Goal: Task Accomplishment & Management: Manage account settings

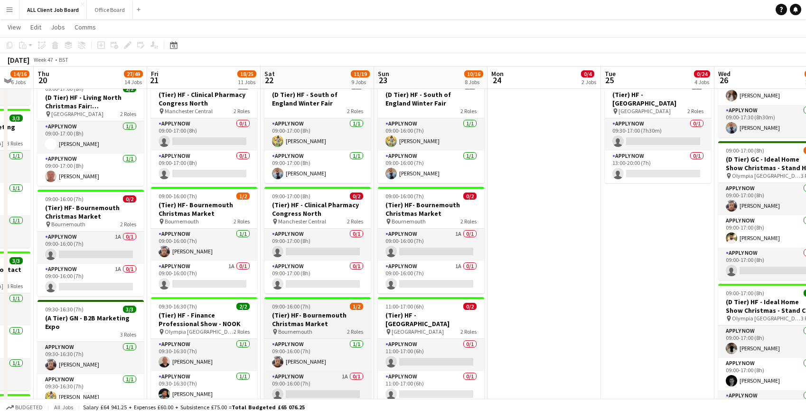
scroll to position [398, 0]
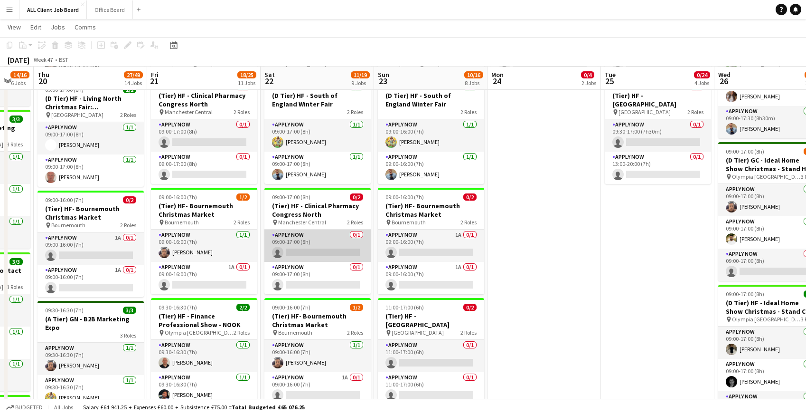
click at [307, 250] on app-card-role "APPLY NOW 0/1 09:00-17:00 (8h) single-neutral-actions" at bounding box center [318, 245] width 106 height 32
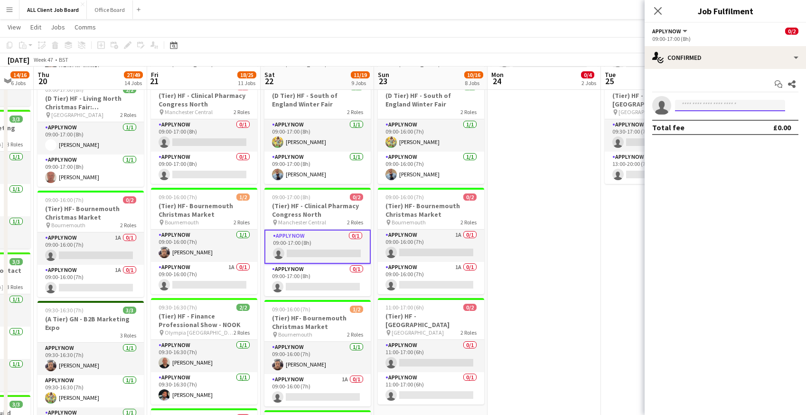
click at [702, 105] on input at bounding box center [730, 105] width 110 height 11
type input "*****"
click at [701, 122] on span "[PERSON_NAME]" at bounding box center [710, 119] width 55 height 8
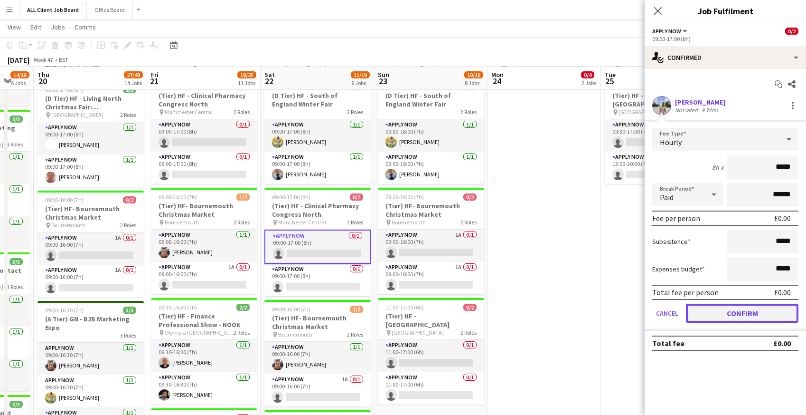
click at [709, 312] on button "Confirm" at bounding box center [742, 312] width 113 height 19
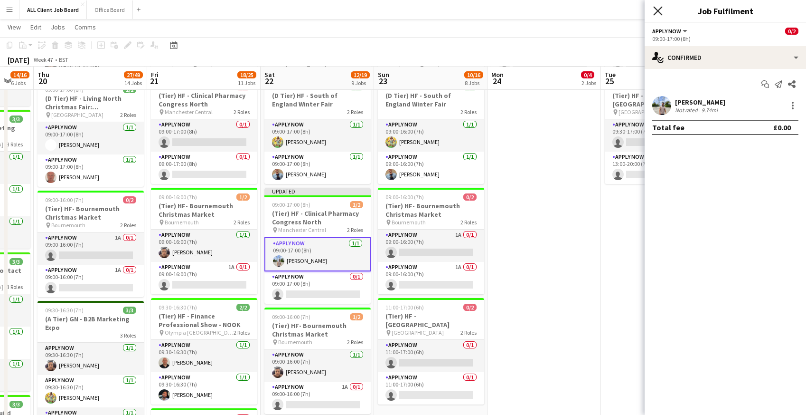
click at [656, 9] on icon at bounding box center [658, 10] width 9 height 9
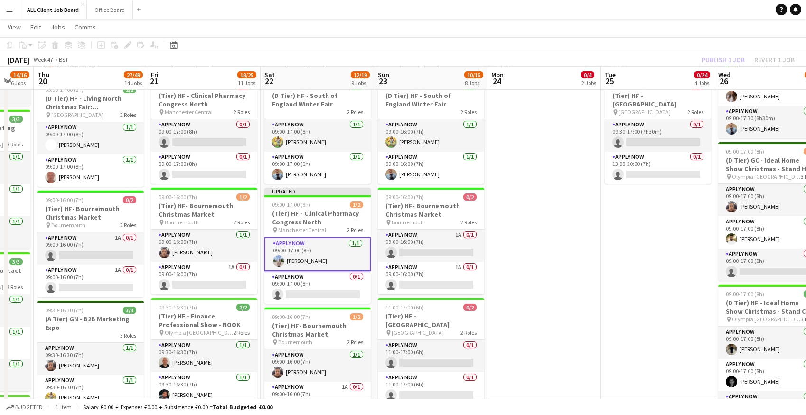
click at [632, 9] on app-navbar "Menu Boards Boards Boards All jobs Status Workforce Workforce My Workforce Recr…" at bounding box center [403, 9] width 806 height 19
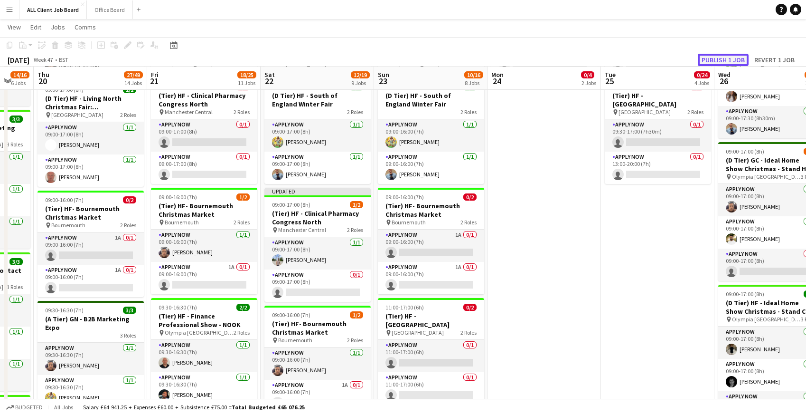
click at [725, 59] on button "Publish 1 job" at bounding box center [723, 60] width 51 height 12
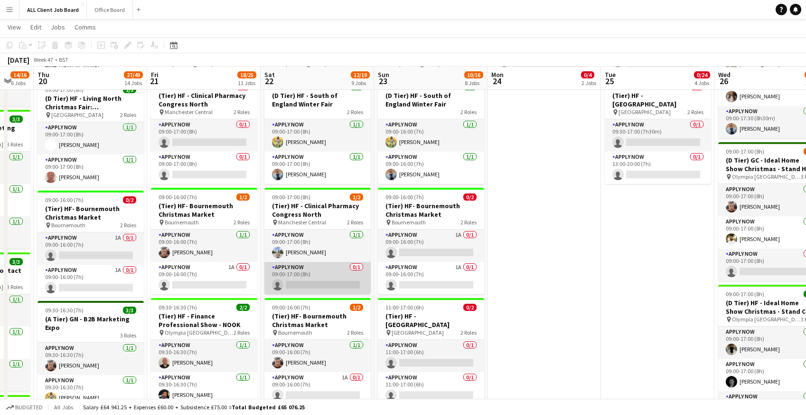
click at [300, 286] on app-card-role "APPLY NOW 0/1 09:00-17:00 (8h) single-neutral-actions" at bounding box center [318, 278] width 106 height 32
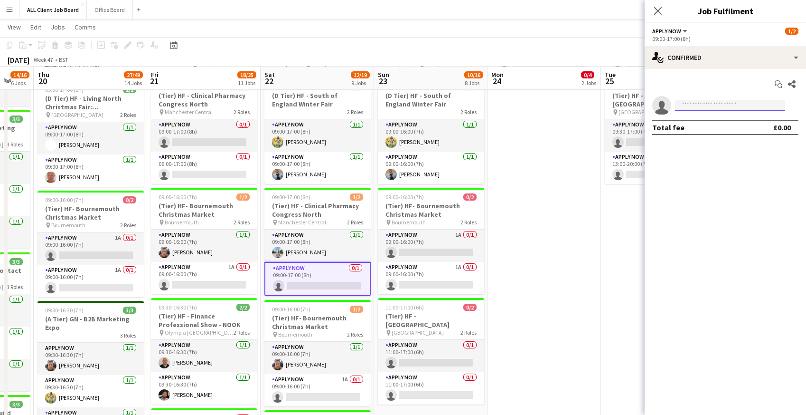
click at [686, 106] on input at bounding box center [730, 105] width 110 height 11
type input "*****"
click at [687, 126] on span "[EMAIL_ADDRESS][DOMAIN_NAME]" at bounding box center [730, 127] width 95 height 8
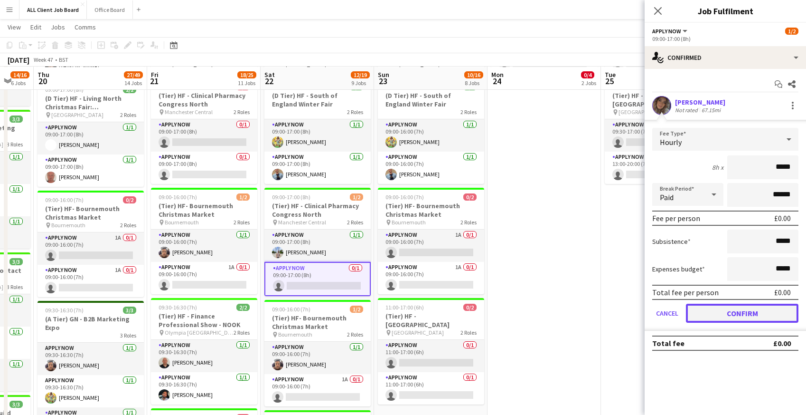
click at [717, 312] on button "Confirm" at bounding box center [742, 312] width 113 height 19
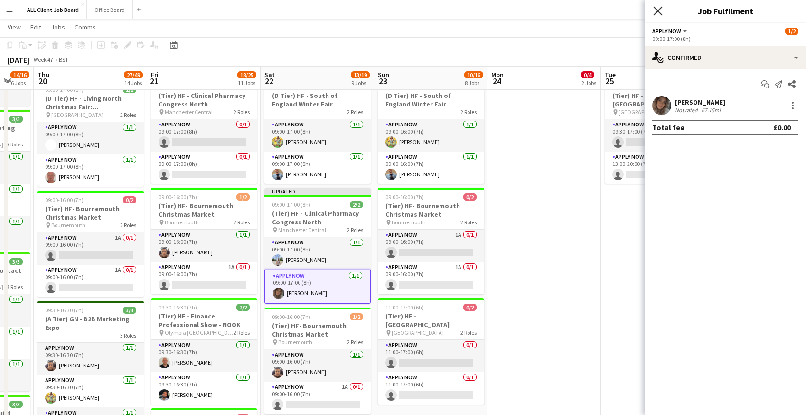
click at [658, 8] on icon "Close pop-in" at bounding box center [658, 10] width 9 height 9
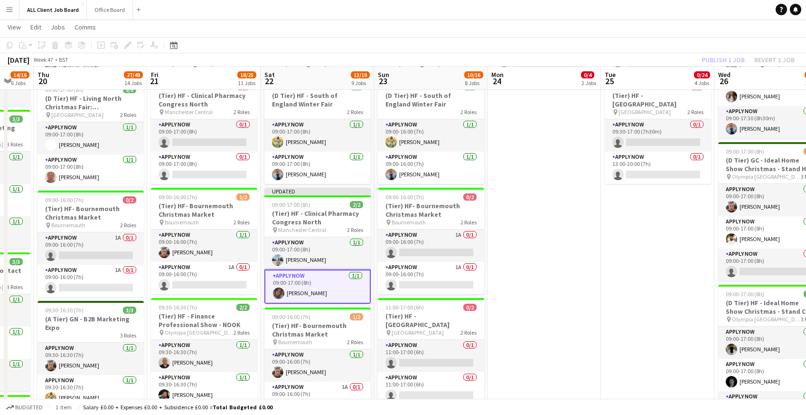
click at [633, 13] on app-navbar "Menu Boards Boards Boards All jobs Status Workforce Workforce My Workforce Recr…" at bounding box center [403, 9] width 806 height 19
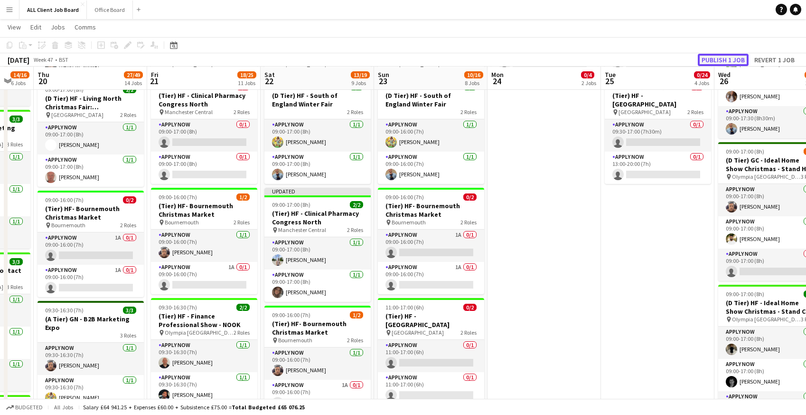
click at [715, 62] on button "Publish 1 job" at bounding box center [723, 60] width 51 height 12
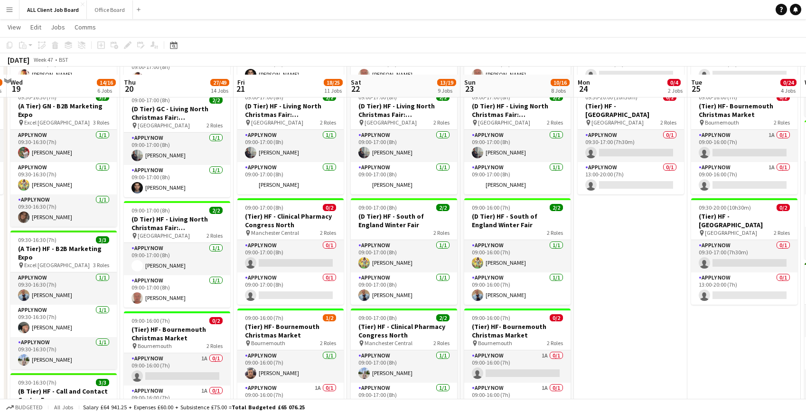
scroll to position [275, 0]
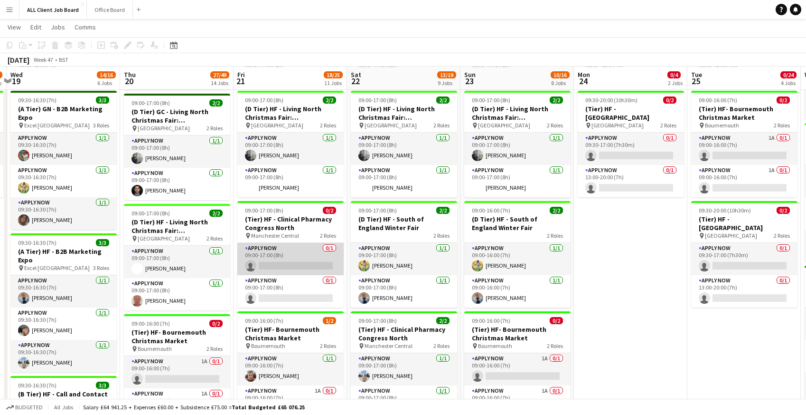
click at [271, 265] on app-card-role "APPLY NOW 0/1 09:00-17:00 (8h) single-neutral-actions" at bounding box center [290, 259] width 106 height 32
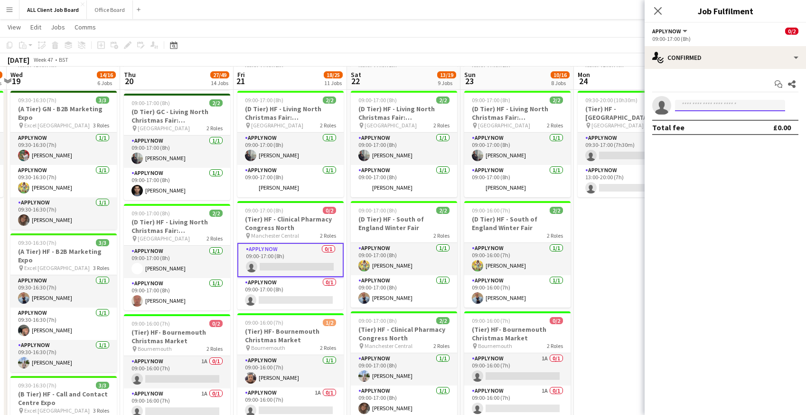
click at [719, 104] on input at bounding box center [730, 105] width 110 height 11
type input "*"
click at [664, 8] on div "Close pop-in" at bounding box center [658, 11] width 27 height 22
click at [653, 9] on app-icon "Close pop-in" at bounding box center [659, 11] width 14 height 14
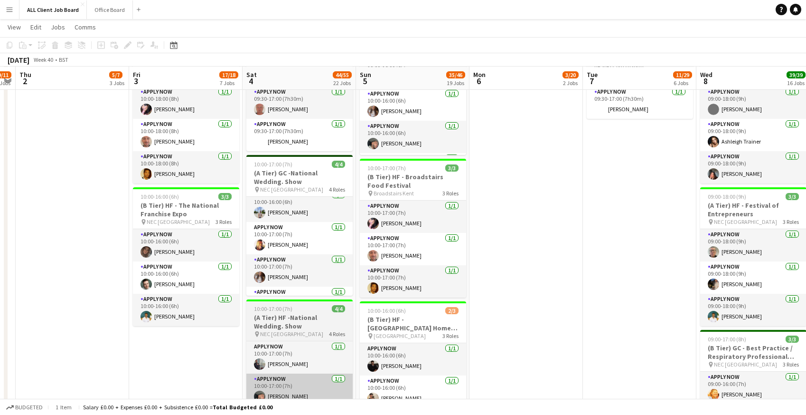
scroll to position [0, 0]
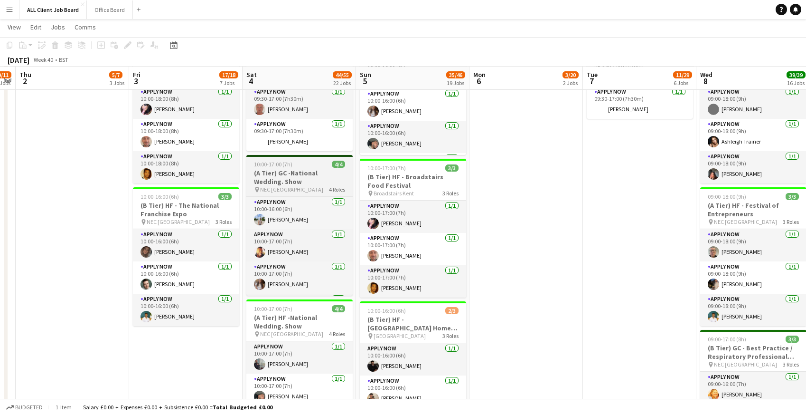
click at [265, 173] on h3 "(A Tier) GC -National Wedding. Show" at bounding box center [299, 177] width 106 height 17
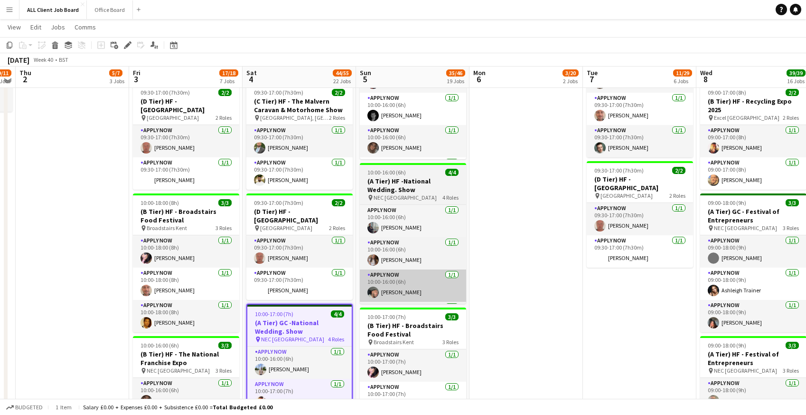
scroll to position [566, 0]
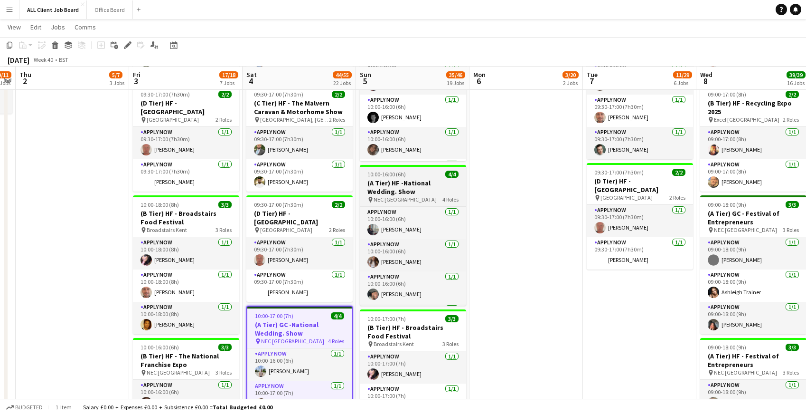
click at [386, 183] on h3 "(A Tier) HF -National Wedding. Show" at bounding box center [413, 187] width 106 height 17
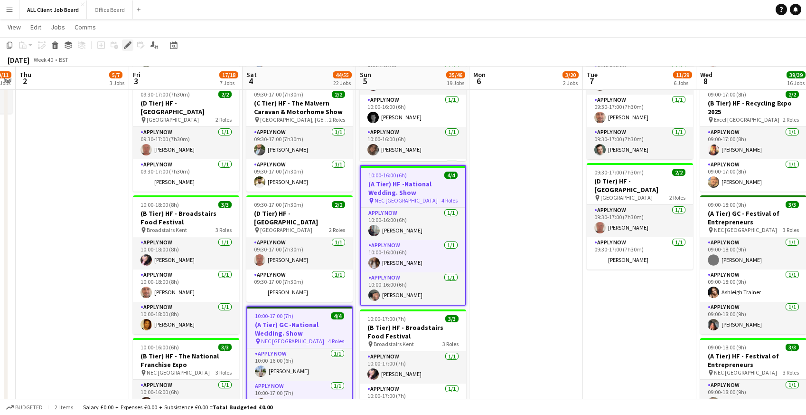
click at [128, 46] on icon at bounding box center [127, 45] width 5 height 5
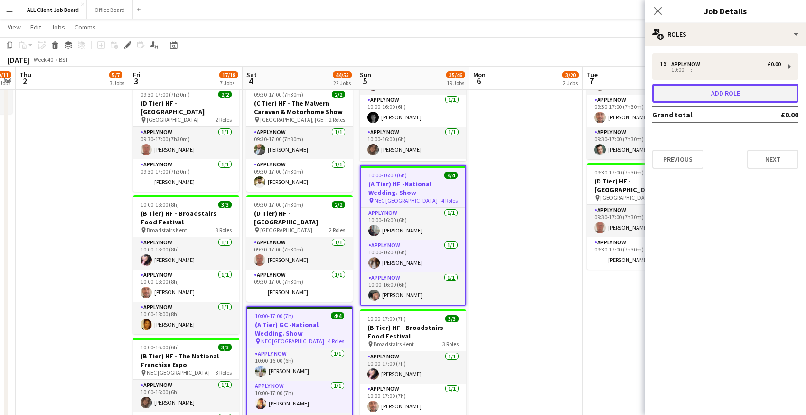
click at [706, 97] on button "Add role" at bounding box center [726, 93] width 146 height 19
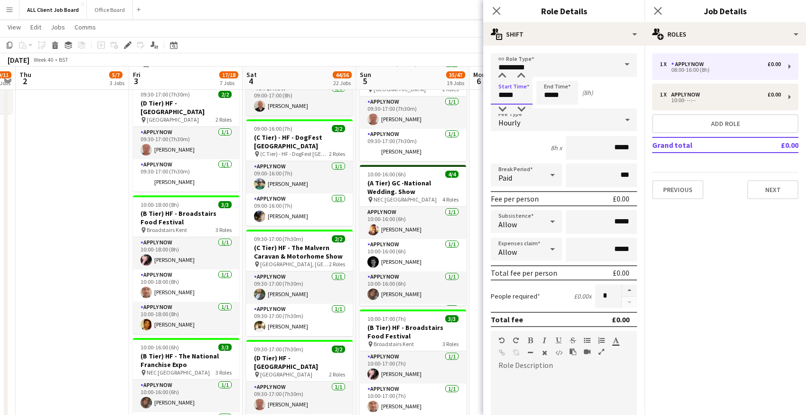
drag, startPoint x: 499, startPoint y: 94, endPoint x: 525, endPoint y: 93, distance: 26.6
click at [525, 93] on input "*****" at bounding box center [512, 93] width 42 height 24
type input "*****"
click at [497, 9] on icon "Close pop-in" at bounding box center [496, 10] width 9 height 9
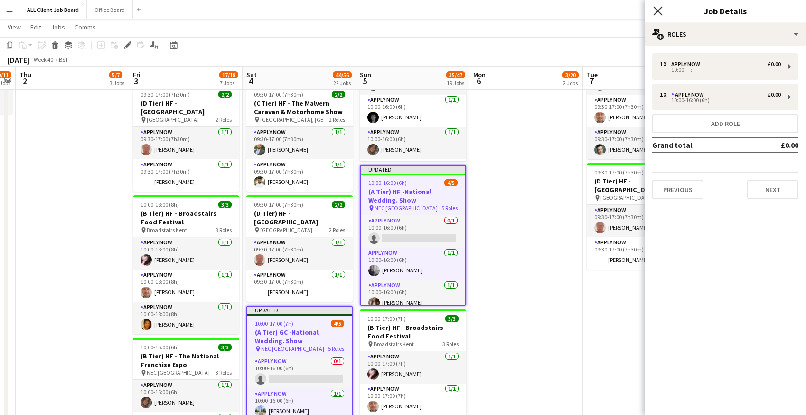
click at [659, 9] on icon "Close pop-in" at bounding box center [658, 10] width 9 height 9
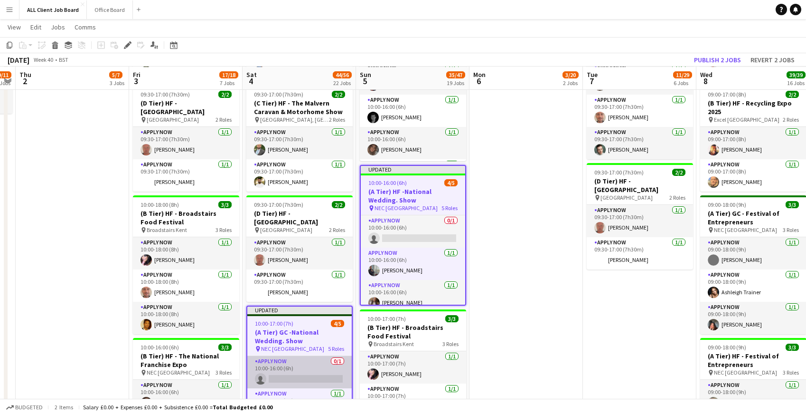
click at [276, 376] on app-card-role "APPLY NOW 0/1 10:00-16:00 (6h) single-neutral-actions" at bounding box center [299, 372] width 104 height 32
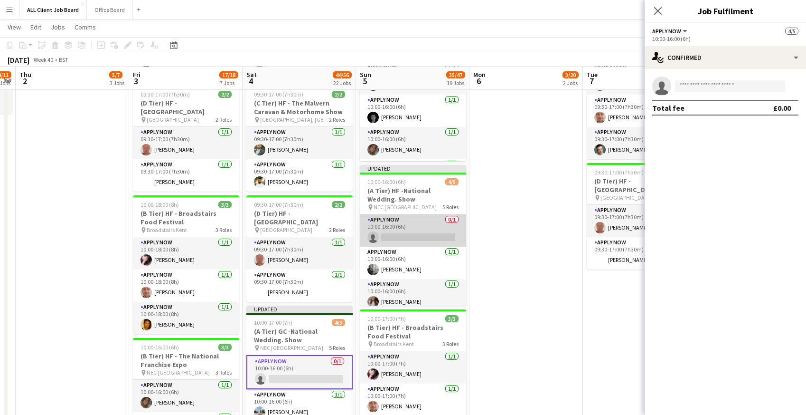
click at [394, 232] on app-card-role "APPLY NOW 0/1 10:00-16:00 (6h) single-neutral-actions" at bounding box center [413, 230] width 106 height 32
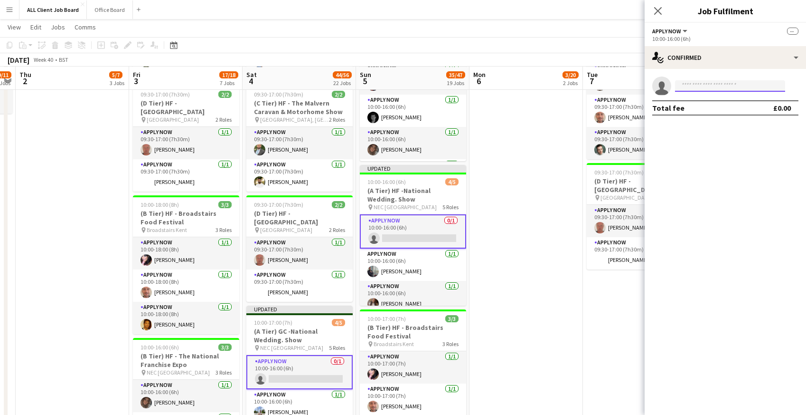
click at [703, 85] on input at bounding box center [730, 85] width 110 height 11
type input "*****"
click at [712, 110] on span "[EMAIL_ADDRESS][DOMAIN_NAME]" at bounding box center [730, 108] width 95 height 8
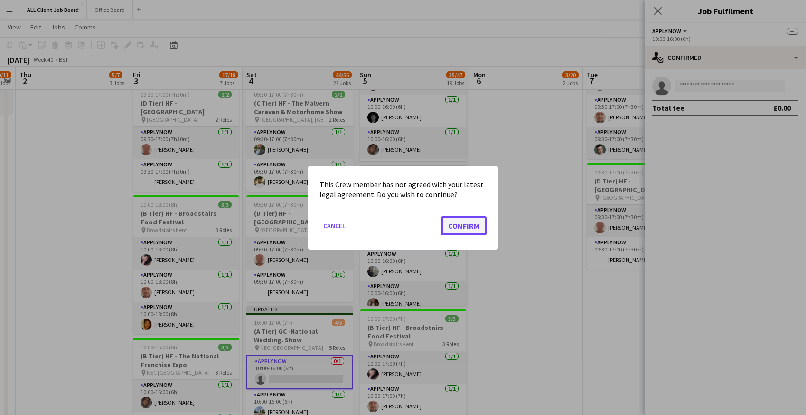
click at [466, 225] on button "Confirm" at bounding box center [464, 225] width 46 height 19
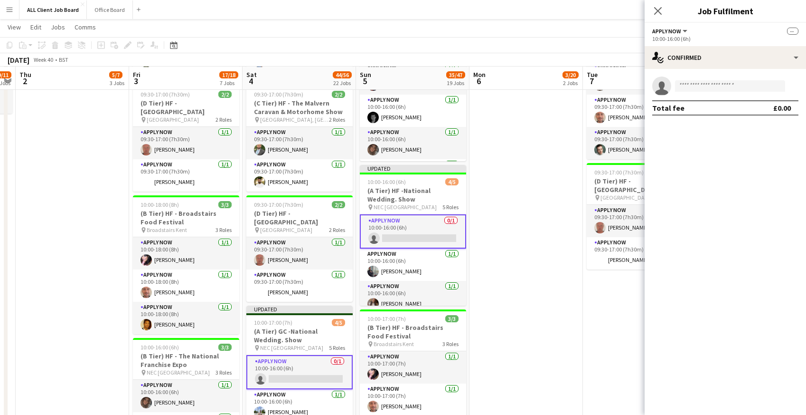
scroll to position [566, 0]
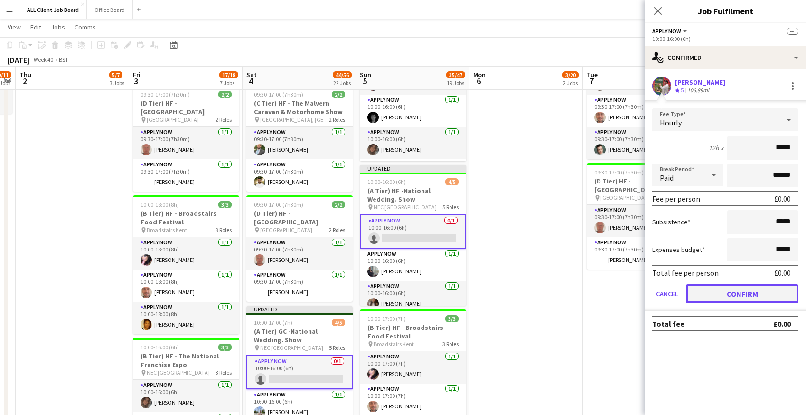
click at [706, 293] on button "Confirm" at bounding box center [742, 293] width 113 height 19
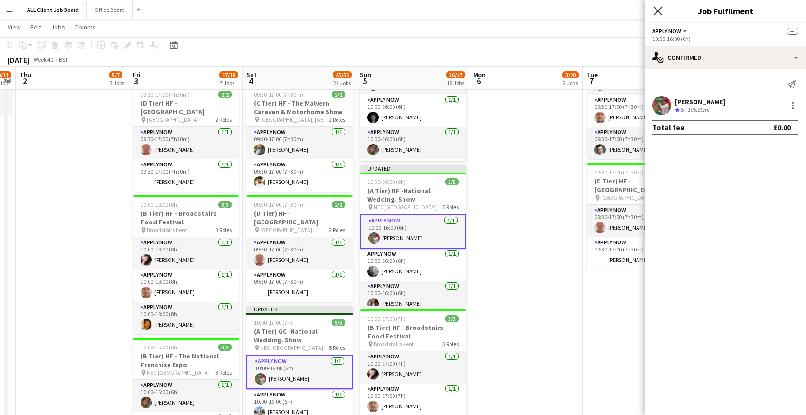
click at [660, 12] on icon at bounding box center [658, 10] width 9 height 9
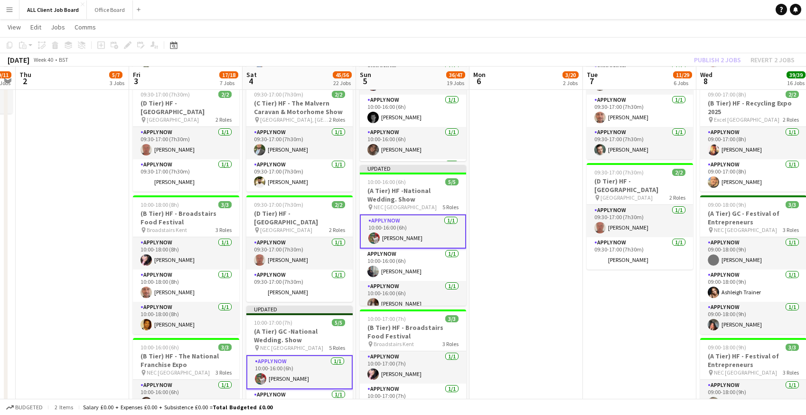
click at [616, 12] on app-navbar "Menu Boards Boards Boards All jobs Status Workforce Workforce My Workforce Recr…" at bounding box center [403, 9] width 806 height 19
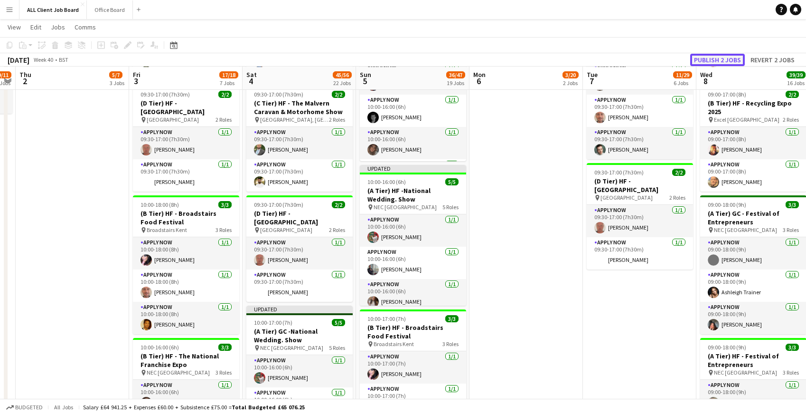
click at [714, 63] on button "Publish 2 jobs" at bounding box center [718, 60] width 55 height 12
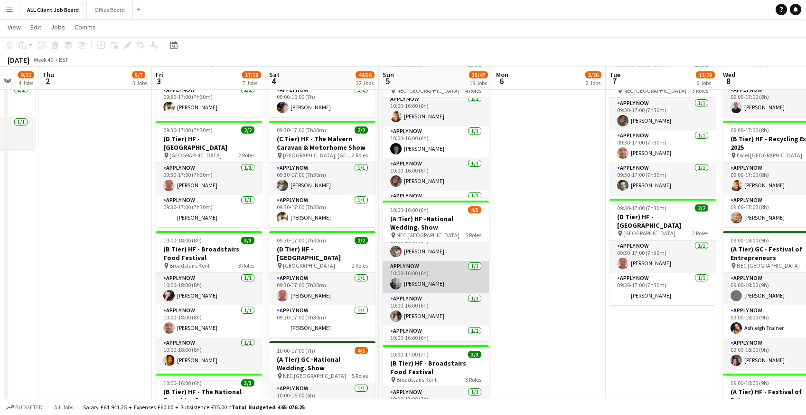
scroll to position [0, 0]
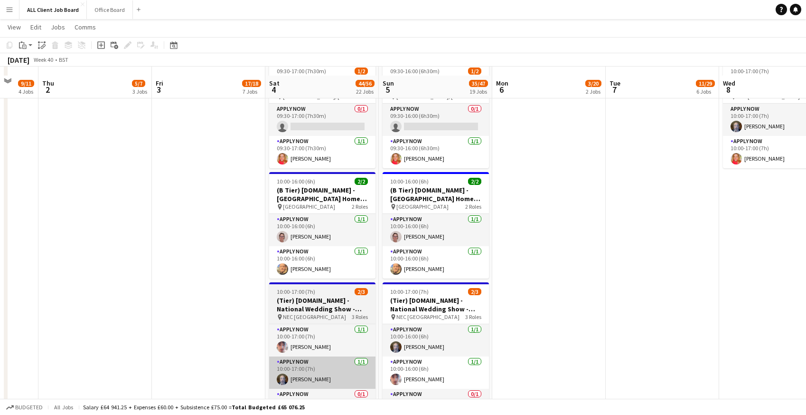
scroll to position [2786, 0]
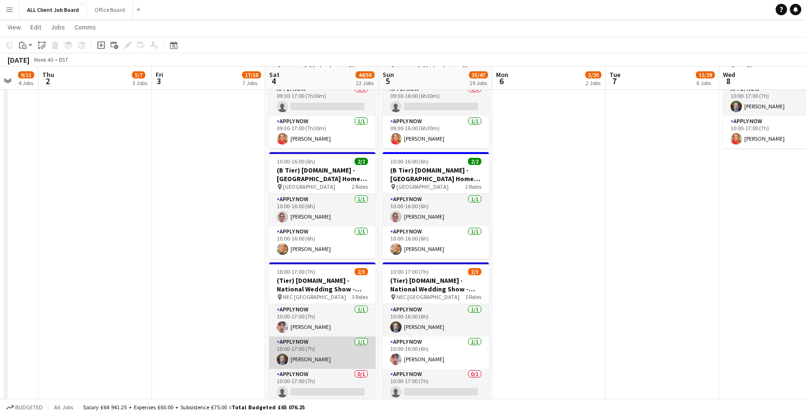
click at [296, 361] on app-card-role "APPLY NOW [DATE] 10:00-17:00 (7h) [PERSON_NAME]" at bounding box center [322, 352] width 106 height 32
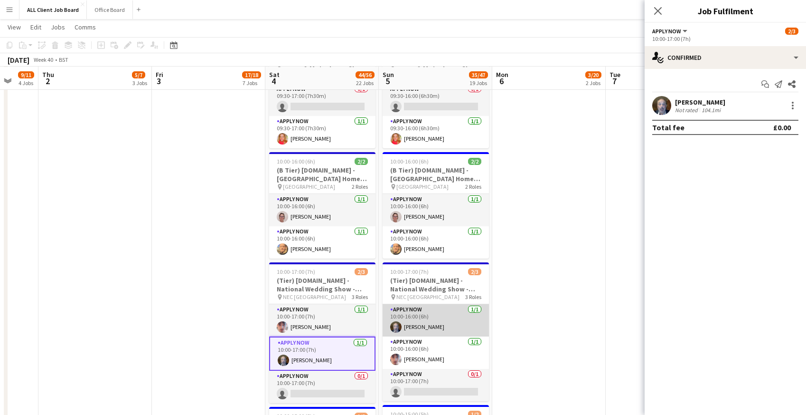
click at [415, 318] on app-card-role "APPLY NOW [DATE] 10:00-16:00 (6h) [PERSON_NAME]" at bounding box center [436, 320] width 106 height 32
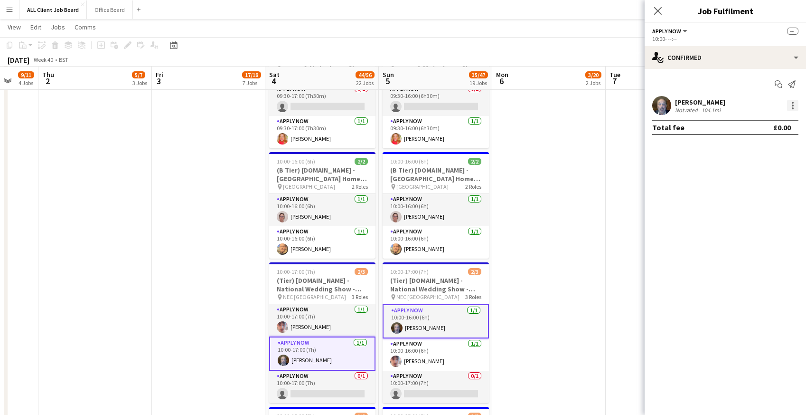
click at [794, 107] on div at bounding box center [793, 108] width 2 height 2
click at [739, 191] on span "Remove" at bounding box center [746, 191] width 28 height 8
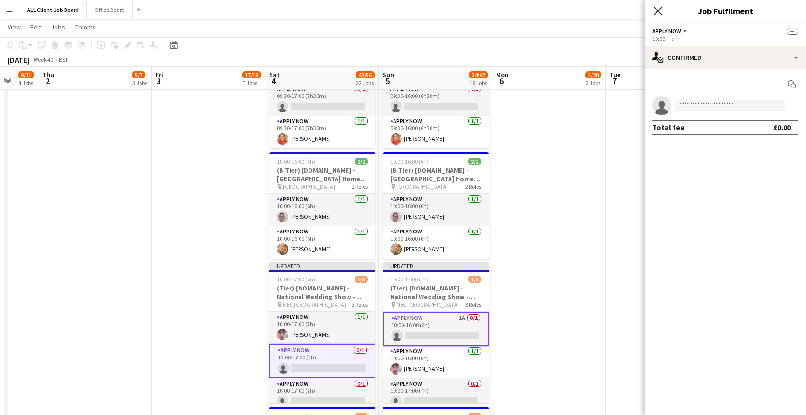
click at [661, 12] on icon "Close pop-in" at bounding box center [658, 10] width 9 height 9
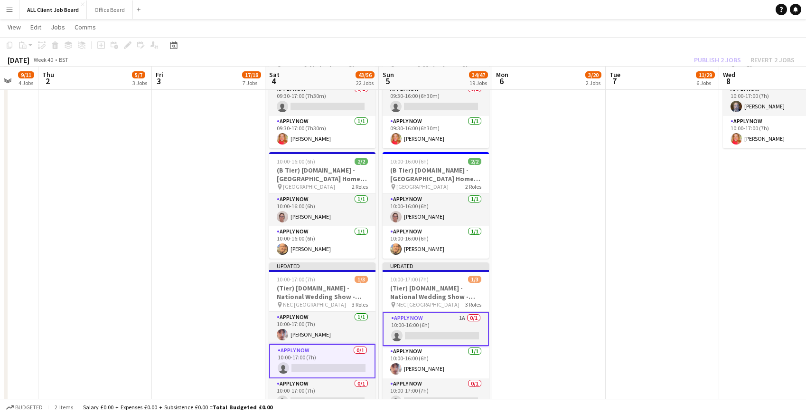
click at [631, 11] on app-navbar "Menu Boards Boards Boards All jobs Status Workforce Workforce My Workforce Recr…" at bounding box center [403, 9] width 806 height 19
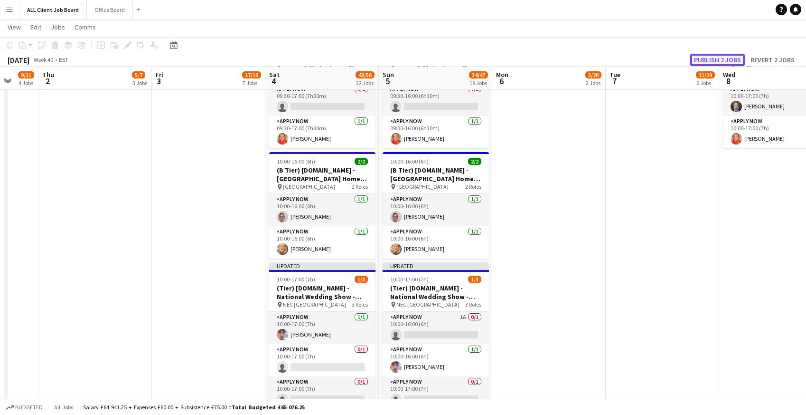
click at [714, 62] on button "Publish 2 jobs" at bounding box center [718, 60] width 55 height 12
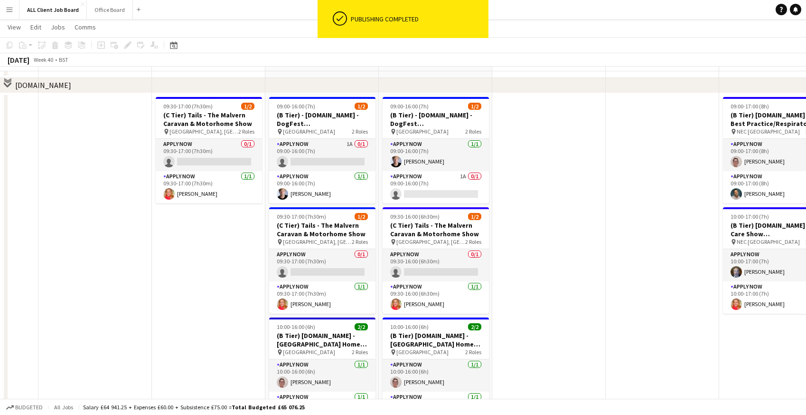
scroll to position [2602, 0]
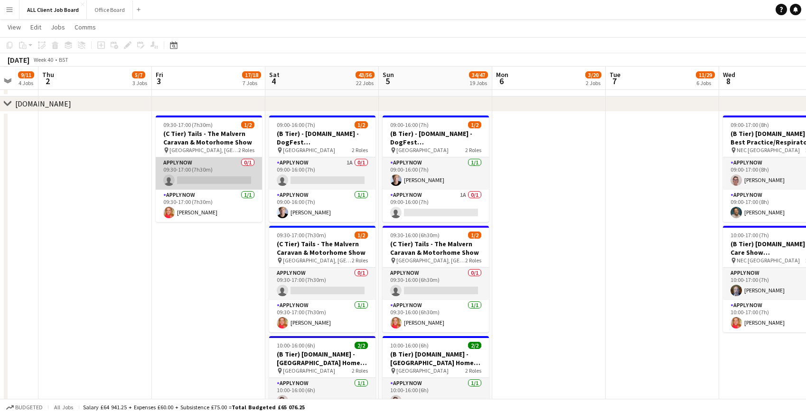
click at [204, 172] on app-card-role "APPLY NOW 0/1 09:30-17:00 (7h30m) single-neutral-actions" at bounding box center [209, 173] width 106 height 32
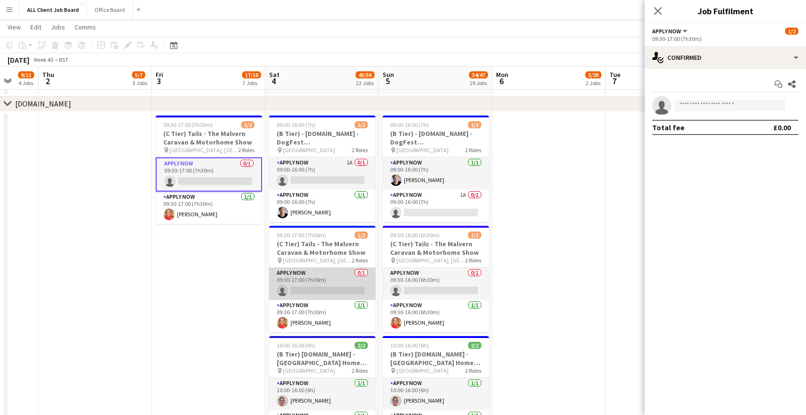
click at [320, 274] on app-card-role "APPLY NOW 0/1 09:30-17:00 (7h30m) single-neutral-actions" at bounding box center [322, 283] width 106 height 32
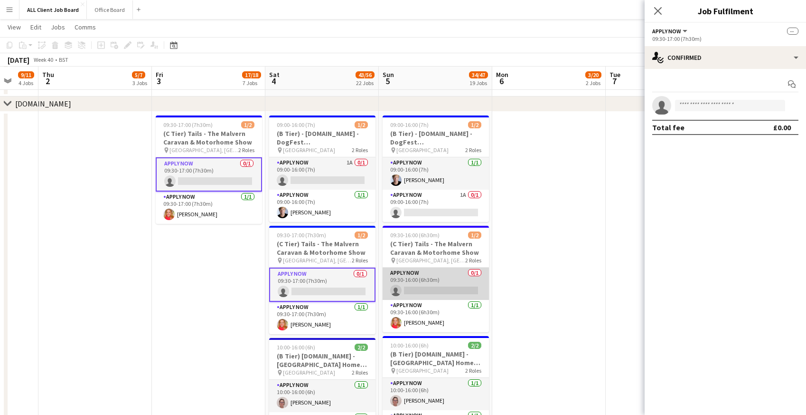
click at [445, 273] on app-card-role "APPLY NOW 0/1 09:30-16:00 (6h30m) single-neutral-actions" at bounding box center [436, 283] width 106 height 32
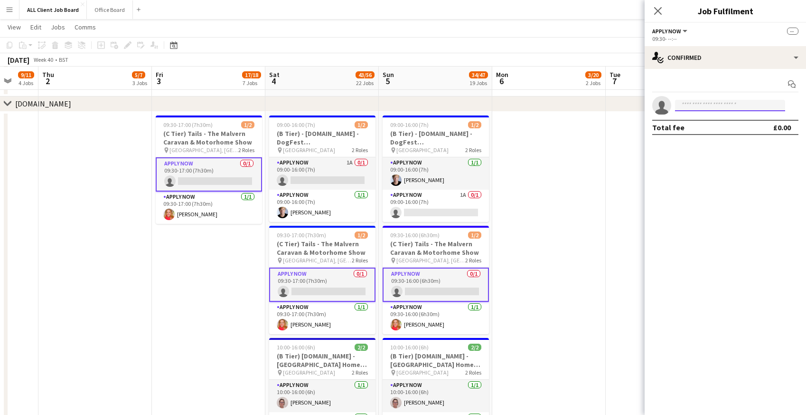
click at [705, 103] on input at bounding box center [730, 105] width 110 height 11
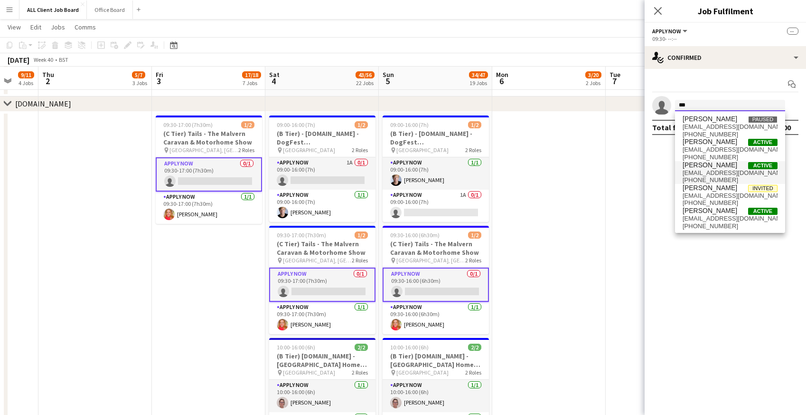
type input "***"
click at [726, 167] on span "[PERSON_NAME] Active" at bounding box center [730, 165] width 95 height 8
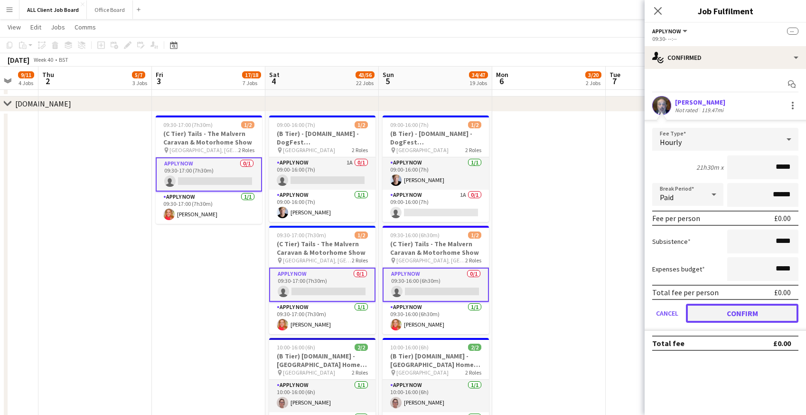
click at [731, 320] on button "Confirm" at bounding box center [742, 312] width 113 height 19
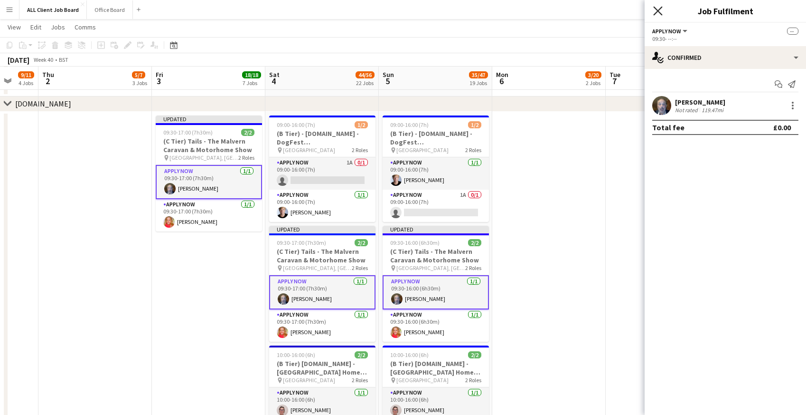
click at [660, 9] on icon at bounding box center [658, 10] width 9 height 9
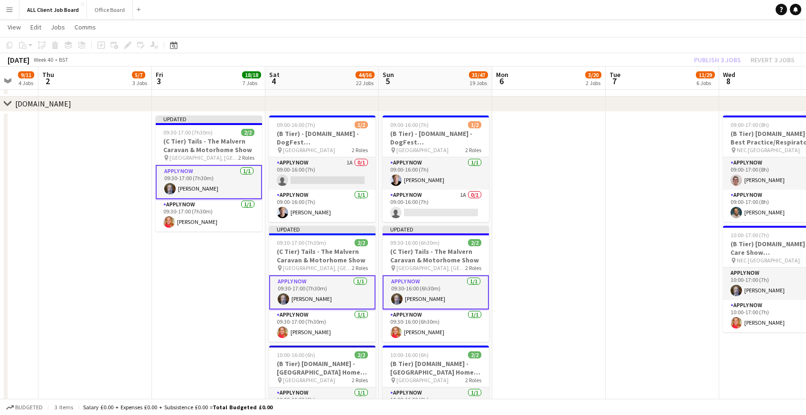
click at [660, 9] on app-navbar "Menu Boards Boards Boards All jobs Status Workforce Workforce My Workforce Recr…" at bounding box center [403, 9] width 806 height 19
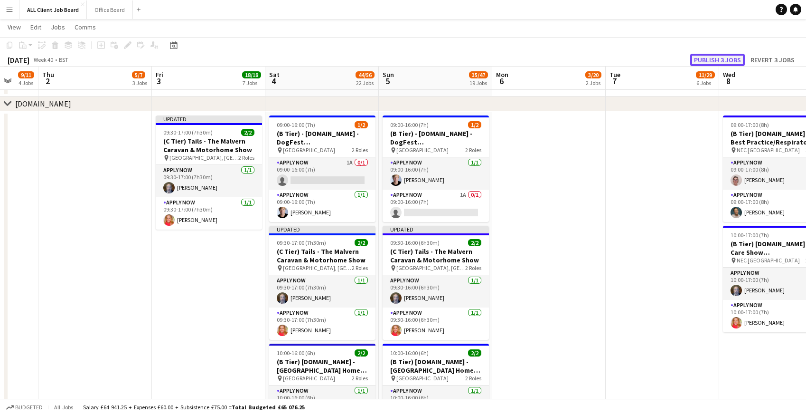
click at [715, 59] on button "Publish 3 jobs" at bounding box center [718, 60] width 55 height 12
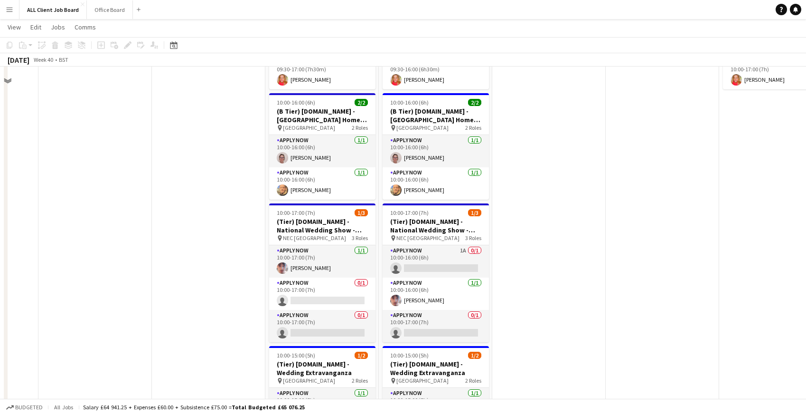
scroll to position [2863, 0]
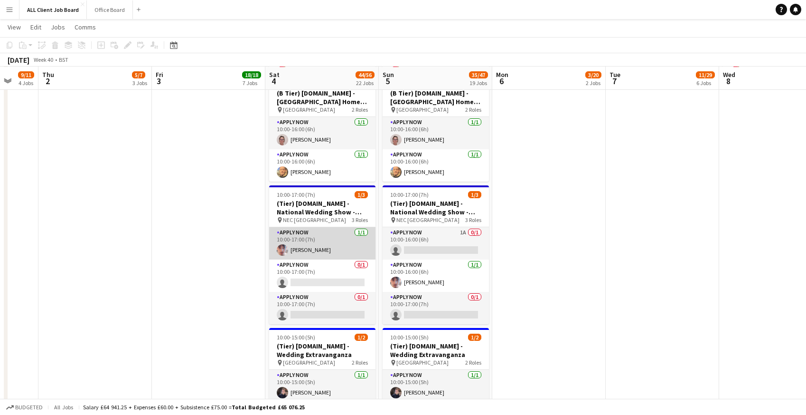
click at [290, 249] on app-card-role "APPLY NOW [DATE] 10:00-17:00 (7h) [PERSON_NAME]" at bounding box center [322, 243] width 106 height 32
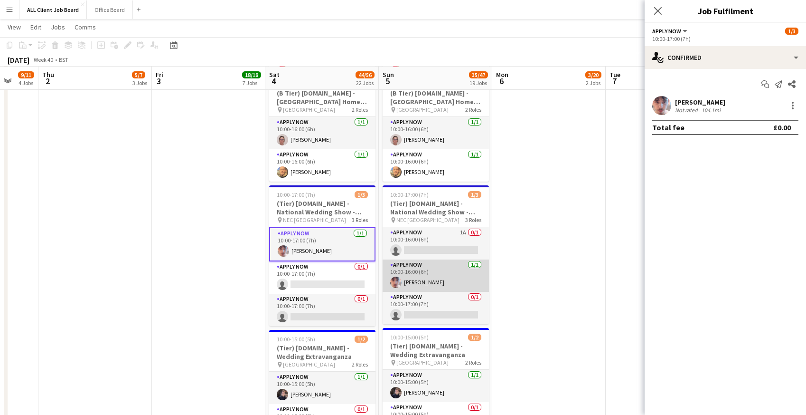
click at [430, 278] on app-card-role "APPLY NOW [DATE] 10:00-16:00 (6h) [PERSON_NAME]" at bounding box center [436, 275] width 106 height 32
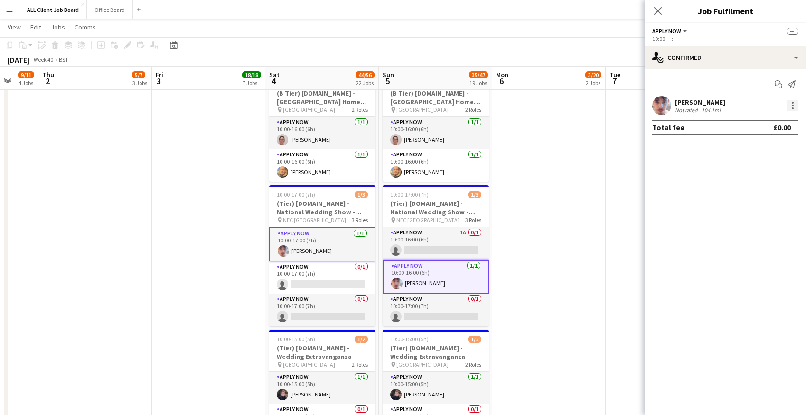
click at [792, 108] on div at bounding box center [792, 105] width 11 height 11
click at [757, 191] on span "Remove" at bounding box center [746, 191] width 28 height 8
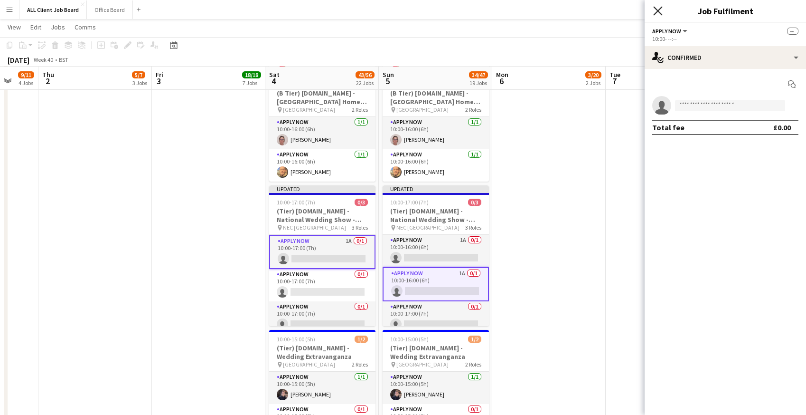
click at [659, 12] on icon at bounding box center [658, 10] width 9 height 9
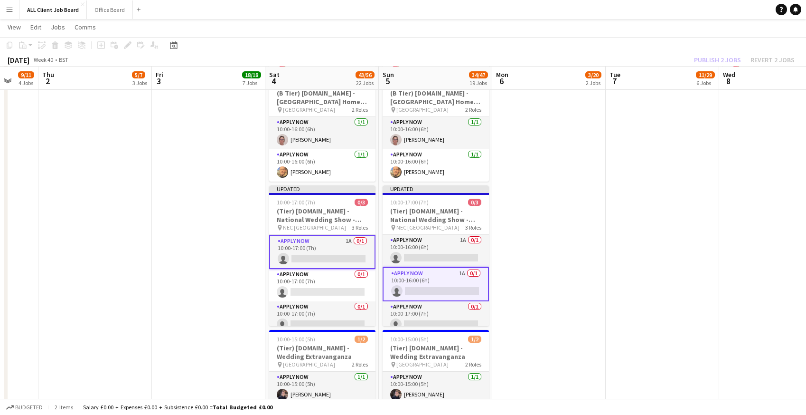
click at [629, 12] on app-navbar "Menu Boards Boards Boards All jobs Status Workforce Workforce My Workforce Recr…" at bounding box center [403, 9] width 806 height 19
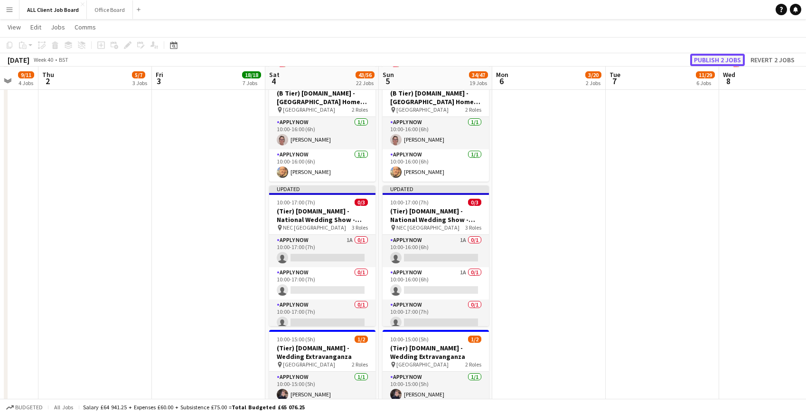
click at [712, 58] on button "Publish 2 jobs" at bounding box center [718, 60] width 55 height 12
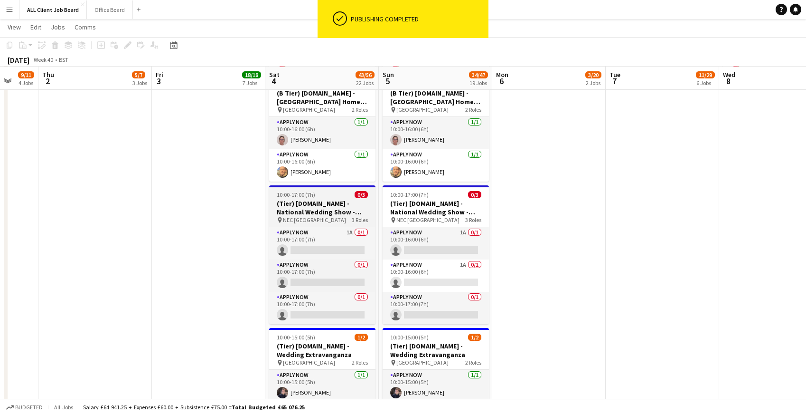
click at [288, 198] on app-job-card "10:00-17:00 (7h) 0/3 (Tier) [DOMAIN_NAME] - National Wedding Show - Stand H29 p…" at bounding box center [322, 254] width 106 height 139
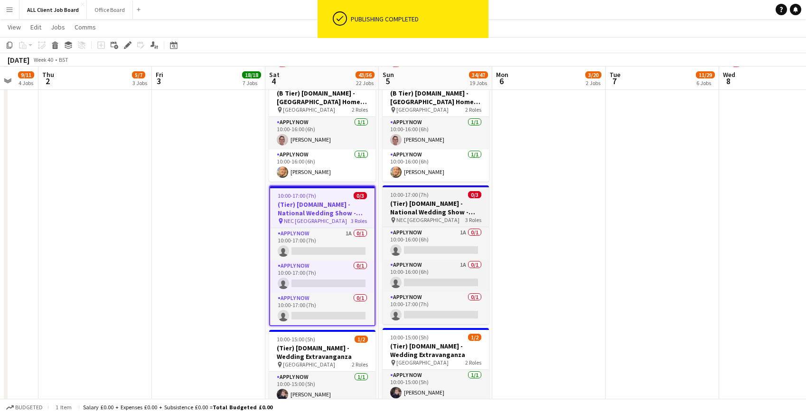
click at [430, 198] on app-job-card "10:00-17:00 (7h) 0/3 (Tier) [DOMAIN_NAME] - National Wedding Show - Stand H29 p…" at bounding box center [436, 254] width 106 height 139
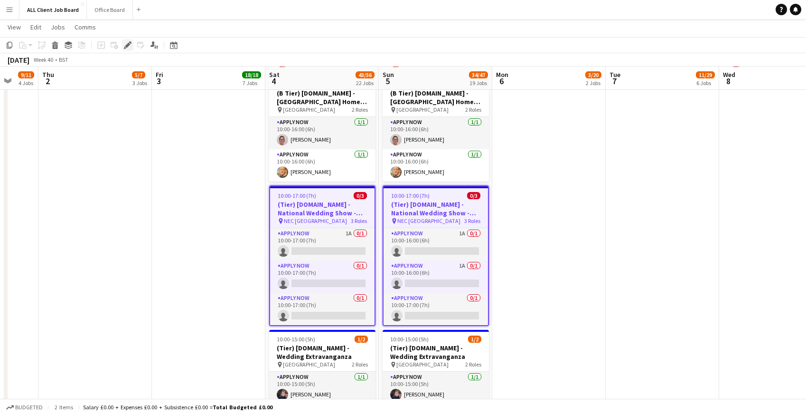
click at [130, 43] on icon "Edit" at bounding box center [128, 45] width 8 height 8
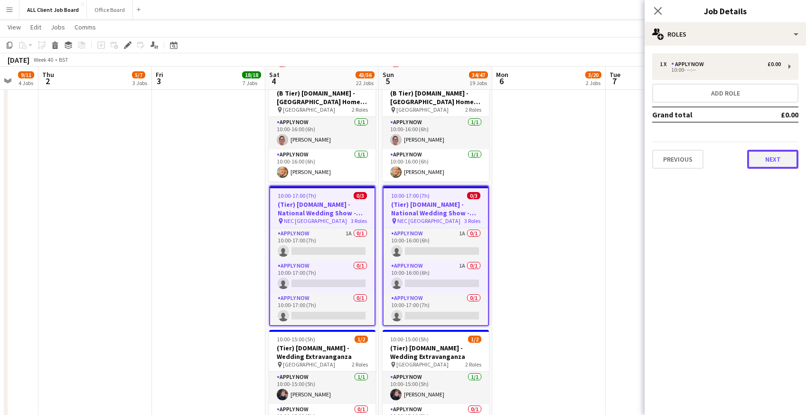
click at [785, 167] on button "Next" at bounding box center [773, 159] width 51 height 19
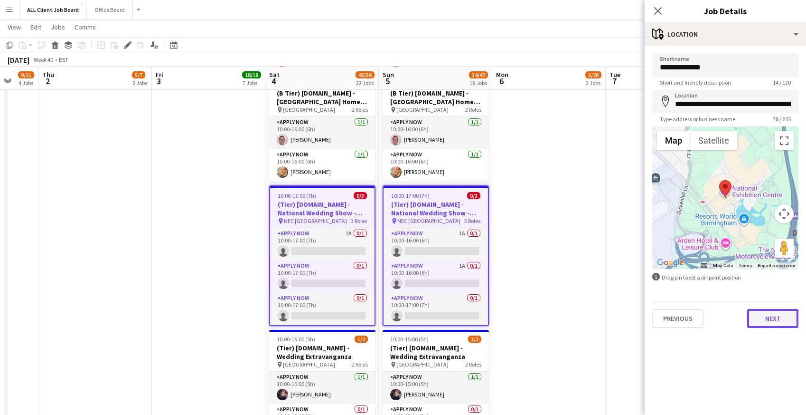
click at [775, 317] on button "Next" at bounding box center [773, 318] width 51 height 19
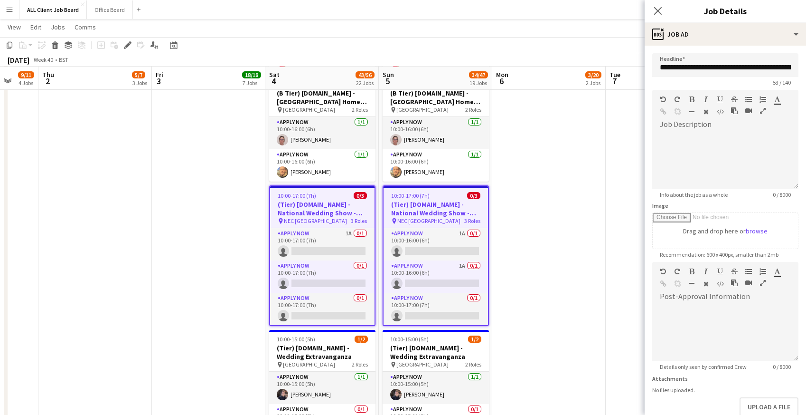
scroll to position [55, 0]
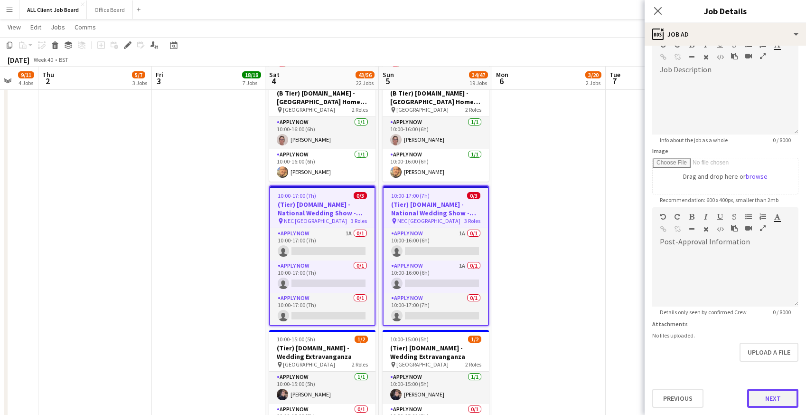
click at [756, 400] on button "Next" at bounding box center [773, 397] width 51 height 19
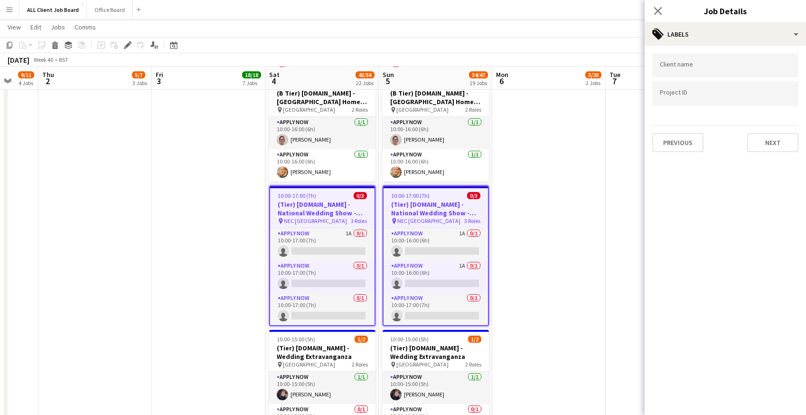
scroll to position [0, 0]
click at [753, 144] on button "Next" at bounding box center [773, 142] width 51 height 19
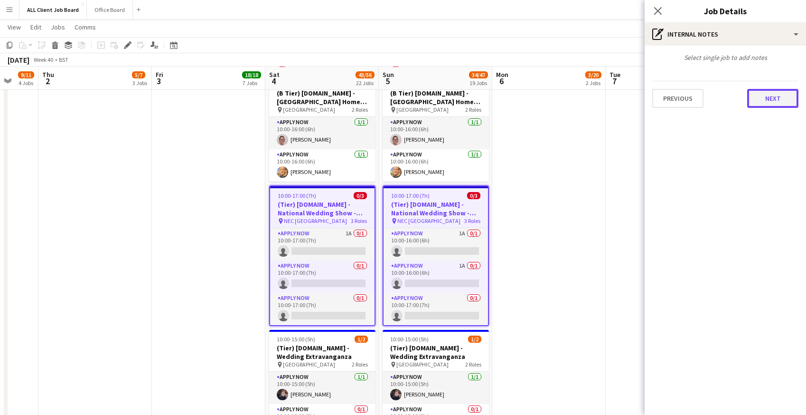
click at [762, 97] on button "Next" at bounding box center [773, 98] width 51 height 19
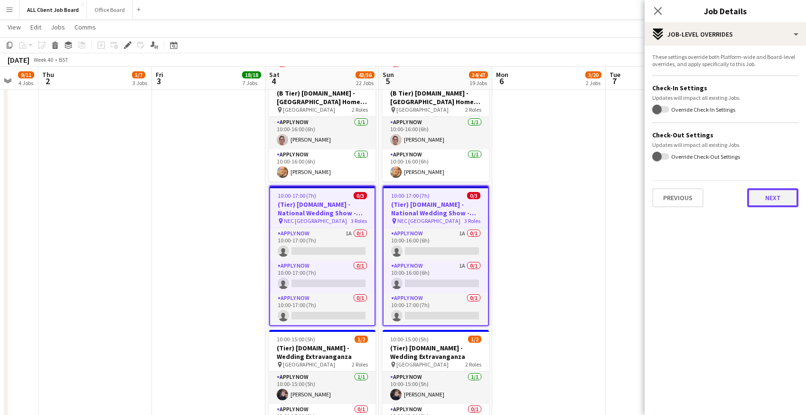
click at [766, 202] on button "Next" at bounding box center [773, 197] width 51 height 19
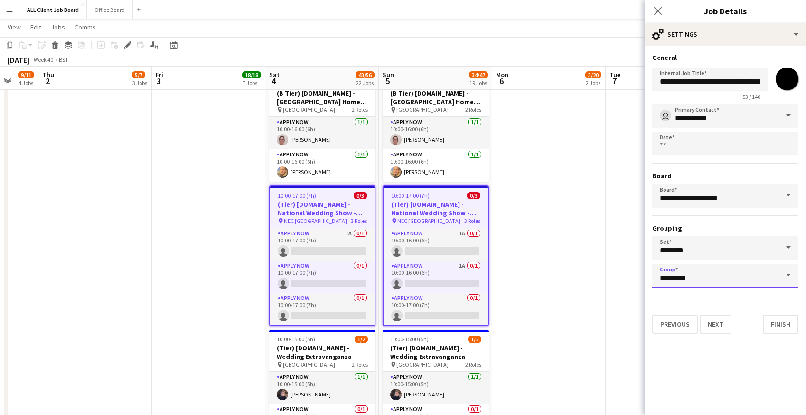
click at [695, 273] on input "*********" at bounding box center [726, 276] width 146 height 24
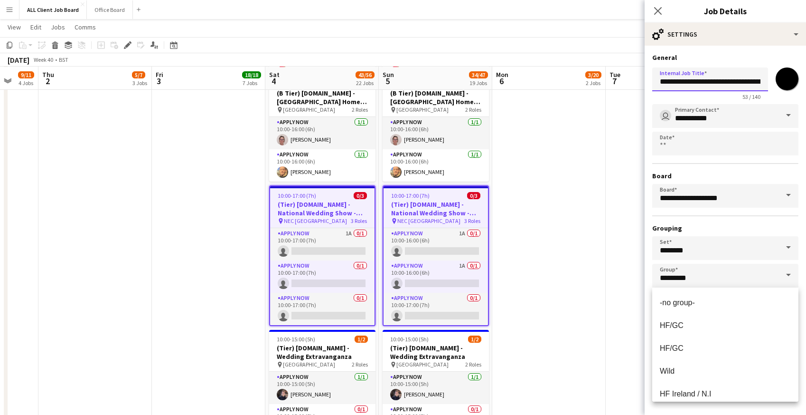
drag, startPoint x: 711, startPoint y: 81, endPoint x: 658, endPoint y: 83, distance: 52.8
click at [658, 83] on input "**********" at bounding box center [711, 79] width 116 height 24
type input "**********"
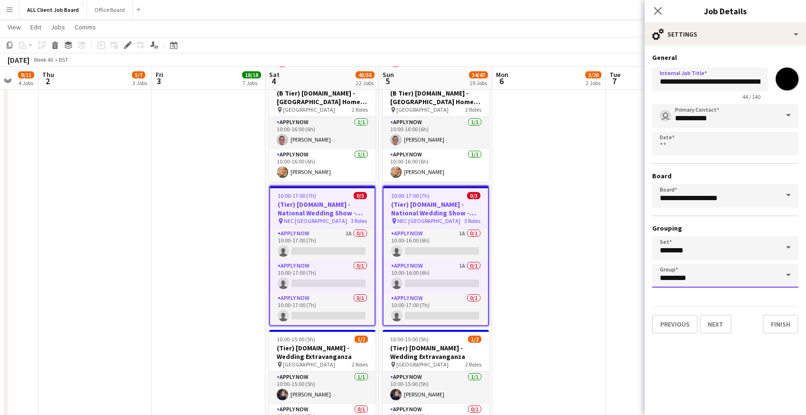
click at [681, 282] on input "*********" at bounding box center [726, 276] width 146 height 24
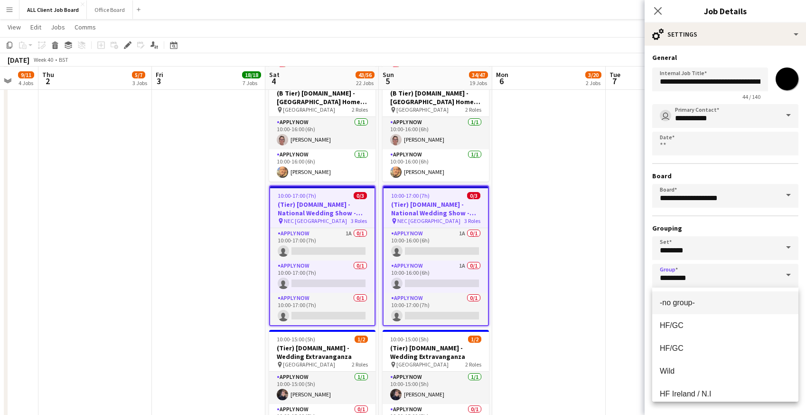
click at [680, 298] on span "-no group-" at bounding box center [677, 302] width 35 height 8
type input "**********"
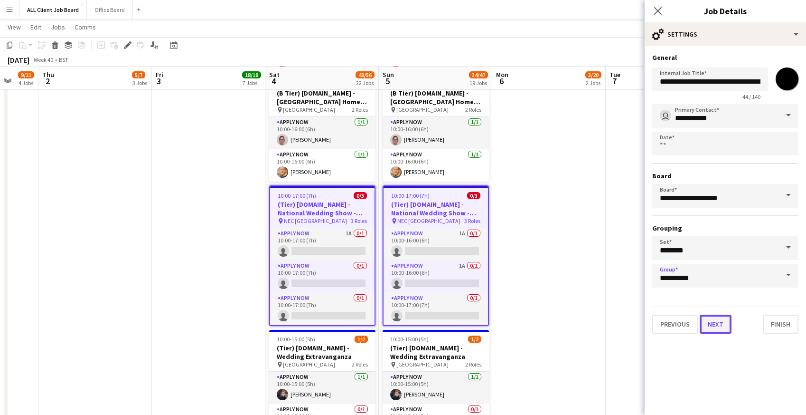
click at [718, 327] on button "Next" at bounding box center [716, 323] width 32 height 19
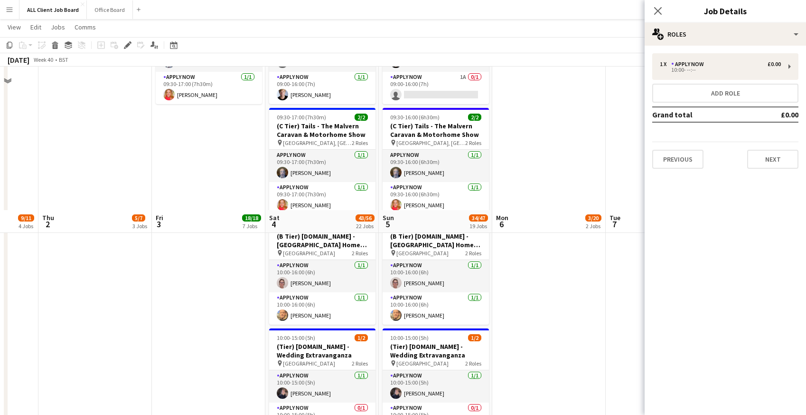
scroll to position [3006, 0]
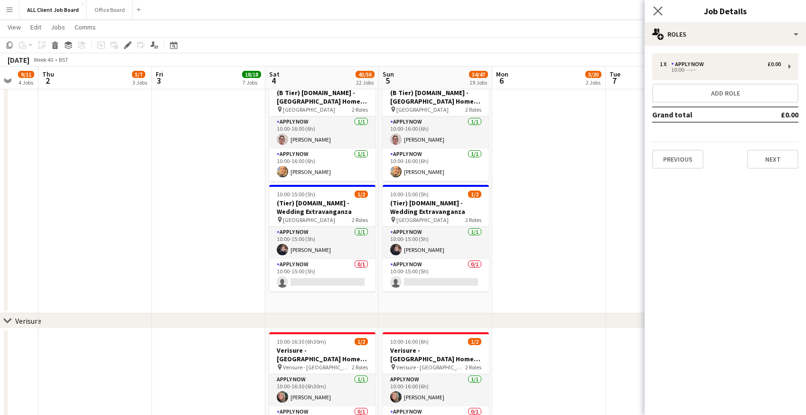
click at [662, 6] on app-icon "Close pop-in" at bounding box center [659, 11] width 14 height 14
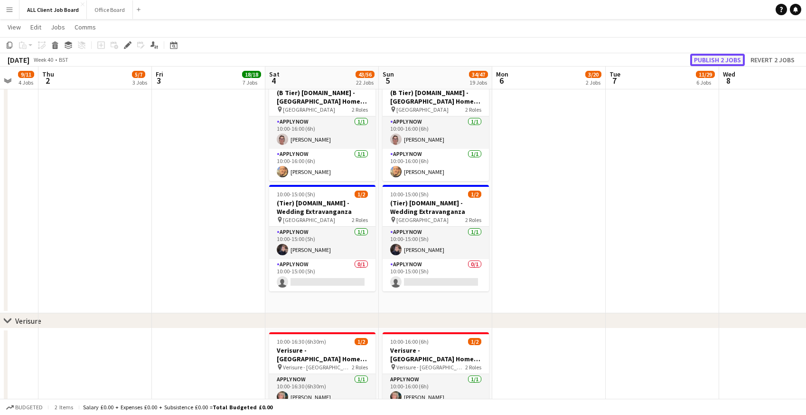
click at [713, 57] on button "Publish 2 jobs" at bounding box center [718, 60] width 55 height 12
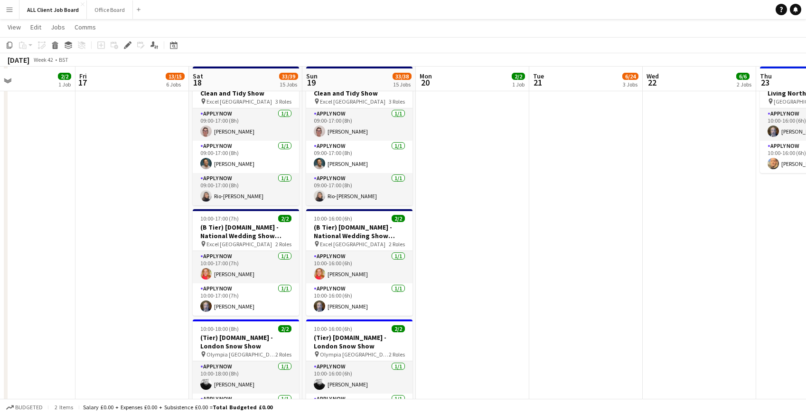
scroll to position [2797, 0]
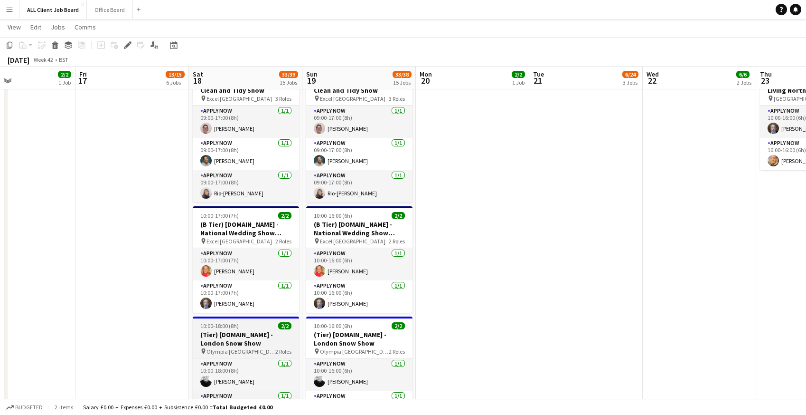
click at [222, 334] on h3 "(Tier) [DOMAIN_NAME] - London Snow Show" at bounding box center [246, 338] width 106 height 17
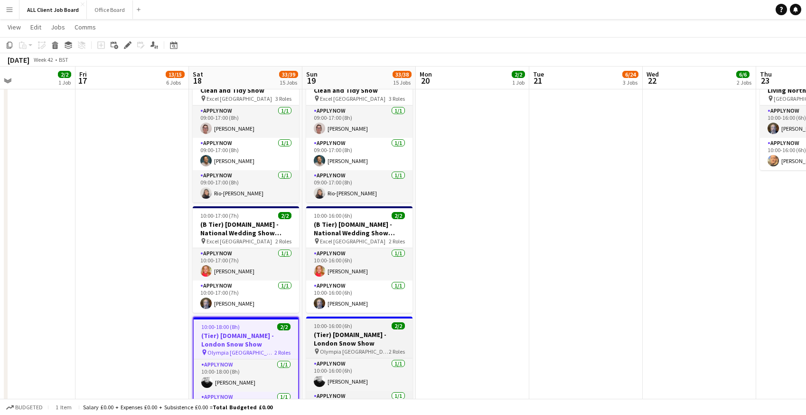
click at [357, 332] on h3 "(Tier) [DOMAIN_NAME] - London Snow Show" at bounding box center [359, 338] width 106 height 17
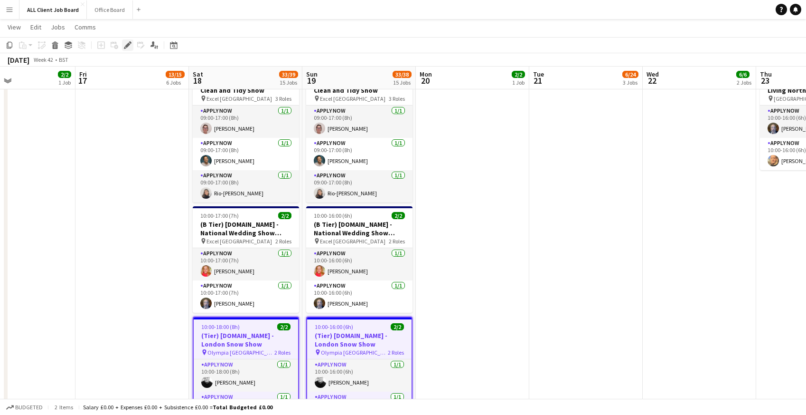
click at [131, 45] on icon "Edit" at bounding box center [128, 45] width 8 height 8
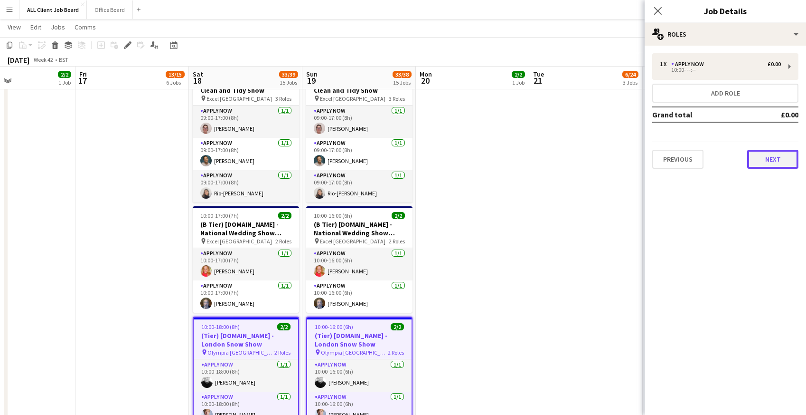
click at [765, 165] on button "Next" at bounding box center [773, 159] width 51 height 19
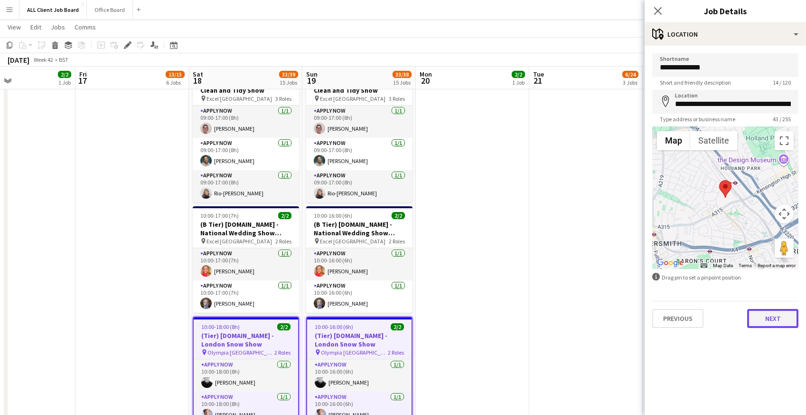
click at [776, 317] on button "Next" at bounding box center [773, 318] width 51 height 19
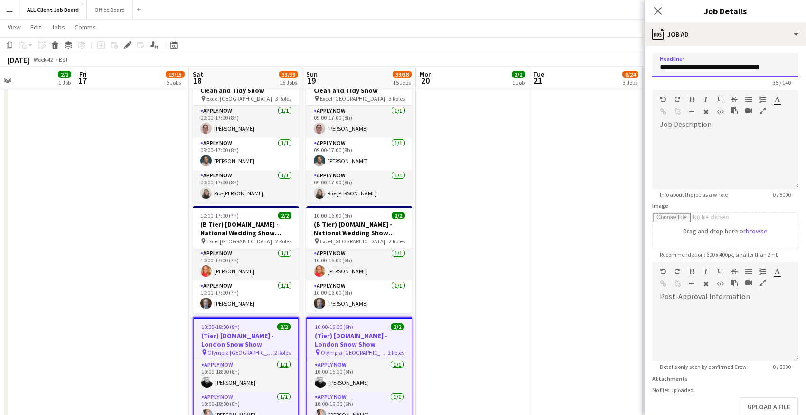
click at [786, 70] on input "**********" at bounding box center [726, 65] width 146 height 24
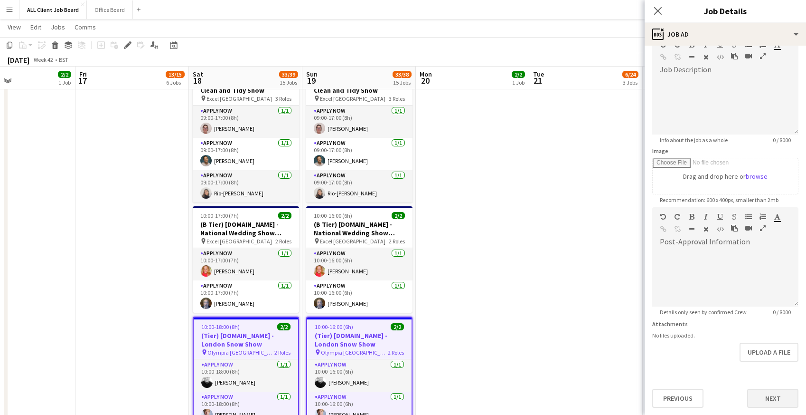
type input "**********"
click at [796, 396] on button "Next" at bounding box center [773, 397] width 51 height 19
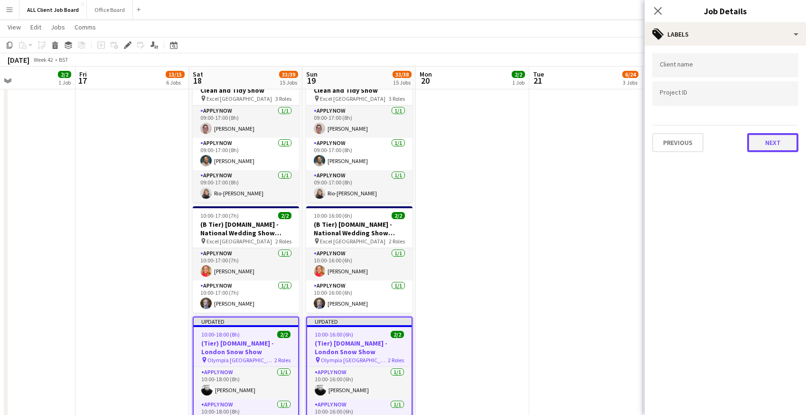
click at [777, 139] on button "Next" at bounding box center [773, 142] width 51 height 19
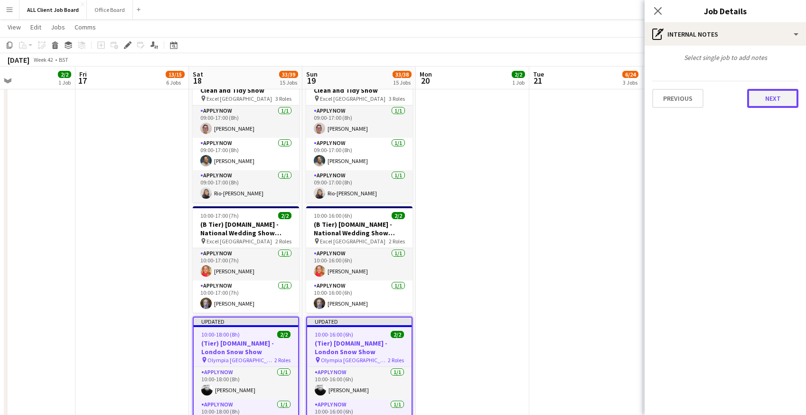
click at [766, 91] on button "Next" at bounding box center [773, 98] width 51 height 19
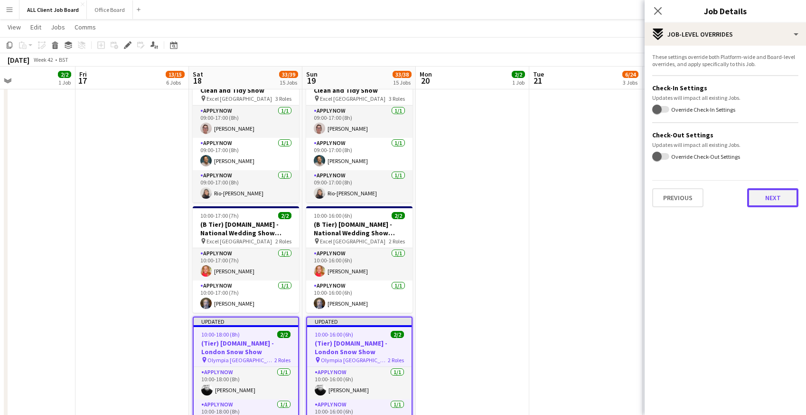
click at [773, 198] on button "Next" at bounding box center [773, 197] width 51 height 19
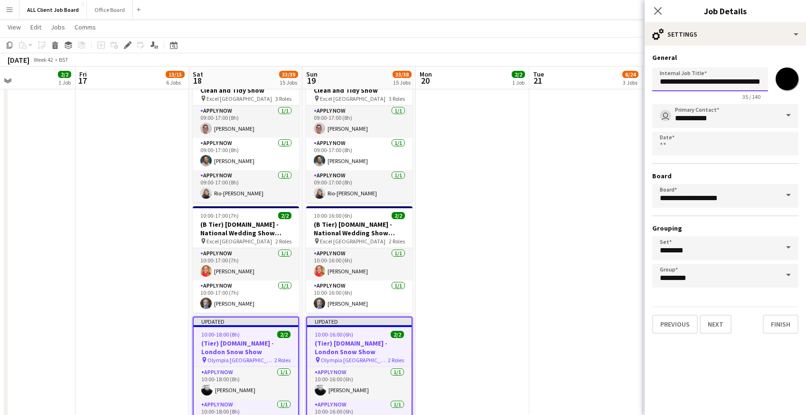
click at [752, 85] on input "**********" at bounding box center [711, 79] width 116 height 24
type input "**********"
click at [715, 322] on button "Next" at bounding box center [716, 323] width 32 height 19
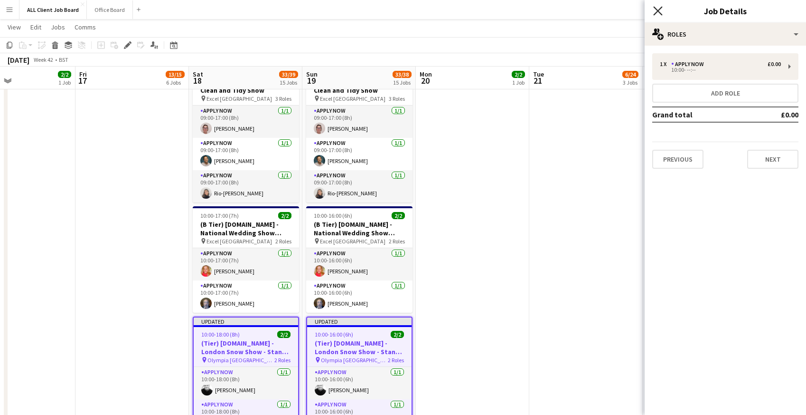
click at [655, 9] on icon "Close pop-in" at bounding box center [658, 10] width 9 height 9
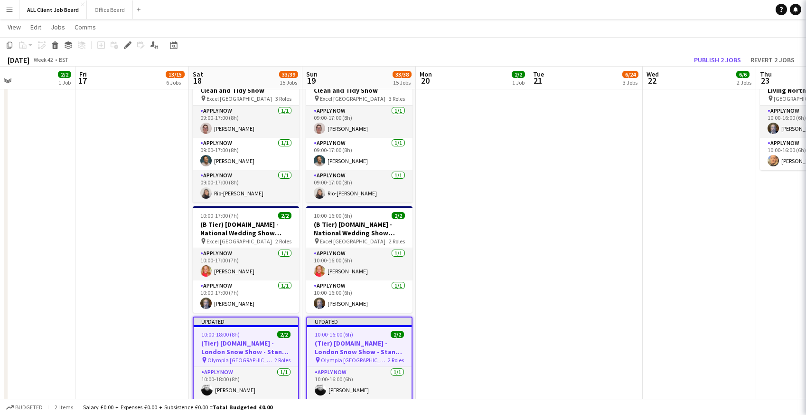
click at [632, 9] on app-navbar "Menu Boards Boards Boards All jobs Status Workforce Workforce My Workforce Recr…" at bounding box center [403, 9] width 806 height 19
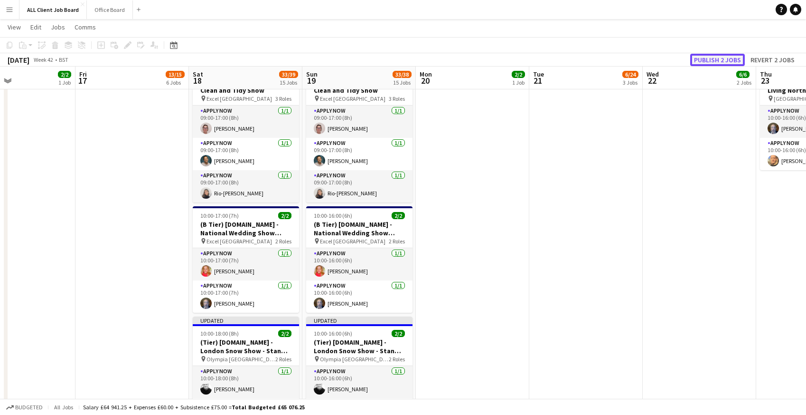
click at [701, 59] on button "Publish 2 jobs" at bounding box center [718, 60] width 55 height 12
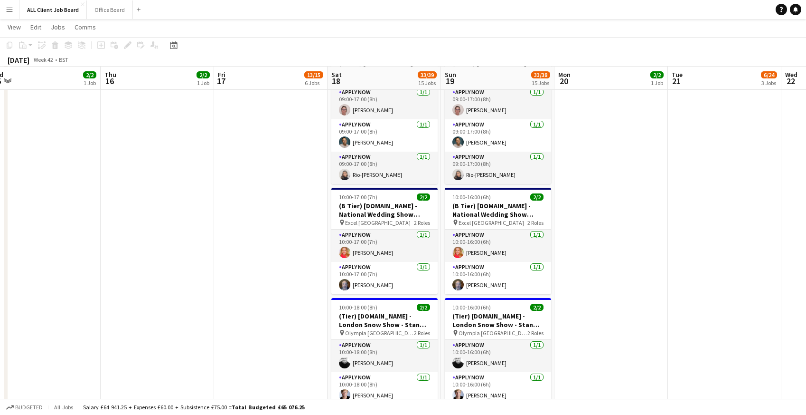
scroll to position [3421, 0]
click at [371, 275] on app-card-role "APPLY NOW [DATE] 10:00-17:00 (7h) [PERSON_NAME]" at bounding box center [385, 277] width 106 height 32
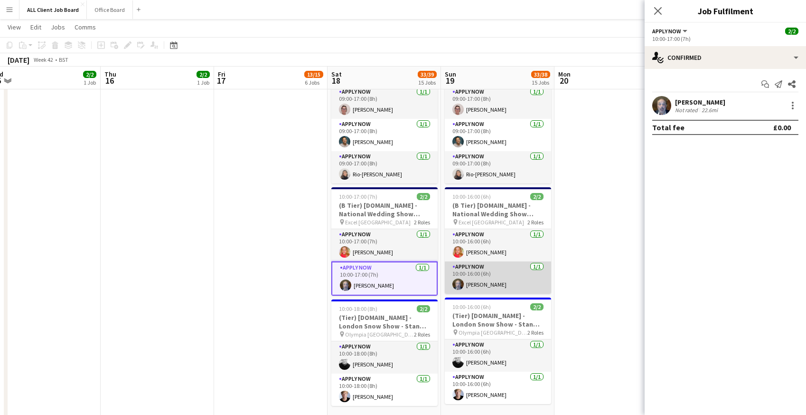
click at [515, 276] on app-card-role "APPLY NOW [DATE] 10:00-16:00 (6h) [PERSON_NAME]" at bounding box center [498, 277] width 106 height 32
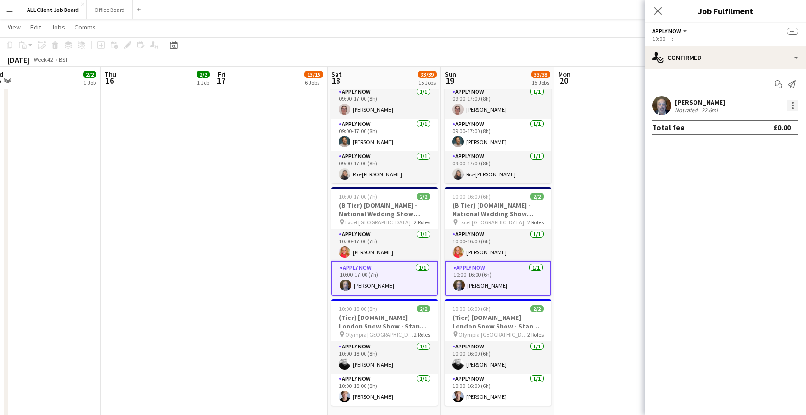
click at [793, 108] on div at bounding box center [793, 108] width 2 height 2
click at [745, 190] on span "Remove" at bounding box center [746, 191] width 28 height 8
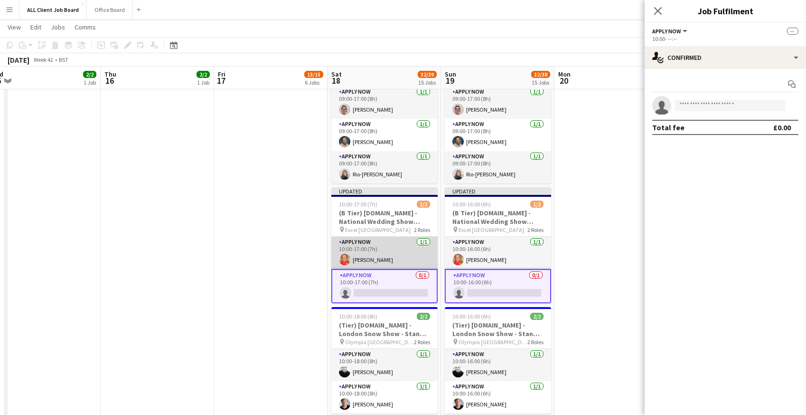
click at [360, 250] on app-card-role "APPLY NOW [DATE] 10:00-17:00 (7h) [PERSON_NAME]" at bounding box center [385, 253] width 106 height 32
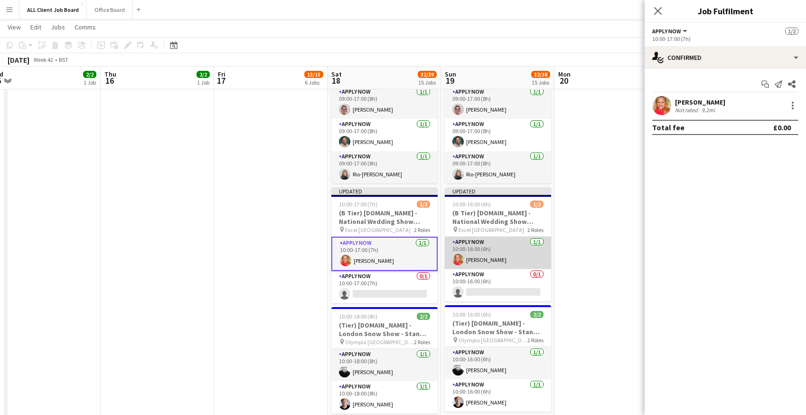
click at [509, 253] on app-card-role "APPLY NOW [DATE] 10:00-16:00 (6h) [PERSON_NAME]" at bounding box center [498, 253] width 106 height 32
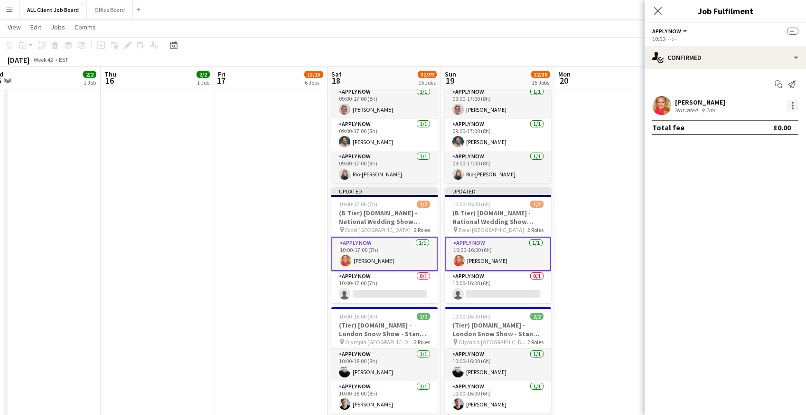
click at [792, 109] on div at bounding box center [792, 105] width 11 height 11
click at [747, 188] on span "Remove" at bounding box center [746, 191] width 28 height 8
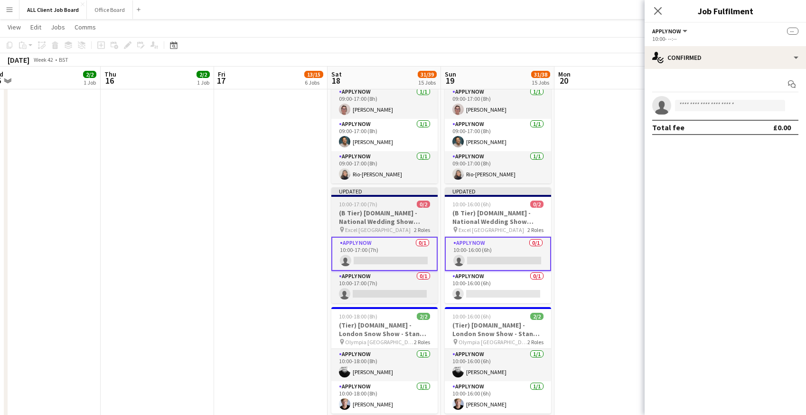
click at [360, 209] on h3 "(B Tier) [DOMAIN_NAME] - National Wedding Show Autumn" at bounding box center [385, 216] width 106 height 17
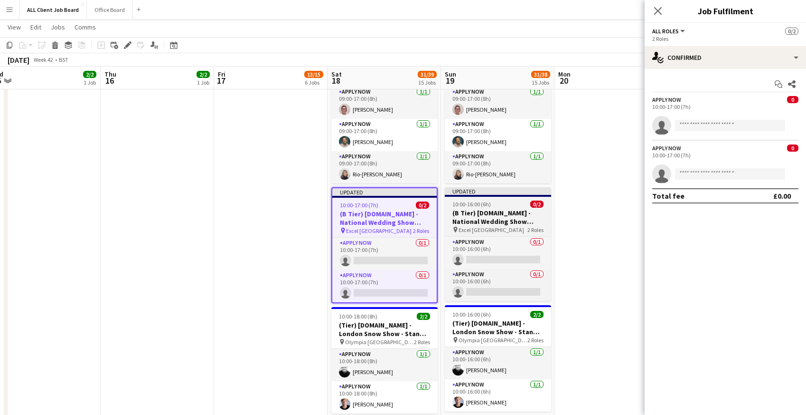
click at [499, 210] on h3 "(B Tier) [DOMAIN_NAME] - National Wedding Show Autumn" at bounding box center [498, 216] width 106 height 17
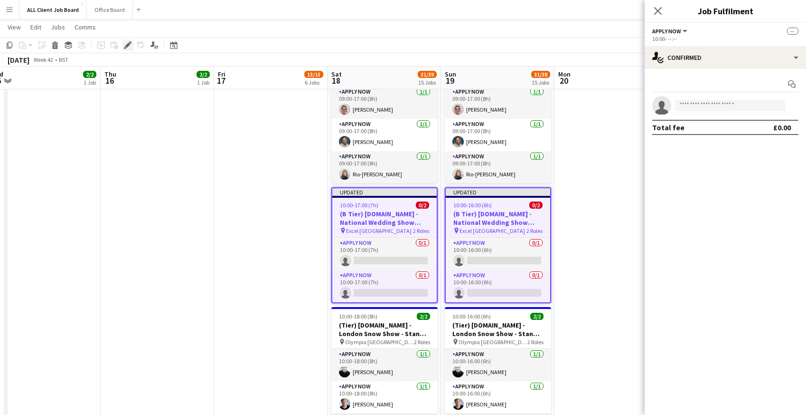
click at [128, 44] on icon at bounding box center [127, 45] width 5 height 5
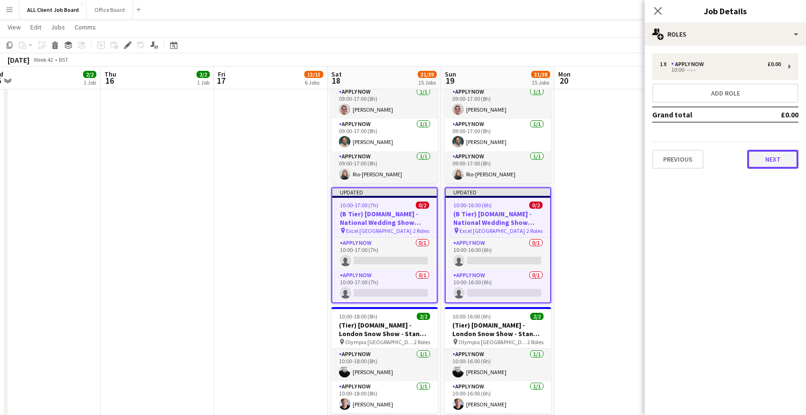
click at [773, 161] on button "Next" at bounding box center [773, 159] width 51 height 19
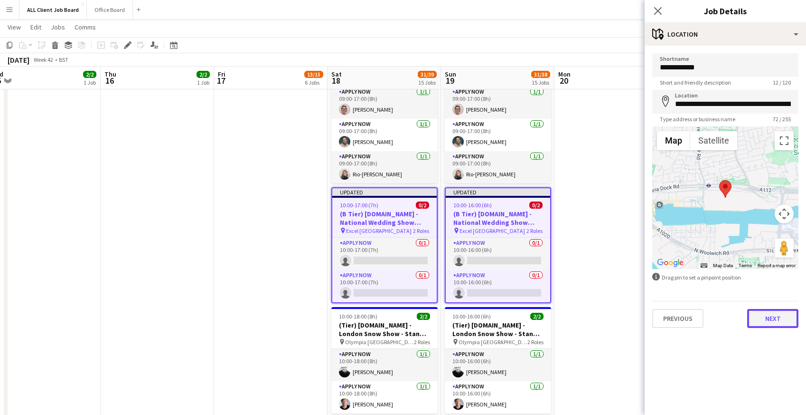
click at [775, 312] on button "Next" at bounding box center [773, 318] width 51 height 19
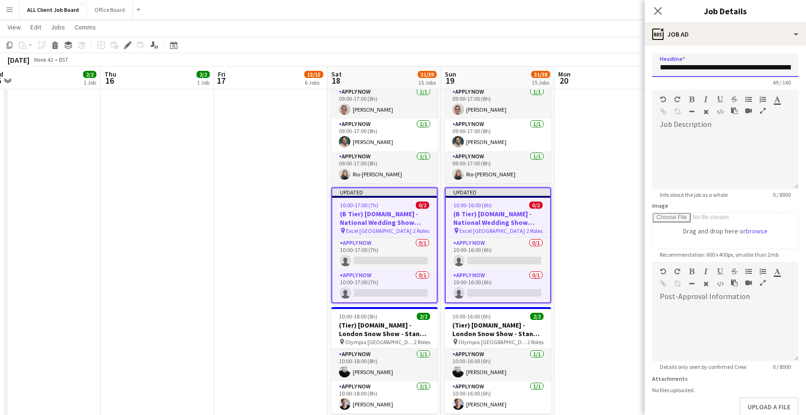
drag, startPoint x: 685, startPoint y: 67, endPoint x: 640, endPoint y: 71, distance: 45.8
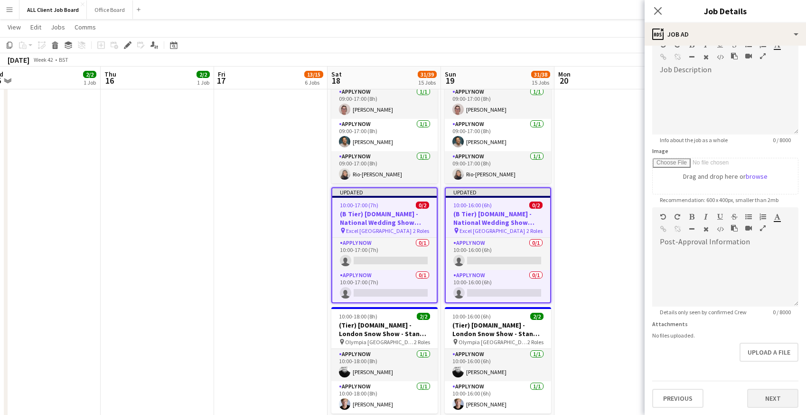
type input "**********"
click at [790, 397] on button "Next" at bounding box center [773, 397] width 51 height 19
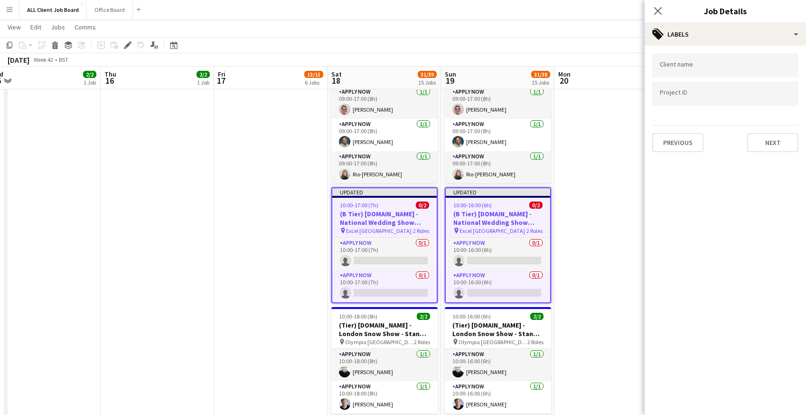
scroll to position [0, 0]
click at [773, 145] on button "Next" at bounding box center [773, 142] width 51 height 19
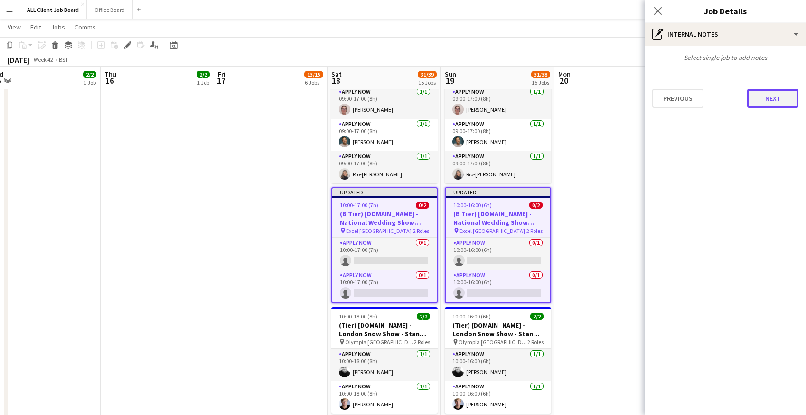
click at [785, 102] on button "Next" at bounding box center [773, 98] width 51 height 19
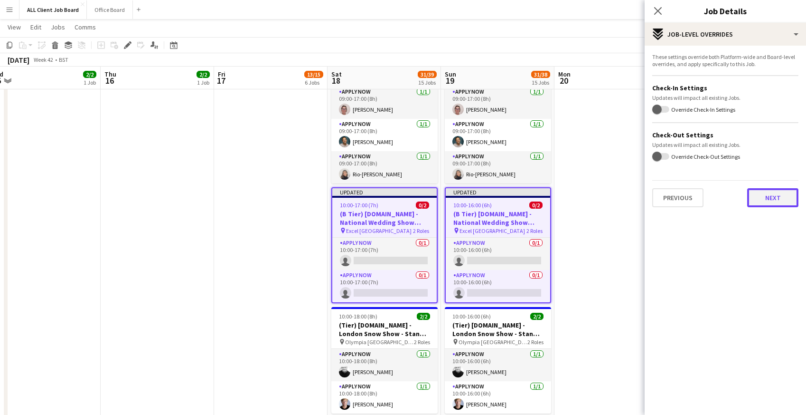
click at [767, 201] on button "Next" at bounding box center [773, 197] width 51 height 19
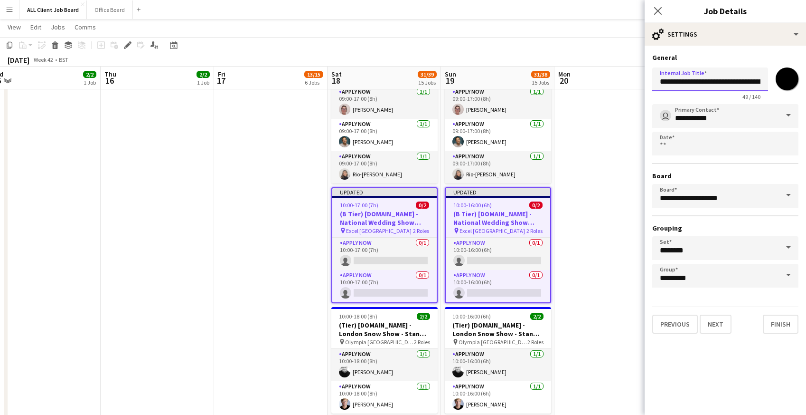
drag, startPoint x: 685, startPoint y: 80, endPoint x: 639, endPoint y: 80, distance: 45.6
type input "**********"
click at [683, 281] on input "*********" at bounding box center [726, 276] width 146 height 24
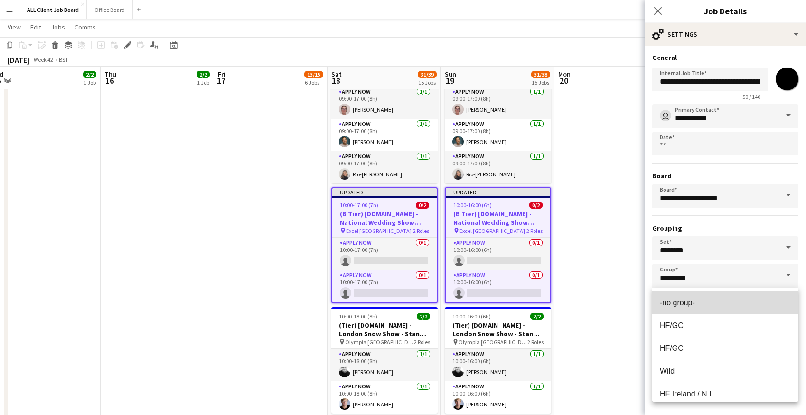
click at [684, 307] on mat-option "-no group-" at bounding box center [726, 302] width 146 height 23
type input "**********"
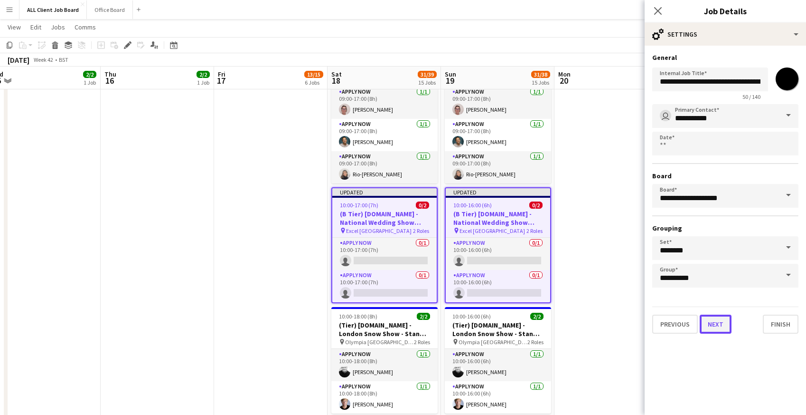
click at [716, 331] on button "Next" at bounding box center [716, 323] width 32 height 19
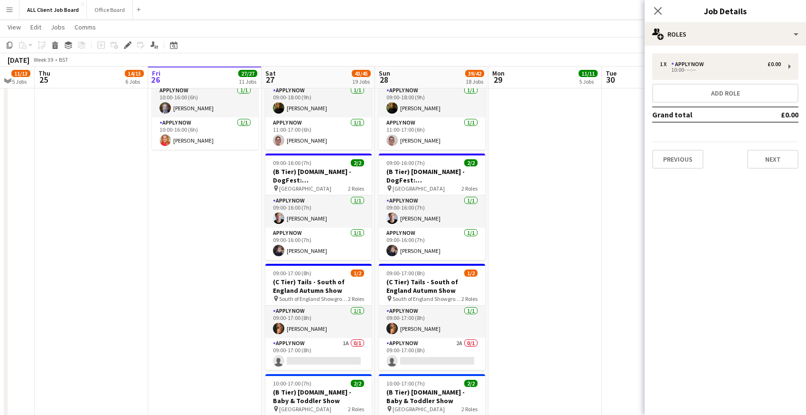
scroll to position [3420, 0]
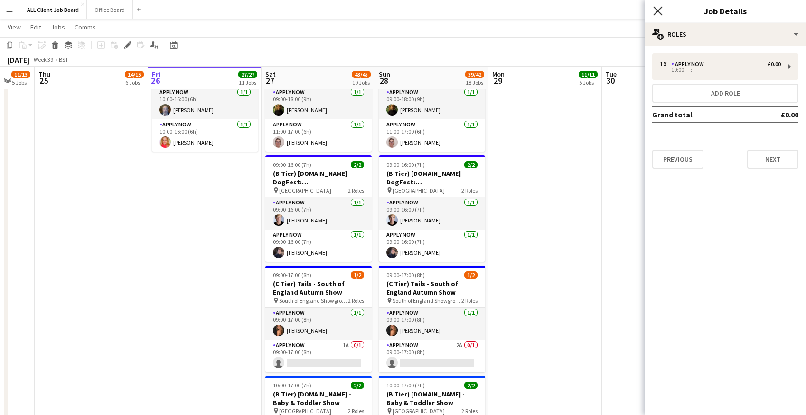
click at [657, 11] on icon "Close pop-in" at bounding box center [658, 10] width 9 height 9
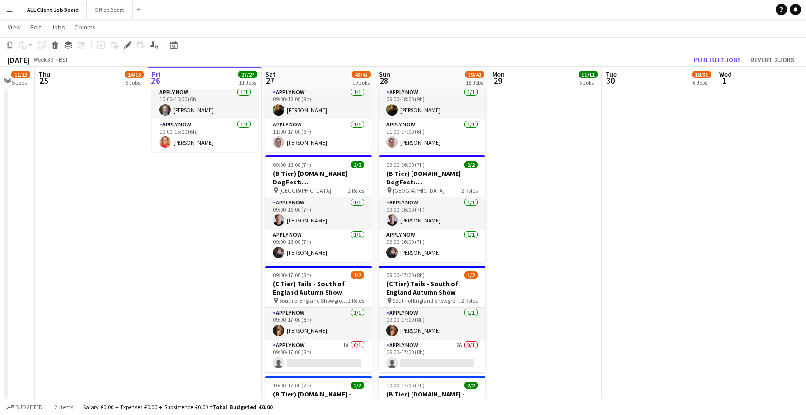
click at [609, 13] on app-navbar "Menu Boards Boards Boards All jobs Status Workforce Workforce My Workforce Recr…" at bounding box center [403, 9] width 806 height 19
click at [727, 56] on button "Publish 2 jobs" at bounding box center [718, 60] width 55 height 12
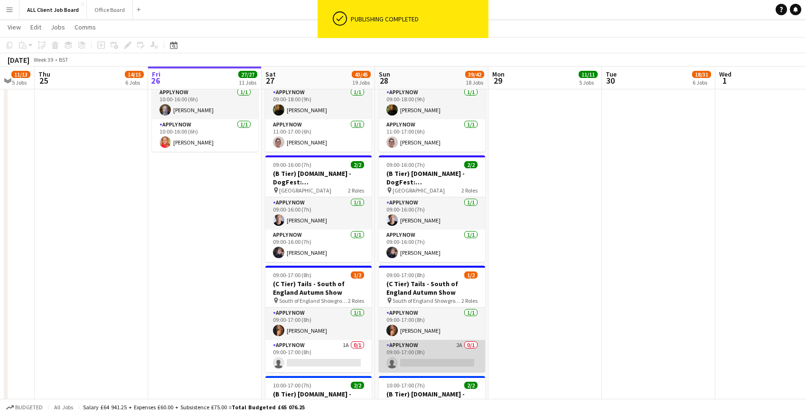
click at [429, 355] on app-card-role "APPLY NOW 2A 0/1 09:00-17:00 (8h) single-neutral-actions" at bounding box center [432, 356] width 106 height 32
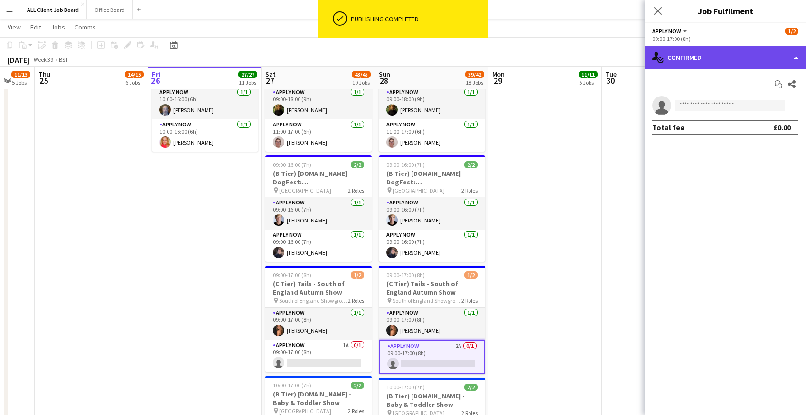
click at [683, 58] on div "single-neutral-actions-check-2 Confirmed" at bounding box center [725, 57] width 161 height 23
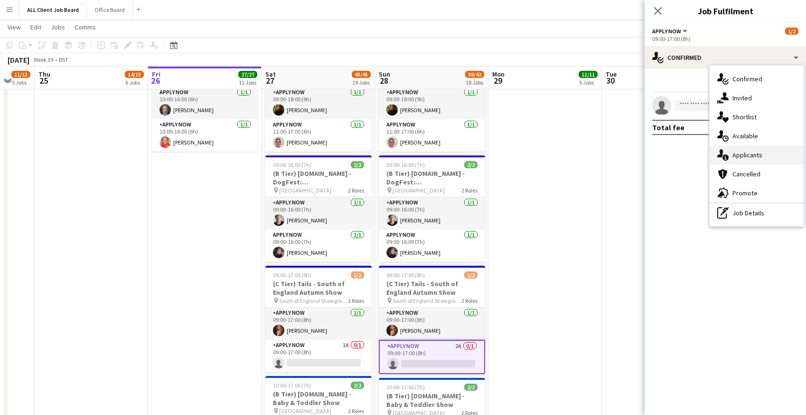
click at [725, 155] on icon at bounding box center [726, 157] width 6 height 6
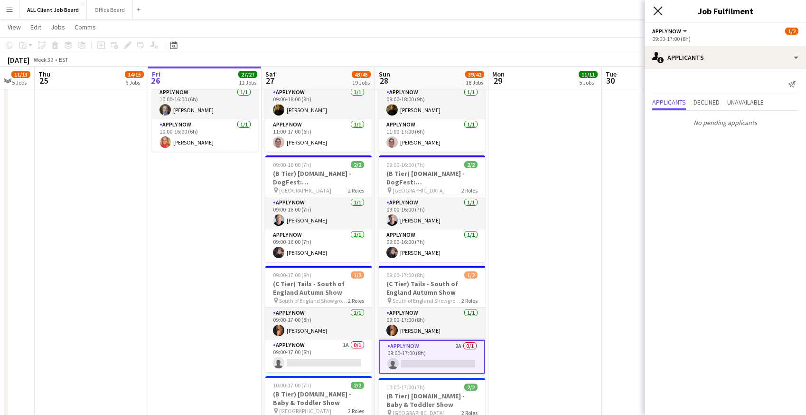
click at [659, 10] on icon at bounding box center [658, 10] width 9 height 9
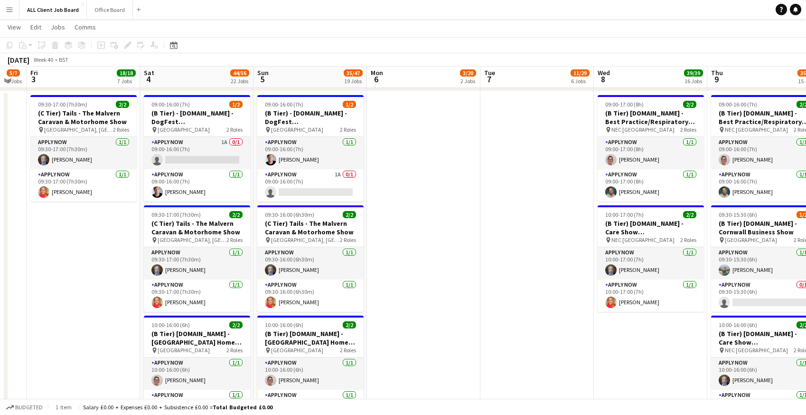
scroll to position [2588, 0]
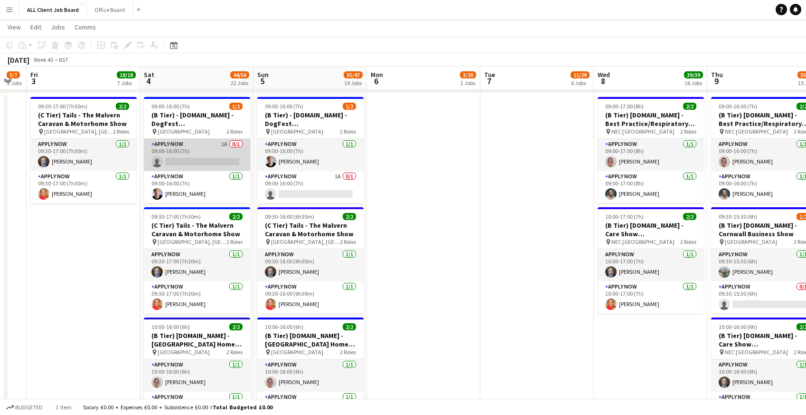
click at [194, 140] on app-card-role "APPLY NOW 1A 0/1 09:00-16:00 (7h) single-neutral-actions" at bounding box center [197, 155] width 106 height 32
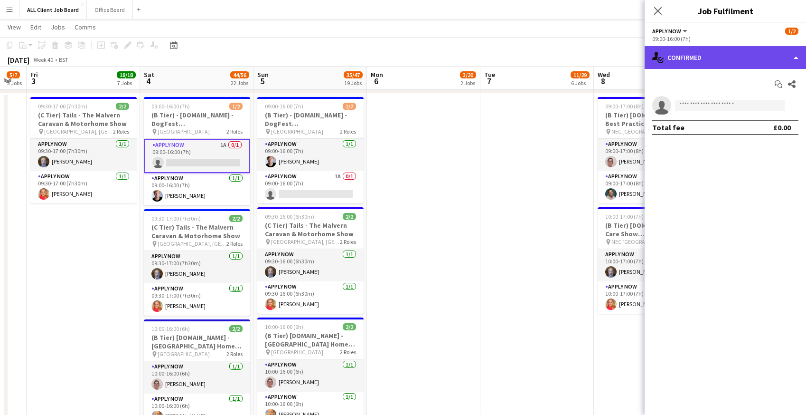
click at [699, 51] on div "single-neutral-actions-check-2 Confirmed" at bounding box center [725, 57] width 161 height 23
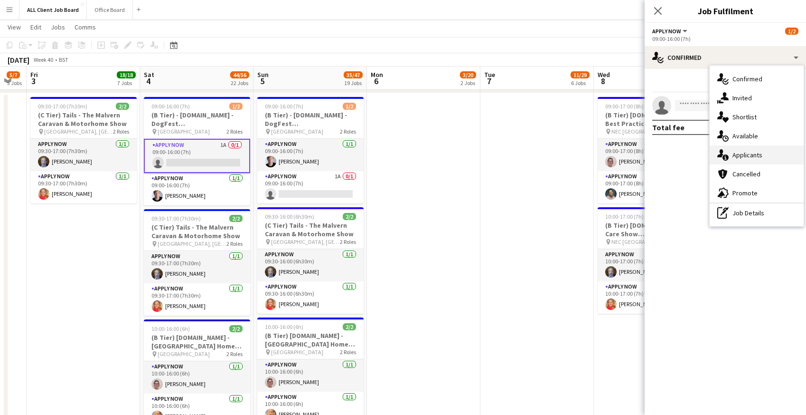
click at [745, 156] on span "Applicants" at bounding box center [748, 155] width 30 height 9
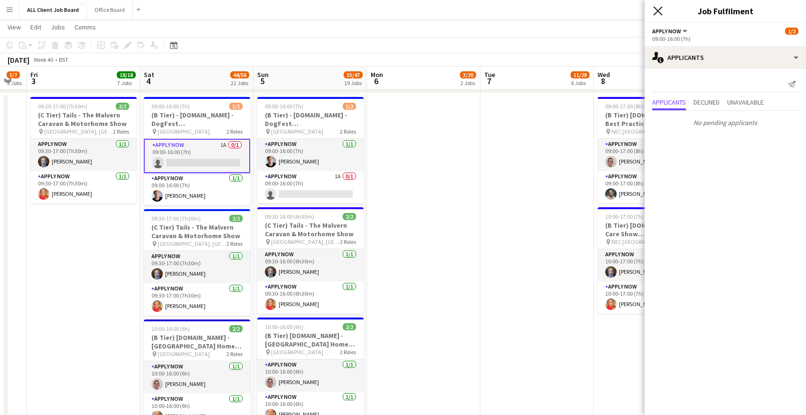
click at [659, 14] on icon "Close pop-in" at bounding box center [658, 10] width 9 height 9
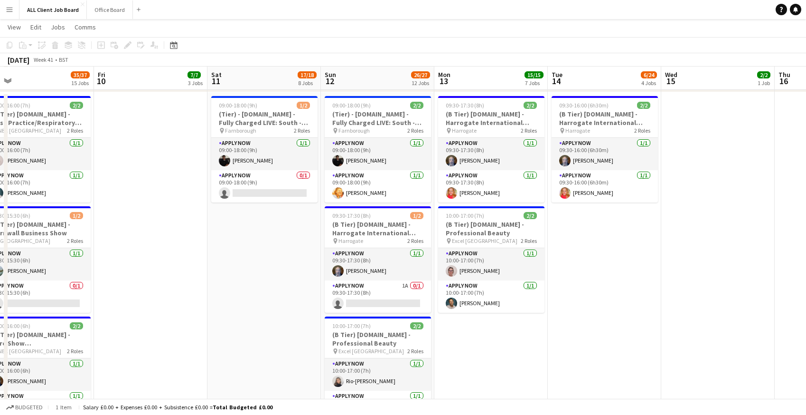
scroll to position [0, 367]
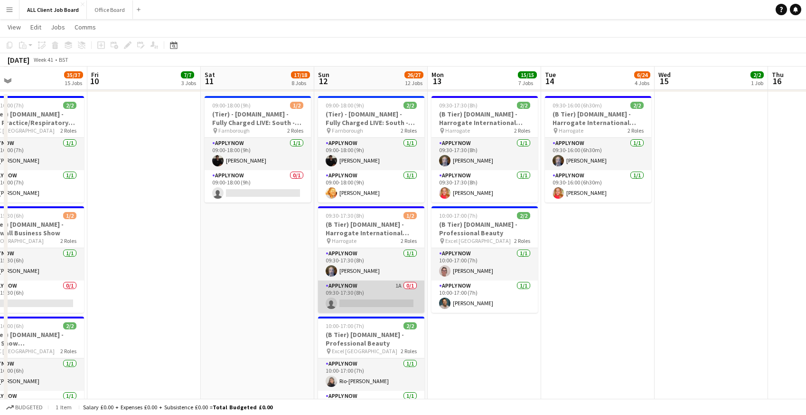
click at [374, 299] on app-card-role "APPLY NOW 1A 0/1 09:30-17:30 (8h) single-neutral-actions" at bounding box center [371, 296] width 106 height 32
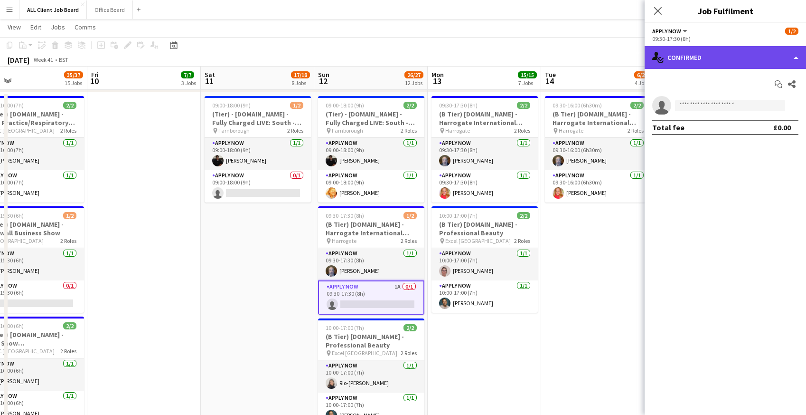
click at [714, 60] on div "single-neutral-actions-check-2 Confirmed" at bounding box center [725, 57] width 161 height 23
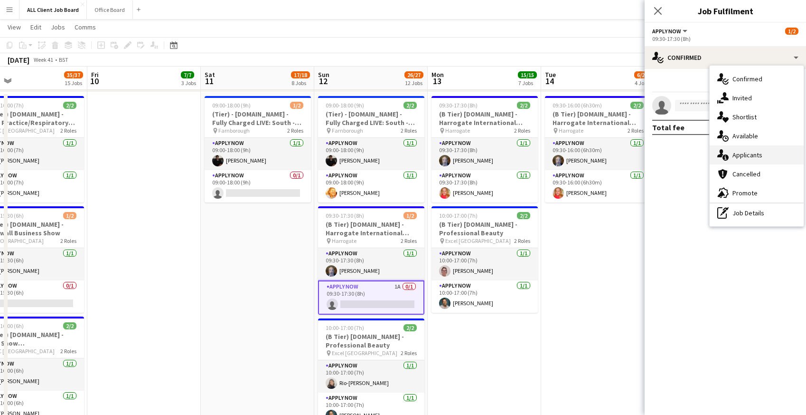
click at [731, 159] on div "single-neutral-actions-information Applicants" at bounding box center [757, 154] width 94 height 19
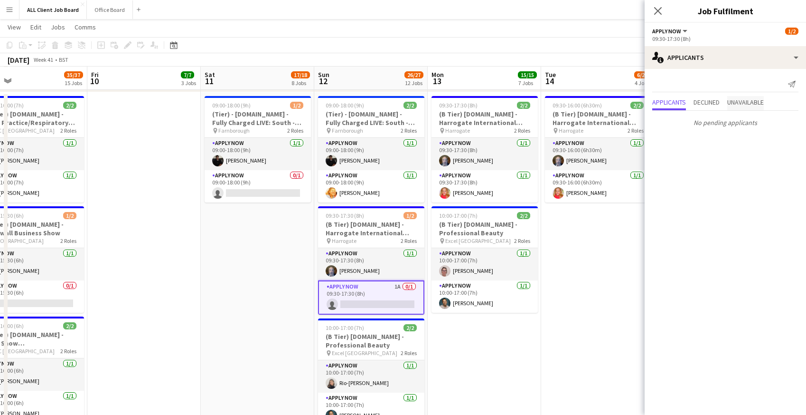
click at [748, 110] on span "Unavailable" at bounding box center [746, 103] width 37 height 14
click at [709, 84] on span "Declined" at bounding box center [707, 82] width 26 height 7
click at [666, 83] on span "Applicants" at bounding box center [670, 82] width 34 height 7
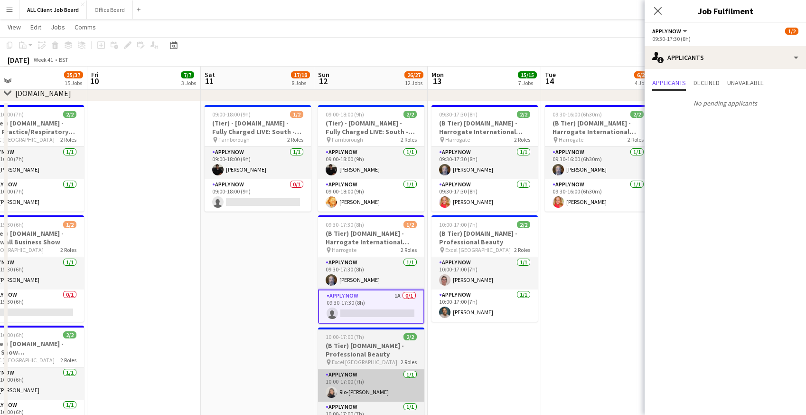
scroll to position [2581, 0]
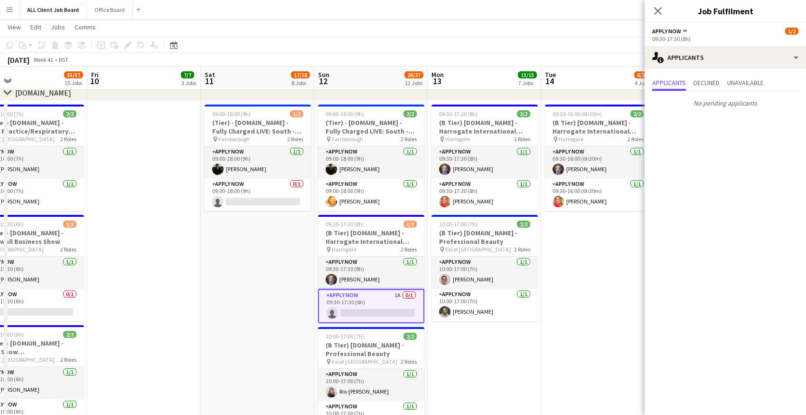
click at [350, 300] on app-card-role "APPLY NOW 1A 0/1 09:30-17:30 (8h) single-neutral-actions" at bounding box center [371, 306] width 106 height 34
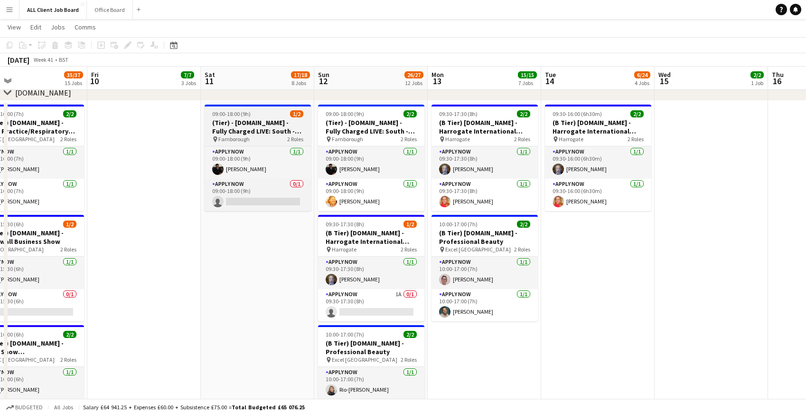
click at [250, 135] on div "pin Farnborough 2 Roles" at bounding box center [258, 139] width 106 height 8
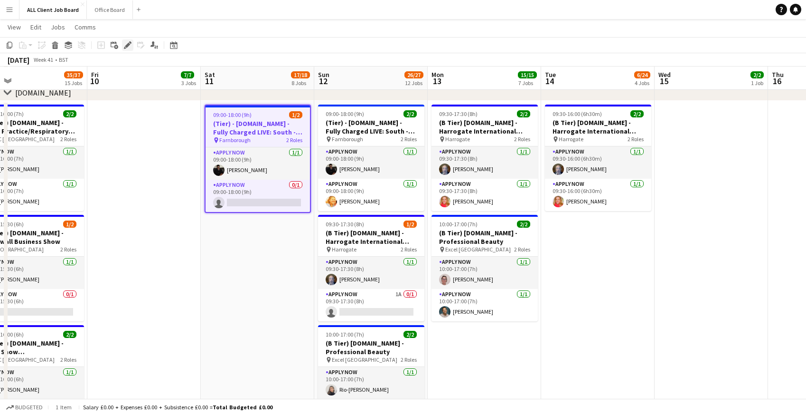
click at [128, 45] on icon at bounding box center [127, 45] width 5 height 5
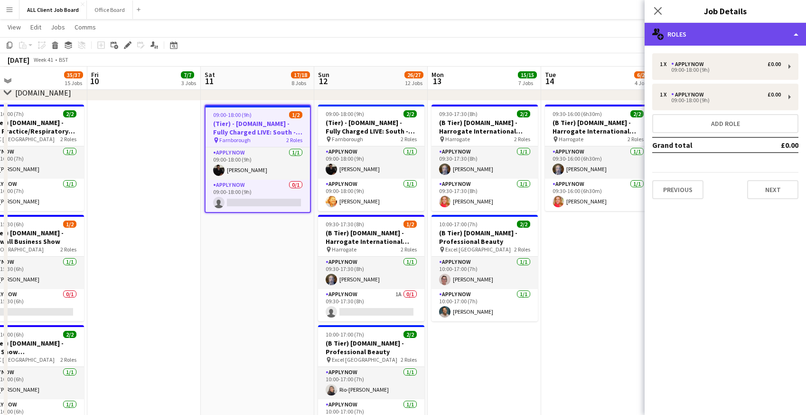
click at [715, 37] on div "multiple-users-add Roles" at bounding box center [725, 34] width 161 height 23
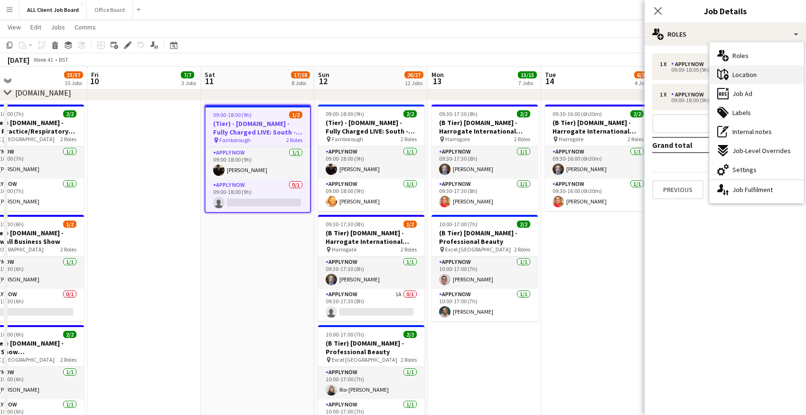
click at [734, 72] on span "Location" at bounding box center [745, 74] width 24 height 9
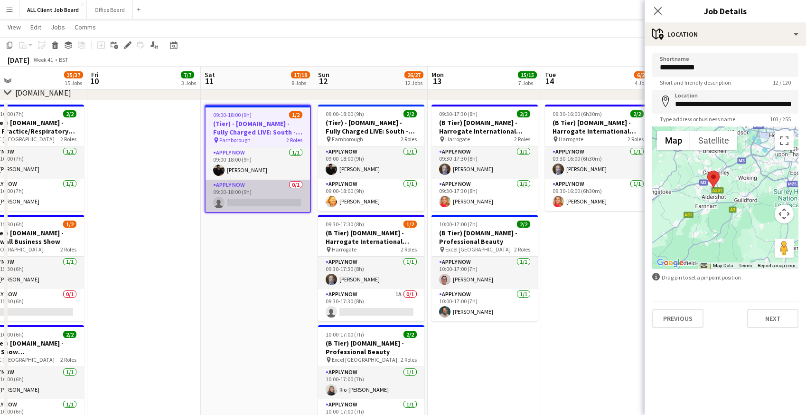
click at [250, 199] on app-card-role "APPLY NOW 0/1 09:00-18:00 (9h) single-neutral-actions" at bounding box center [258, 196] width 104 height 32
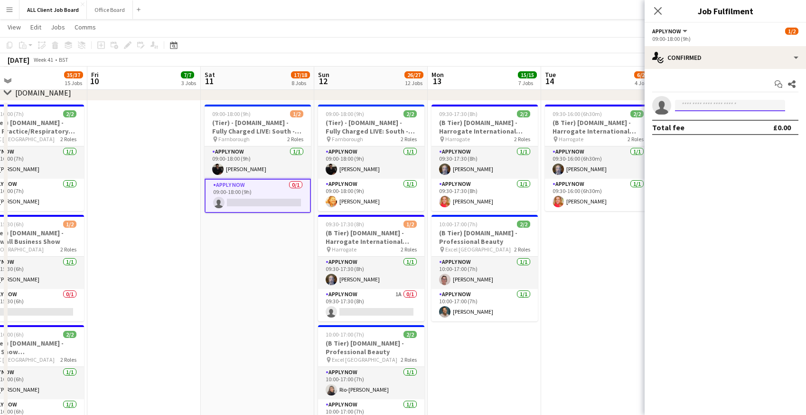
click at [705, 108] on input at bounding box center [730, 105] width 110 height 11
type input "****"
click at [710, 129] on span "[EMAIL_ADDRESS][DOMAIN_NAME]" at bounding box center [730, 127] width 95 height 8
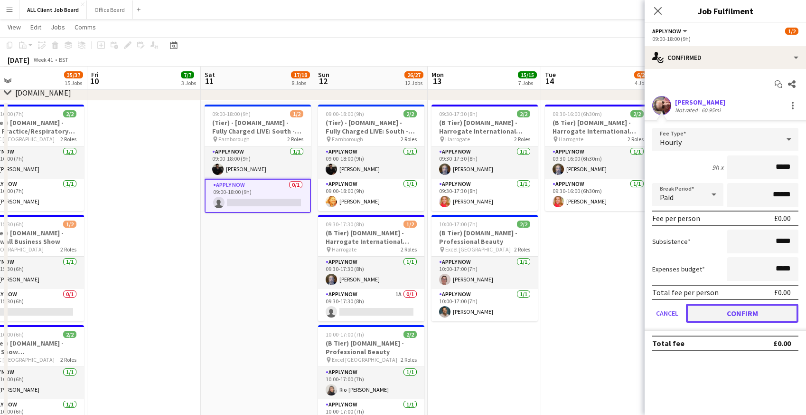
click at [740, 308] on button "Confirm" at bounding box center [742, 312] width 113 height 19
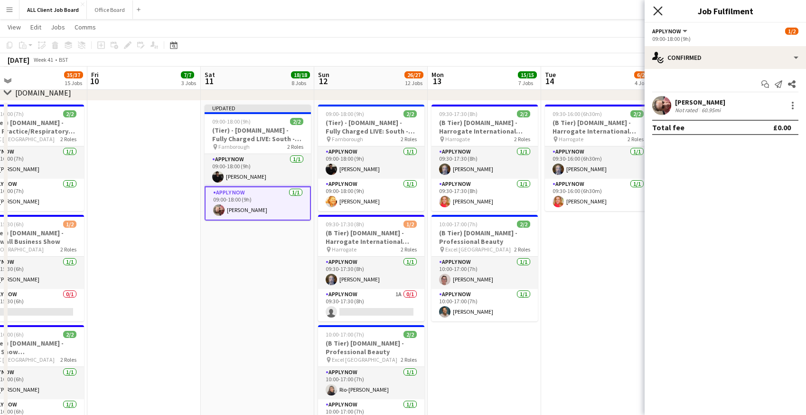
click at [659, 9] on icon "Close pop-in" at bounding box center [658, 10] width 9 height 9
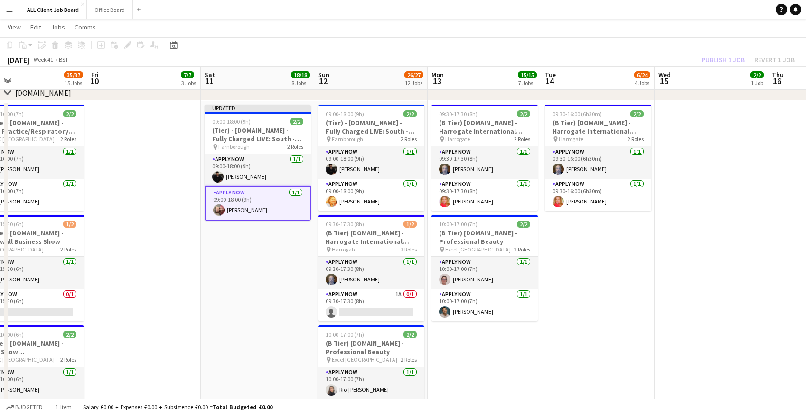
click at [611, 13] on app-navbar "Menu Boards Boards Boards All jobs Status Workforce Workforce My Workforce Recr…" at bounding box center [403, 9] width 806 height 19
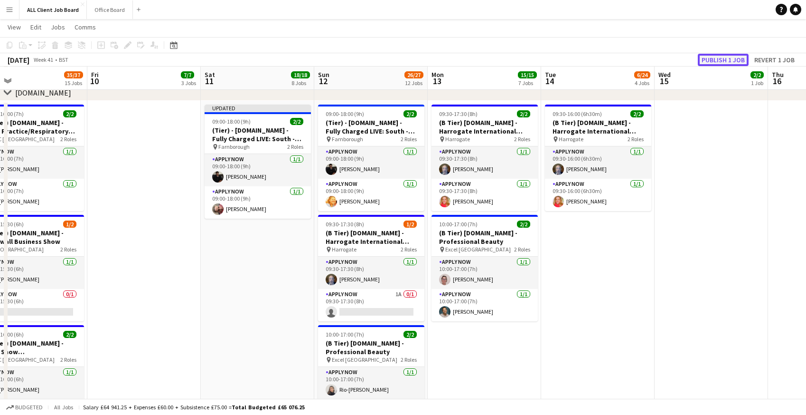
click at [733, 57] on button "Publish 1 job" at bounding box center [723, 60] width 51 height 12
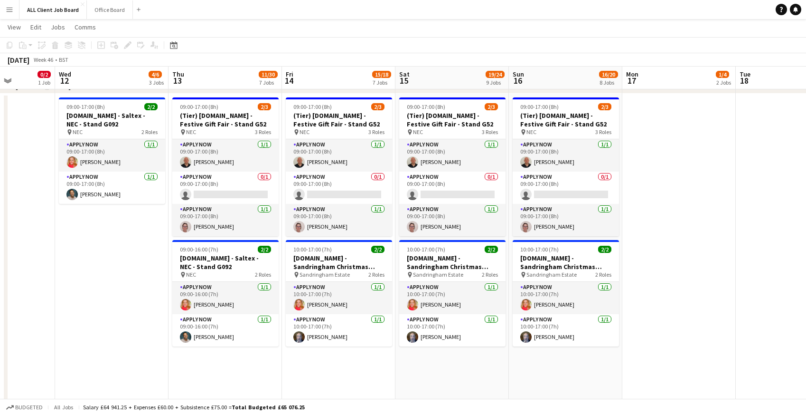
scroll to position [2588, 0]
click at [208, 195] on app-card-role "APPLY NOW 0/1 09:00-17:00 (8h) single-neutral-actions" at bounding box center [225, 187] width 106 height 32
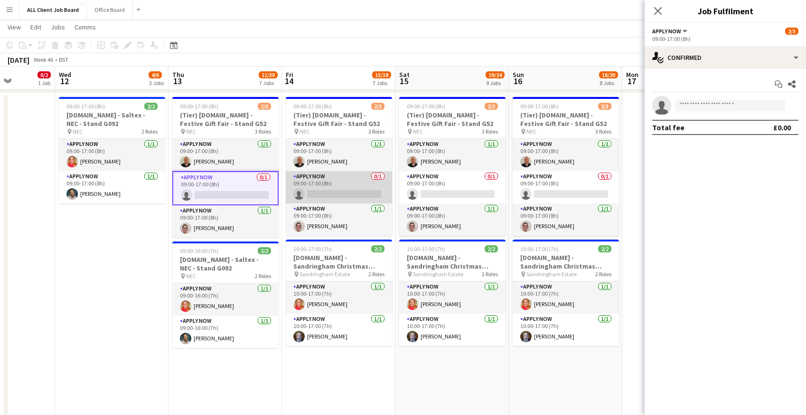
click at [322, 191] on app-card-role "APPLY NOW 0/1 09:00-17:00 (8h) single-neutral-actions" at bounding box center [339, 187] width 106 height 32
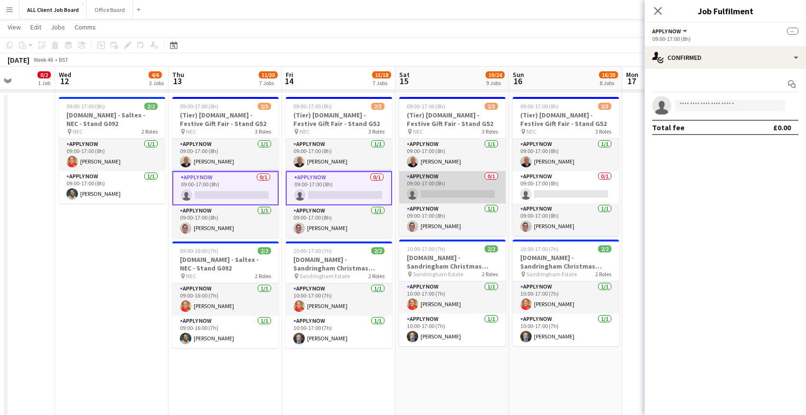
click at [460, 189] on app-card-role "APPLY NOW 0/1 09:00-17:00 (8h) single-neutral-actions" at bounding box center [452, 187] width 106 height 32
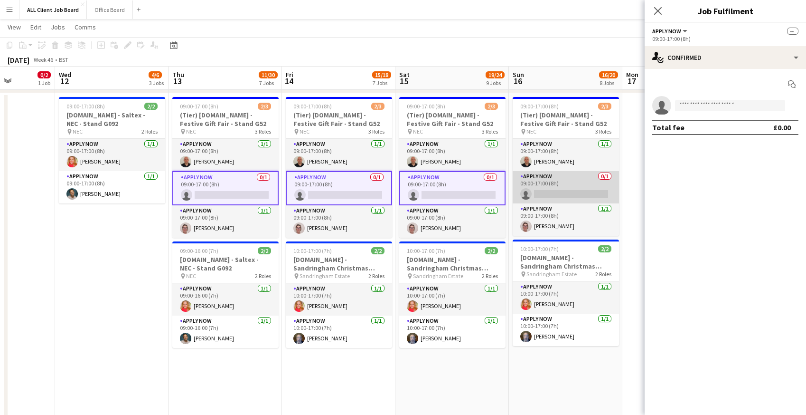
click at [563, 191] on app-card-role "APPLY NOW 0/1 09:00-17:00 (8h) single-neutral-actions" at bounding box center [566, 187] width 106 height 32
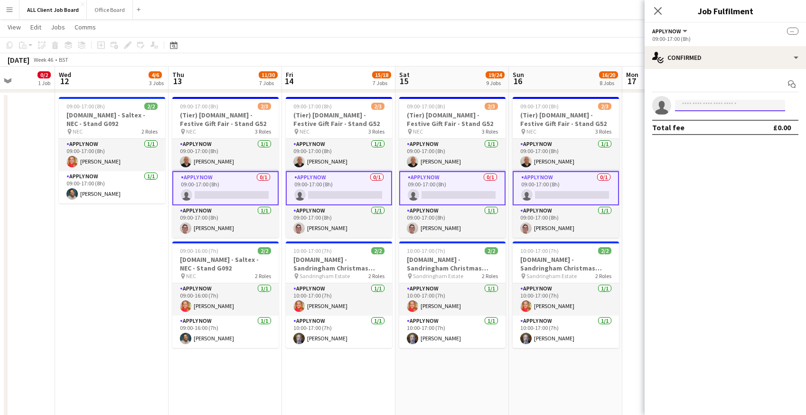
click at [715, 104] on input at bounding box center [730, 105] width 110 height 11
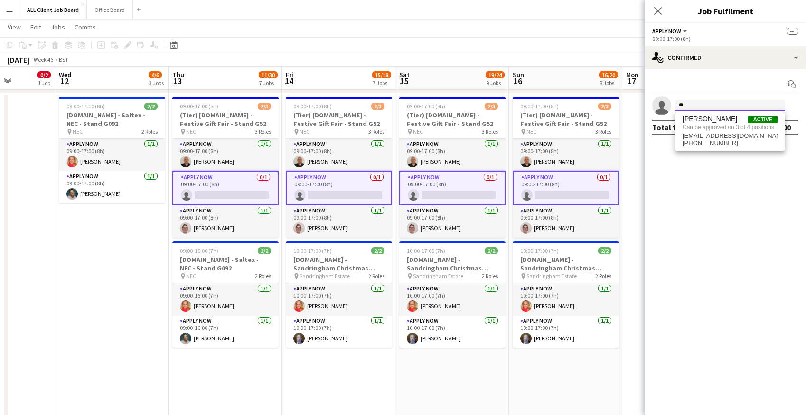
type input "*"
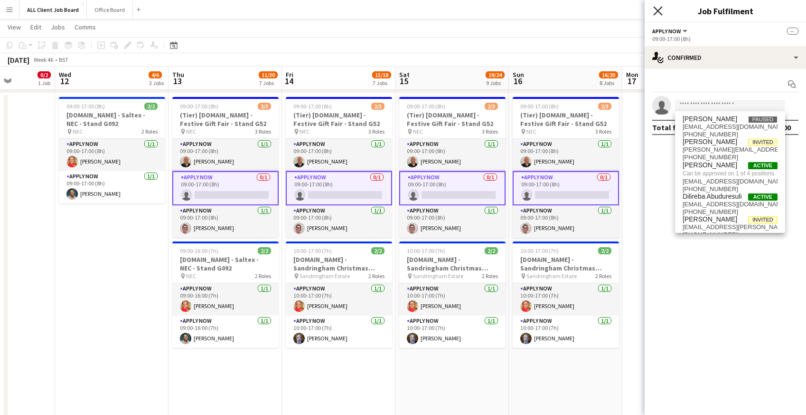
click at [659, 10] on icon at bounding box center [658, 10] width 9 height 9
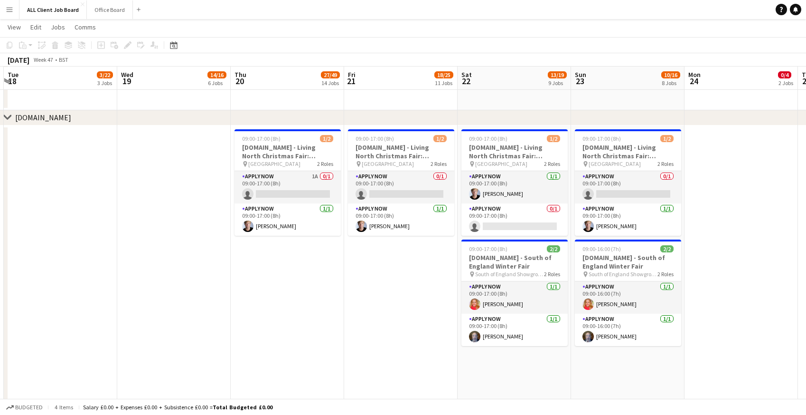
scroll to position [0, 455]
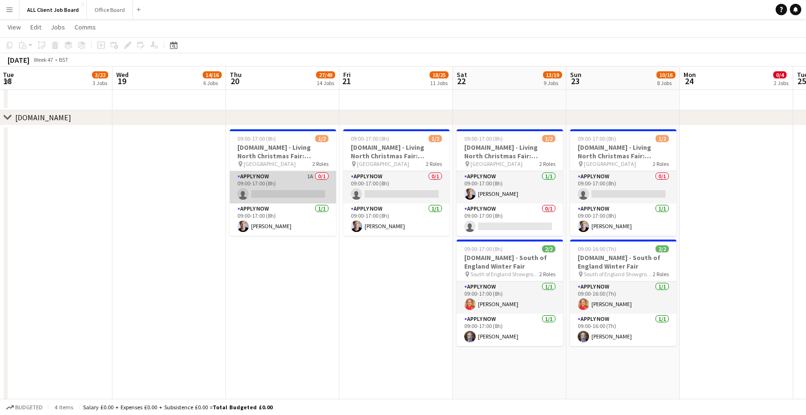
click at [284, 186] on app-card-role "APPLY NOW 1A 0/1 09:00-17:00 (8h) single-neutral-actions" at bounding box center [283, 187] width 106 height 32
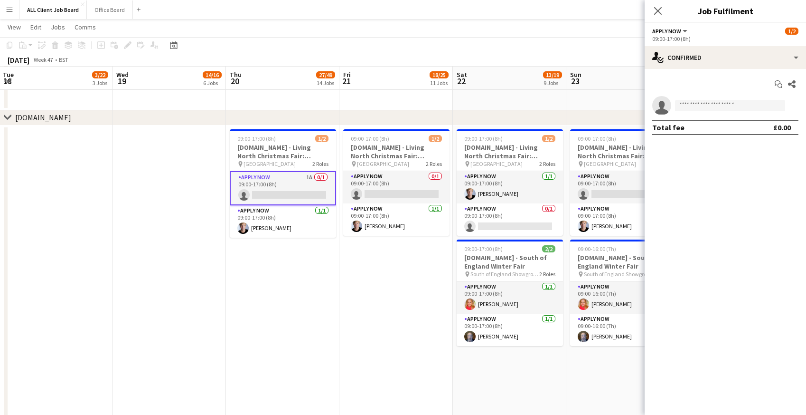
click at [313, 291] on app-date-cell "09:00-17:00 (8h) 1/2 [DOMAIN_NAME] - Living North Christmas Fair: [GEOGRAPHIC_D…" at bounding box center [283, 412] width 114 height 574
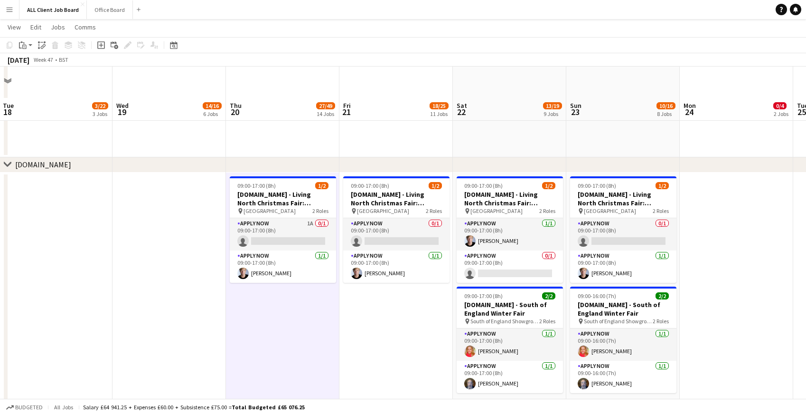
scroll to position [2503, 0]
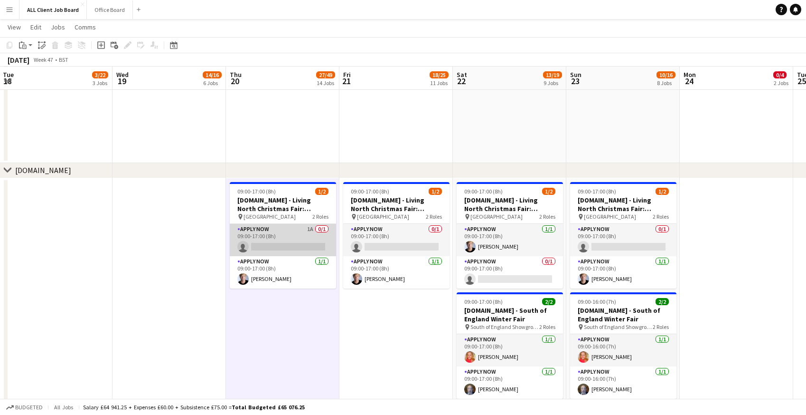
click at [260, 246] on app-card-role "APPLY NOW 1A 0/1 09:00-17:00 (8h) single-neutral-actions" at bounding box center [283, 240] width 106 height 32
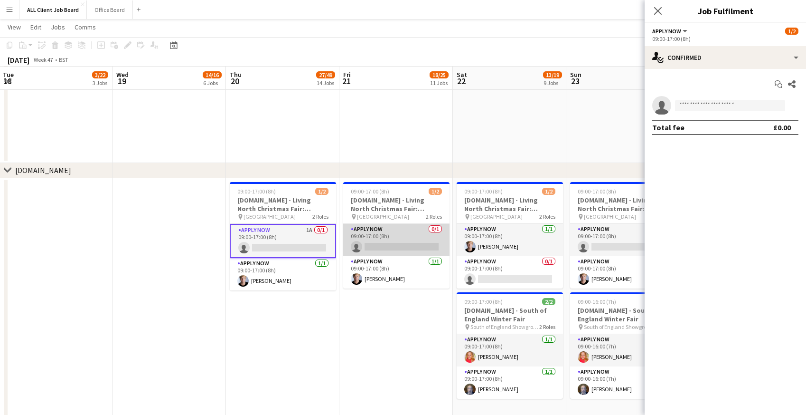
click at [387, 243] on app-card-role "APPLY NOW 0/1 09:00-17:00 (8h) single-neutral-actions" at bounding box center [396, 240] width 106 height 32
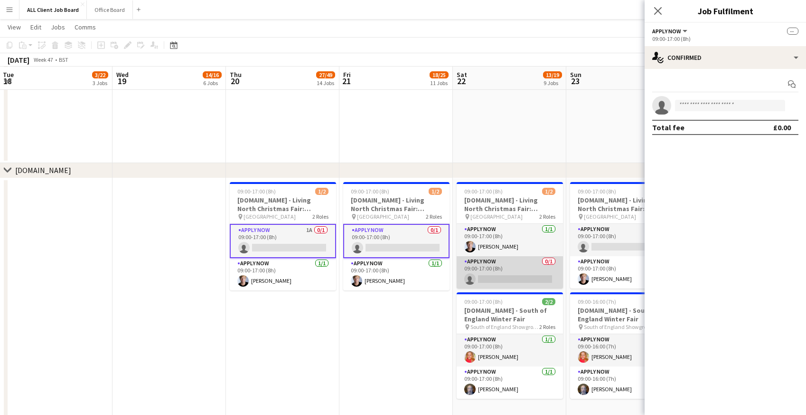
click at [484, 278] on app-card-role "APPLY NOW 0/1 09:00-17:00 (8h) single-neutral-actions" at bounding box center [510, 272] width 106 height 32
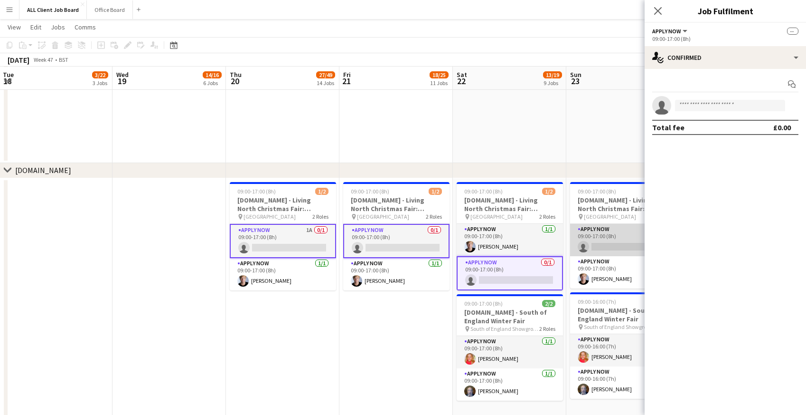
click at [616, 238] on app-card-role "APPLY NOW 0/1 09:00-17:00 (8h) single-neutral-actions" at bounding box center [623, 240] width 106 height 32
click at [755, 102] on input at bounding box center [730, 105] width 110 height 11
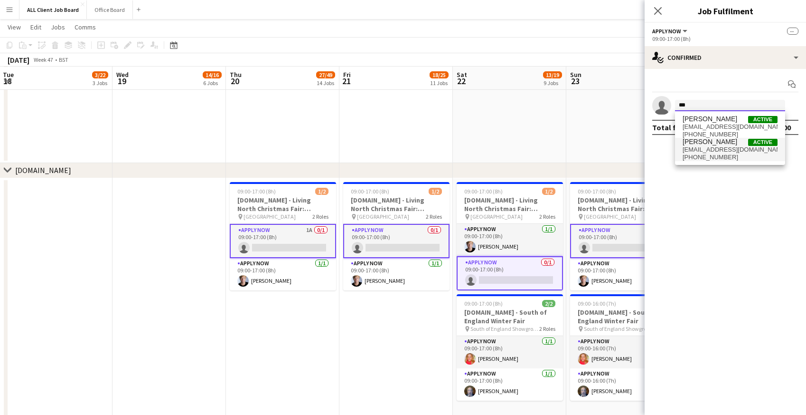
type input "***"
click at [746, 146] on span "[EMAIL_ADDRESS][DOMAIN_NAME]" at bounding box center [730, 150] width 95 height 8
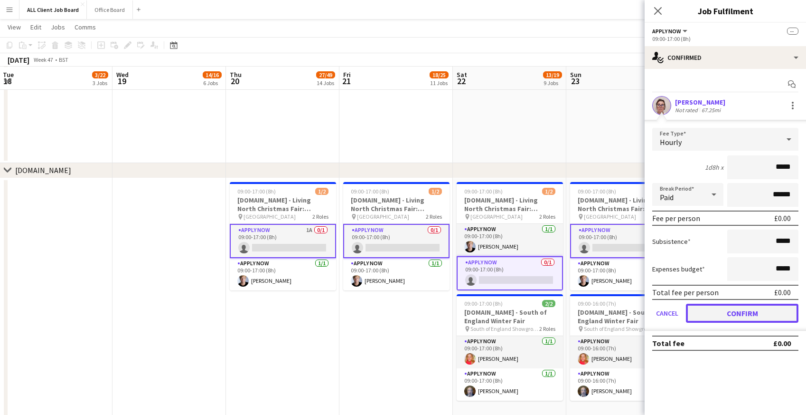
click at [723, 314] on button "Confirm" at bounding box center [742, 312] width 113 height 19
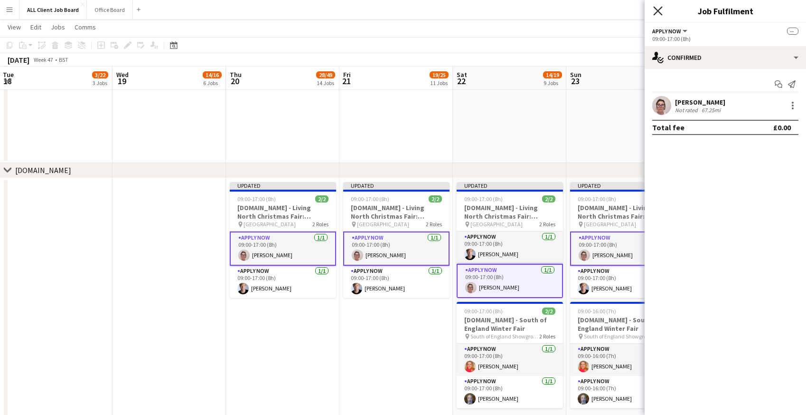
click at [660, 9] on icon at bounding box center [658, 10] width 9 height 9
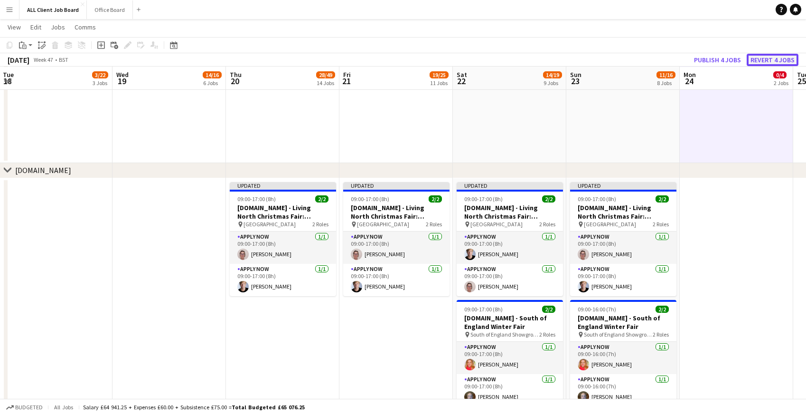
click at [767, 62] on button "Revert 4 jobs" at bounding box center [773, 60] width 52 height 12
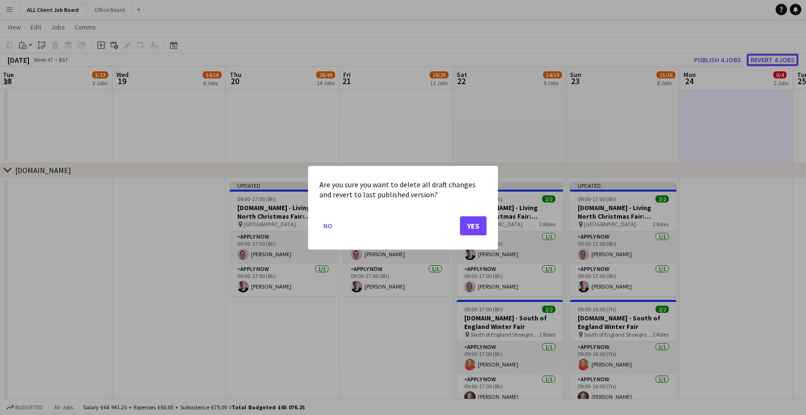
scroll to position [0, 0]
click at [469, 222] on button "Yes" at bounding box center [473, 225] width 27 height 19
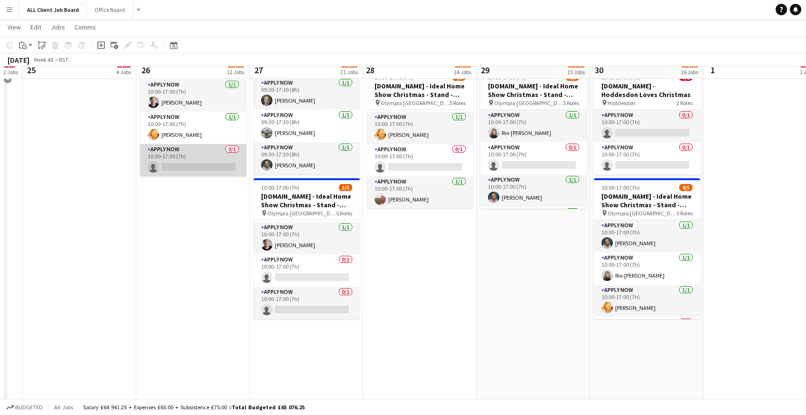
scroll to position [2936, 0]
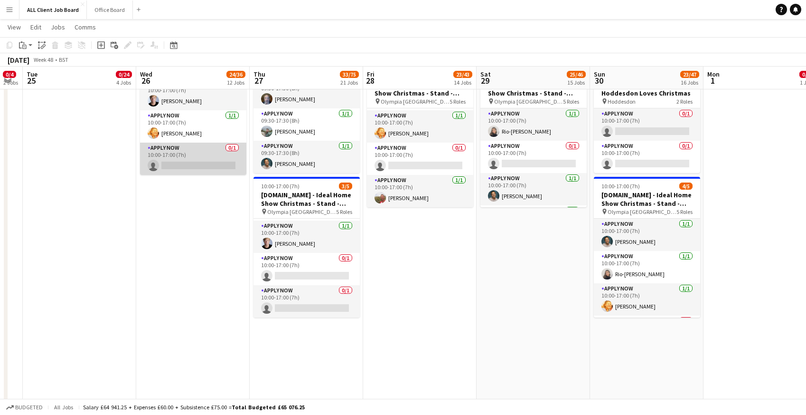
click at [177, 158] on app-card-role "APPLY NOW 0/1 10:00-17:00 (7h) single-neutral-actions" at bounding box center [193, 158] width 106 height 32
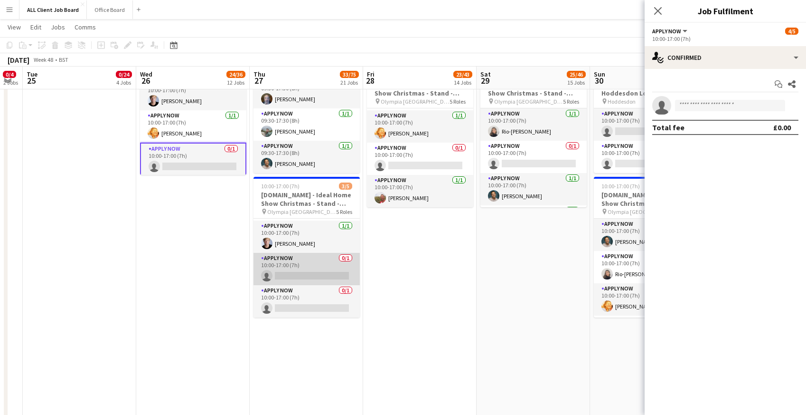
click at [293, 266] on app-card-role "APPLY NOW 0/1 10:00-17:00 (7h) single-neutral-actions" at bounding box center [307, 269] width 106 height 32
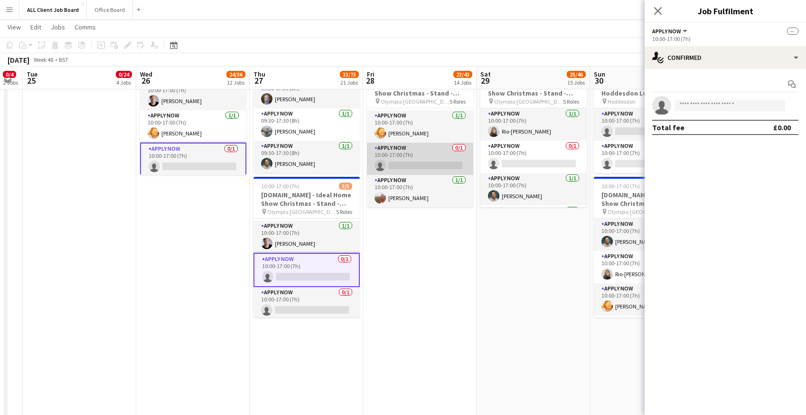
click at [406, 154] on app-card-role "APPLY NOW 0/1 10:00-17:00 (7h) single-neutral-actions" at bounding box center [420, 158] width 106 height 32
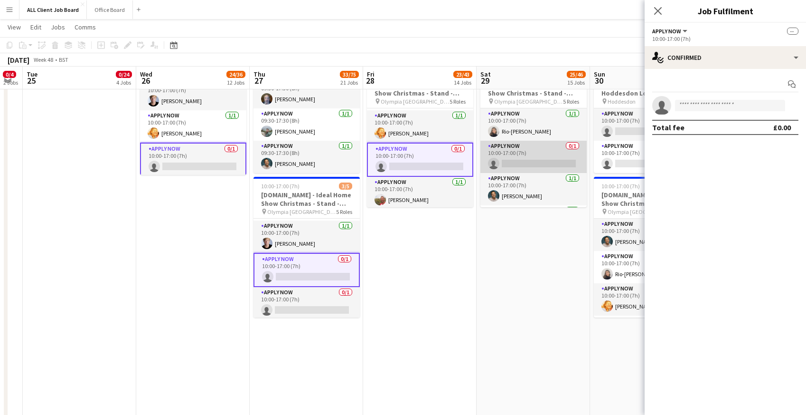
click at [521, 162] on app-card-role "APPLY NOW 0/1 10:00-17:00 (7h) single-neutral-actions" at bounding box center [534, 157] width 106 height 32
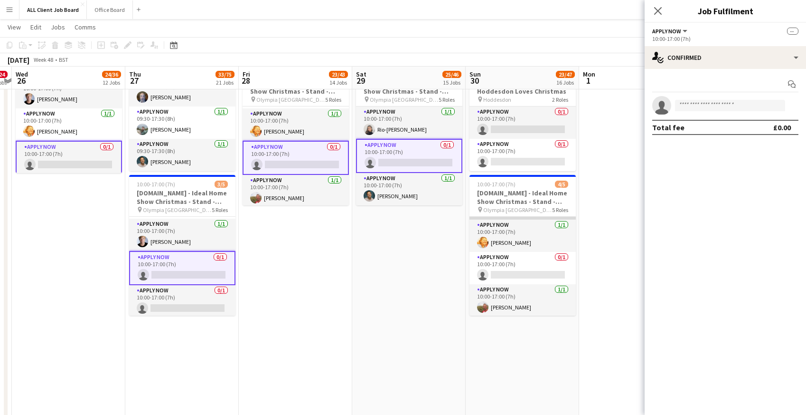
scroll to position [63, 0]
click at [520, 253] on app-card-role "APPLY NOW 0/1 10:00-17:00 (7h) single-neutral-actions" at bounding box center [523, 267] width 106 height 32
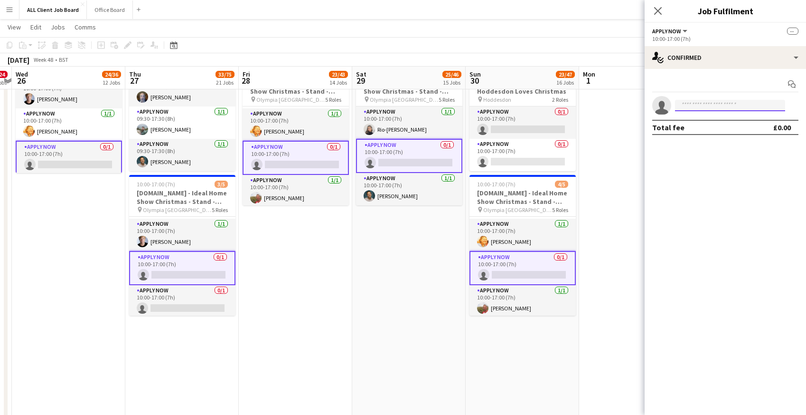
click at [707, 108] on input at bounding box center [730, 105] width 110 height 11
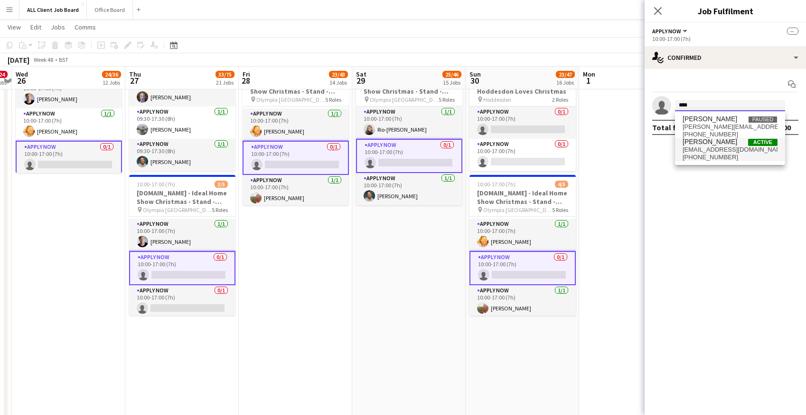
type input "****"
click at [709, 156] on span "[PHONE_NUMBER]" at bounding box center [730, 157] width 95 height 8
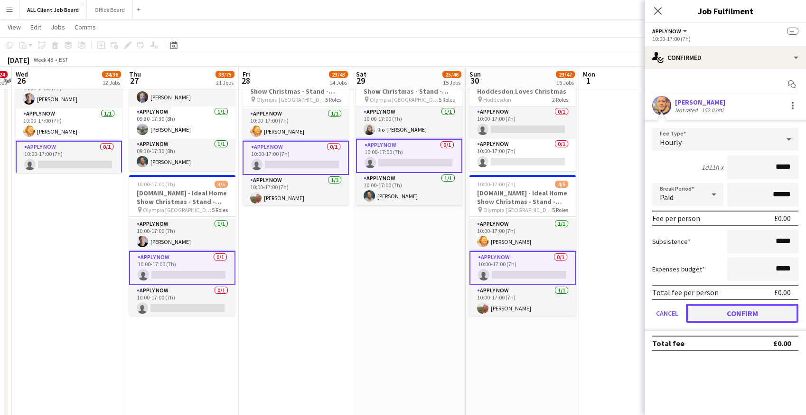
click at [730, 309] on button "Confirm" at bounding box center [742, 312] width 113 height 19
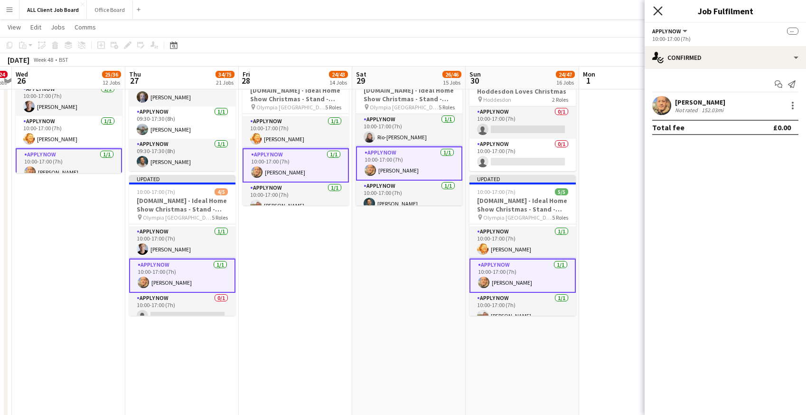
click at [658, 12] on icon "Close pop-in" at bounding box center [658, 10] width 9 height 9
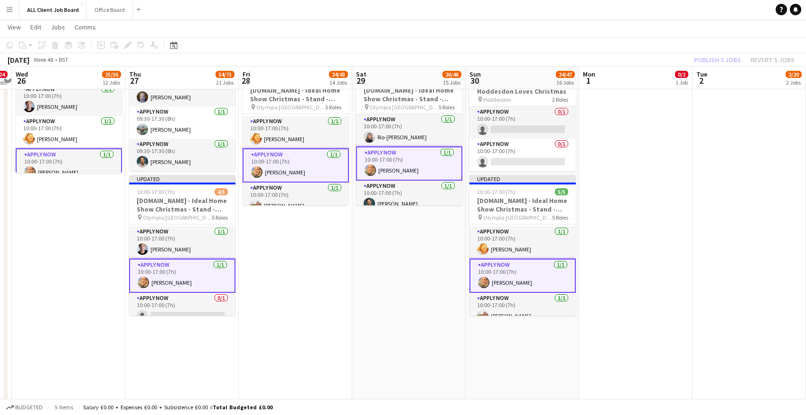
click at [639, 11] on app-navbar "Menu Boards Boards Boards All jobs Status Workforce Workforce My Workforce Recr…" at bounding box center [403, 9] width 806 height 19
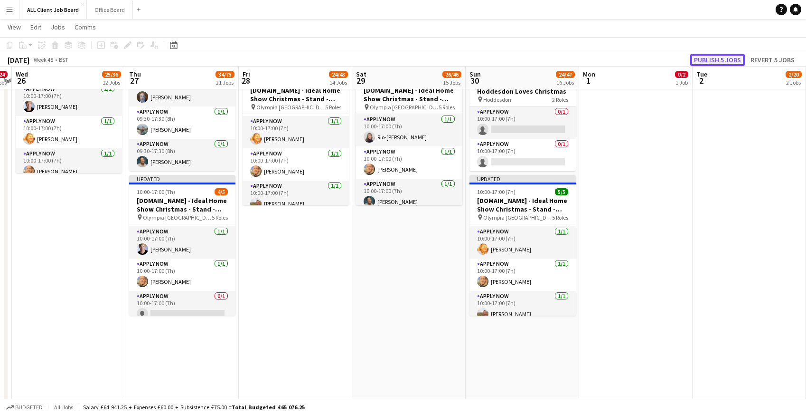
click at [705, 58] on button "Publish 5 jobs" at bounding box center [718, 60] width 55 height 12
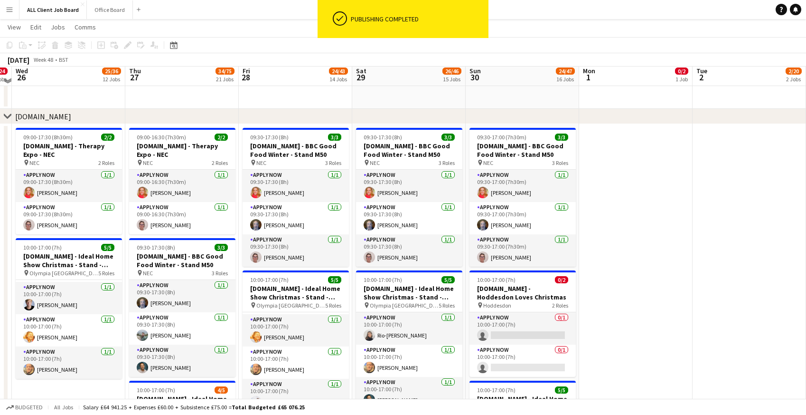
scroll to position [2717, 0]
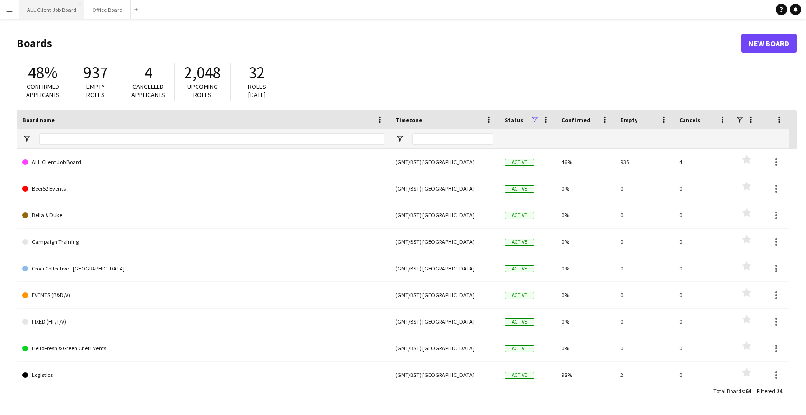
click at [41, 9] on button "ALL Client Job Board Close" at bounding box center [51, 9] width 65 height 19
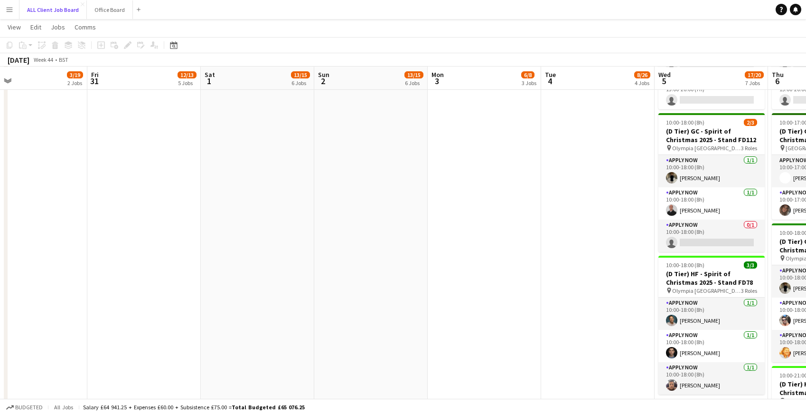
scroll to position [0, 459]
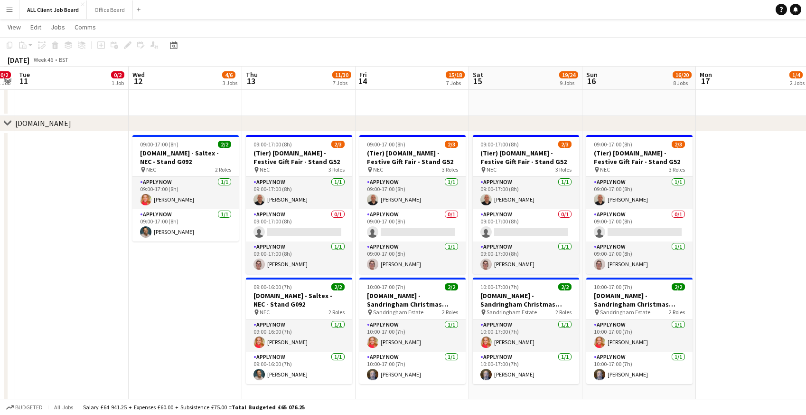
scroll to position [0, 284]
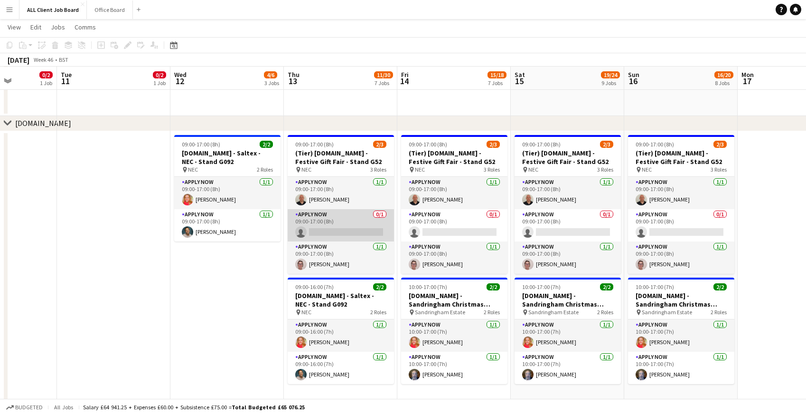
click at [333, 227] on app-card-role "APPLY NOW 0/1 09:00-17:00 (8h) single-neutral-actions" at bounding box center [341, 225] width 106 height 32
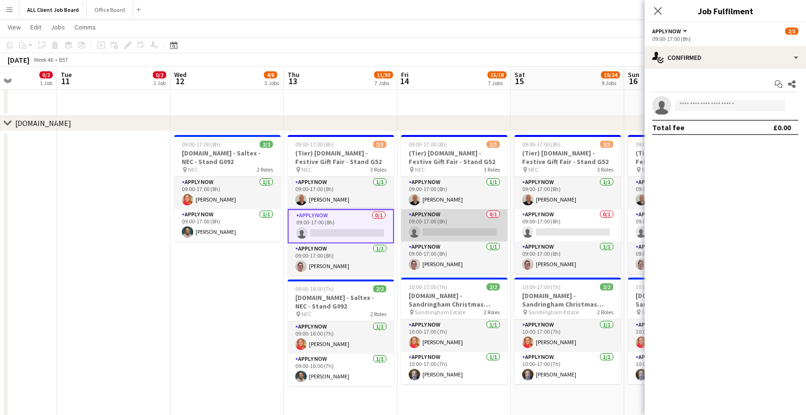
click at [461, 217] on app-card-role "APPLY NOW 0/1 09:00-17:00 (8h) single-neutral-actions" at bounding box center [454, 225] width 106 height 32
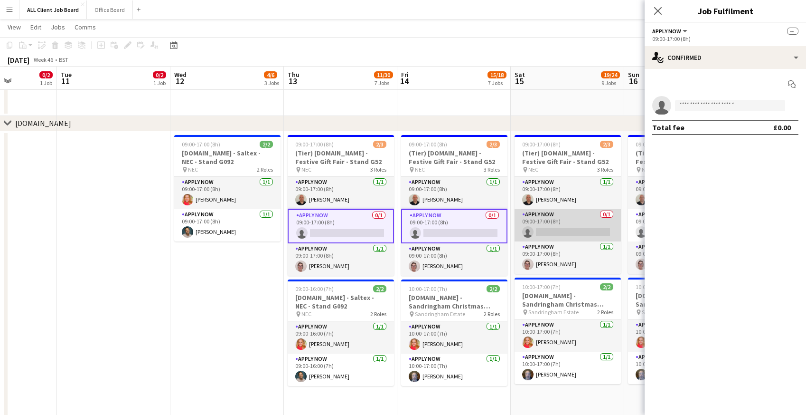
click at [545, 223] on app-card-role "APPLY NOW 0/1 09:00-17:00 (8h) single-neutral-actions" at bounding box center [568, 225] width 106 height 32
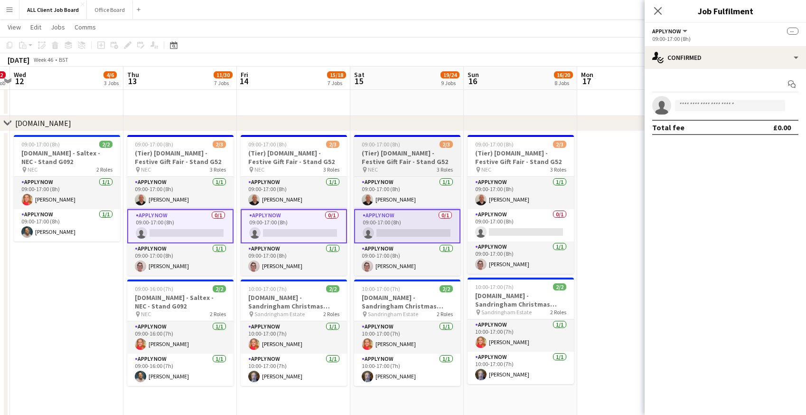
scroll to position [0, 444]
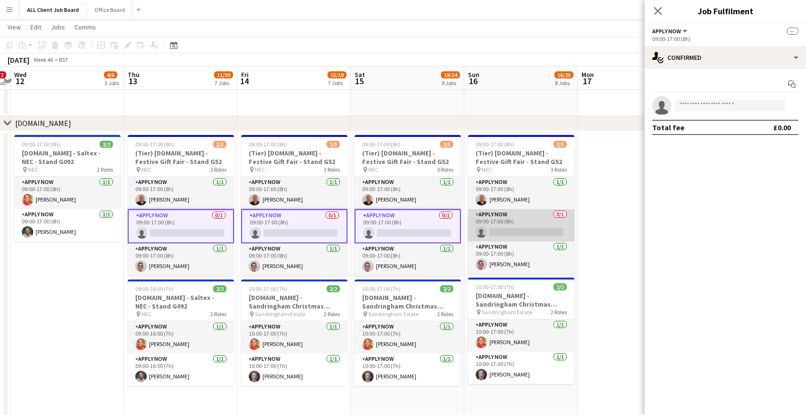
click at [493, 228] on app-card-role "APPLY NOW 0/1 09:00-17:00 (8h) single-neutral-actions" at bounding box center [521, 225] width 106 height 32
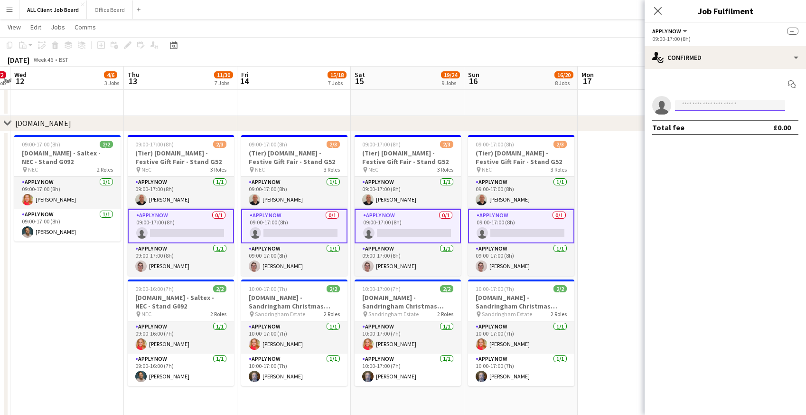
click at [731, 105] on input at bounding box center [730, 105] width 110 height 11
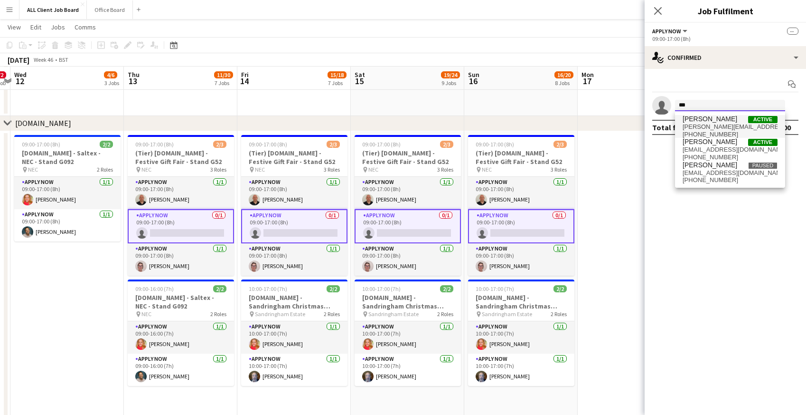
type input "***"
click at [714, 124] on span "a.hakala@hotmail.com" at bounding box center [730, 127] width 95 height 8
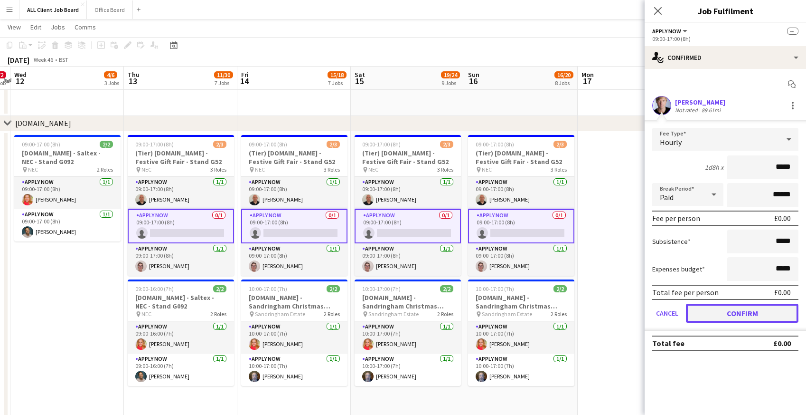
click at [704, 312] on button "Confirm" at bounding box center [742, 312] width 113 height 19
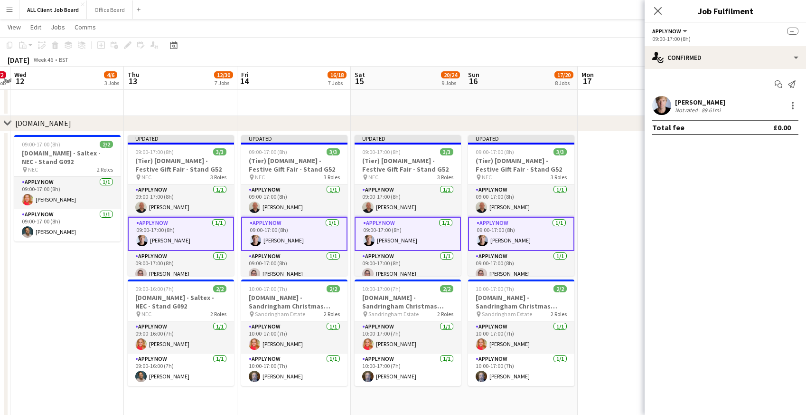
click at [619, 178] on app-date-cell at bounding box center [635, 418] width 114 height 574
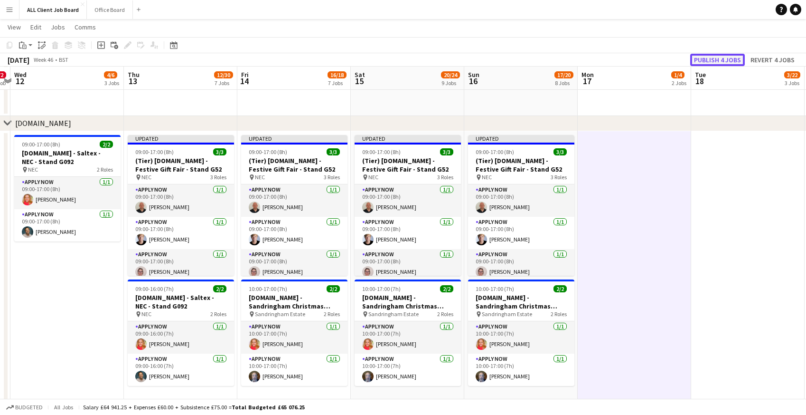
click at [717, 57] on button "Publish 4 jobs" at bounding box center [718, 60] width 55 height 12
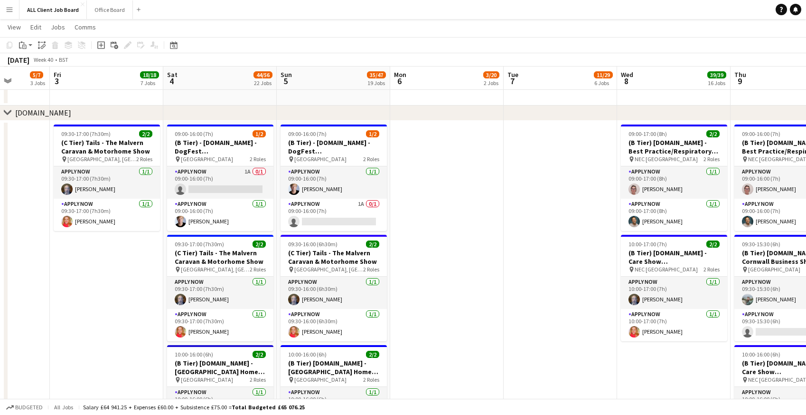
scroll to position [0, 407]
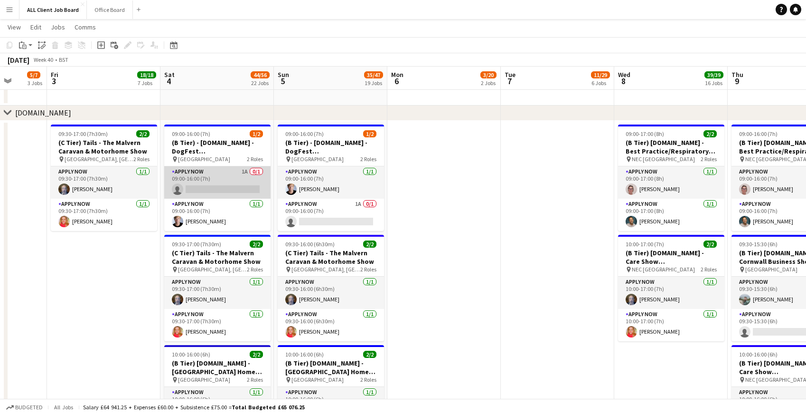
click at [198, 178] on app-card-role "APPLY NOW 1A 0/1 09:00-16:00 (7h) single-neutral-actions" at bounding box center [217, 182] width 106 height 32
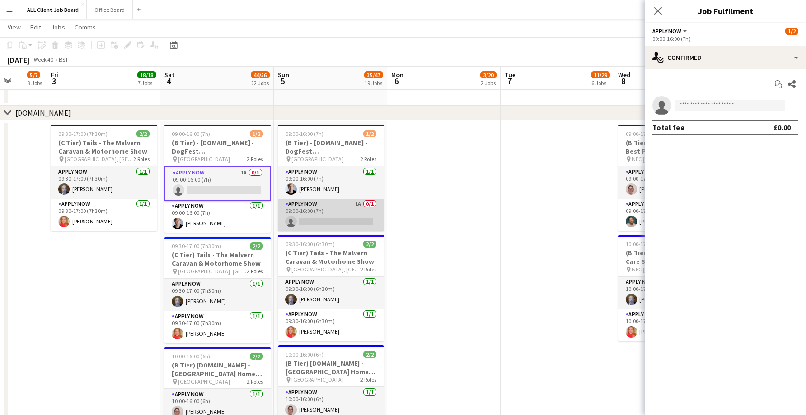
click at [303, 211] on app-card-role "APPLY NOW 1A 0/1 09:00-16:00 (7h) single-neutral-actions" at bounding box center [331, 215] width 106 height 32
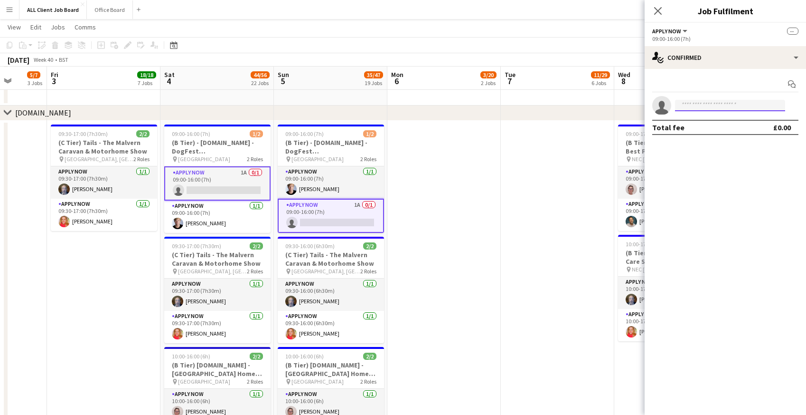
click at [690, 106] on input at bounding box center [730, 105] width 110 height 11
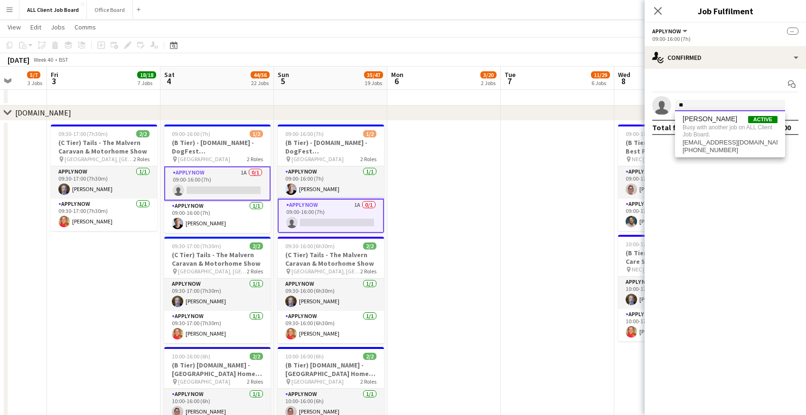
type input "*"
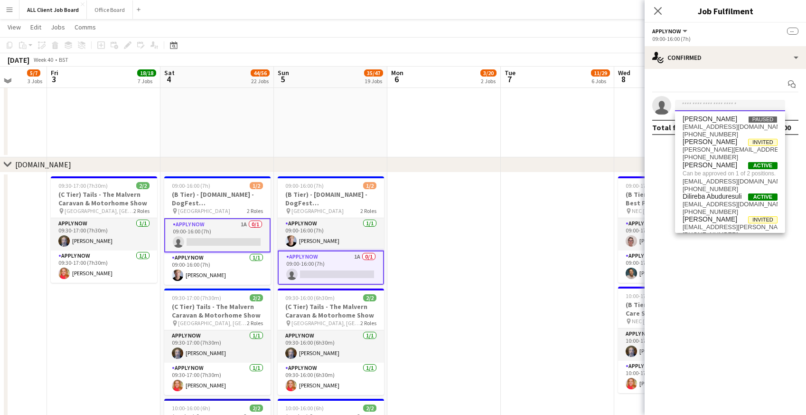
scroll to position [2510, 0]
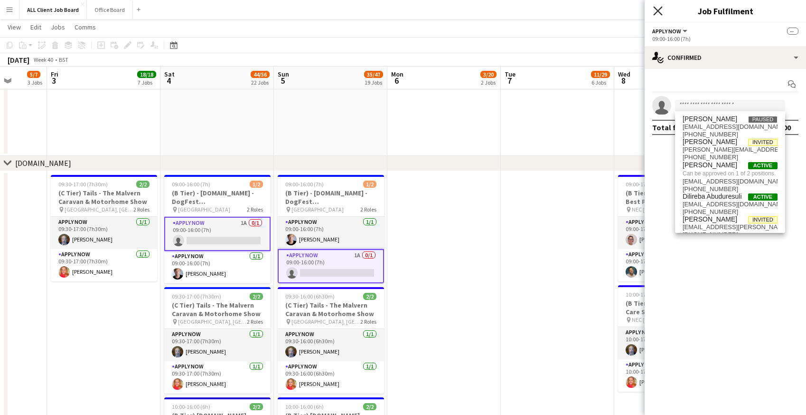
click at [661, 9] on icon "Close pop-in" at bounding box center [658, 10] width 9 height 9
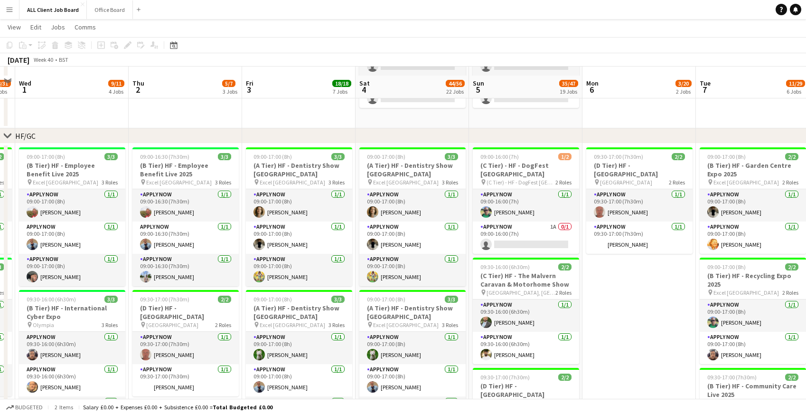
scroll to position [260, 0]
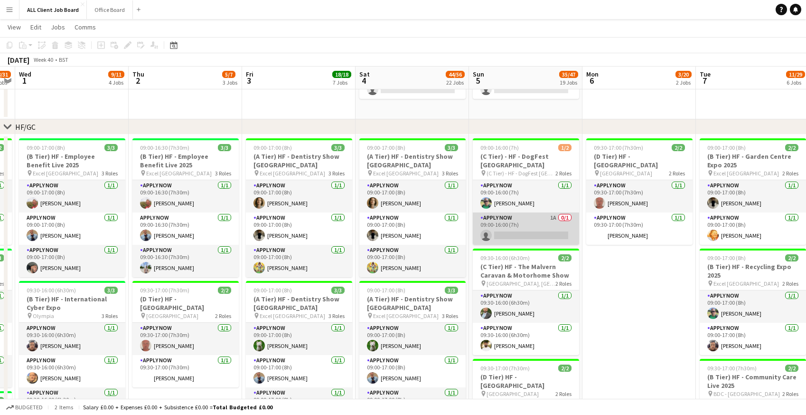
click at [537, 230] on app-card-role "APPLY NOW 1A 0/1 09:00-16:00 (7h) single-neutral-actions" at bounding box center [526, 228] width 106 height 32
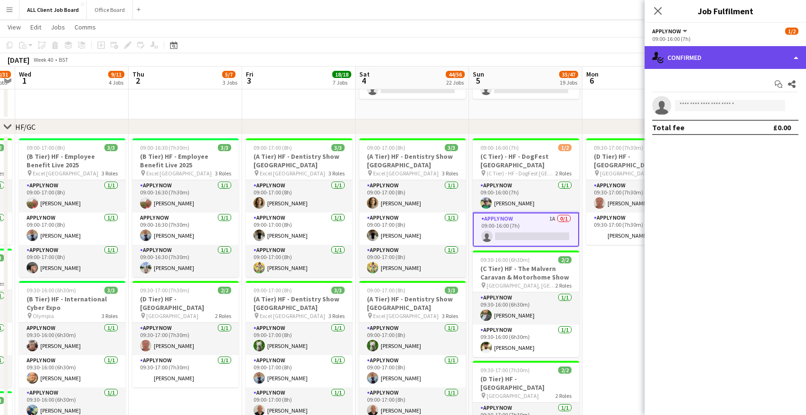
click at [748, 60] on div "single-neutral-actions-check-2 Confirmed" at bounding box center [725, 57] width 161 height 23
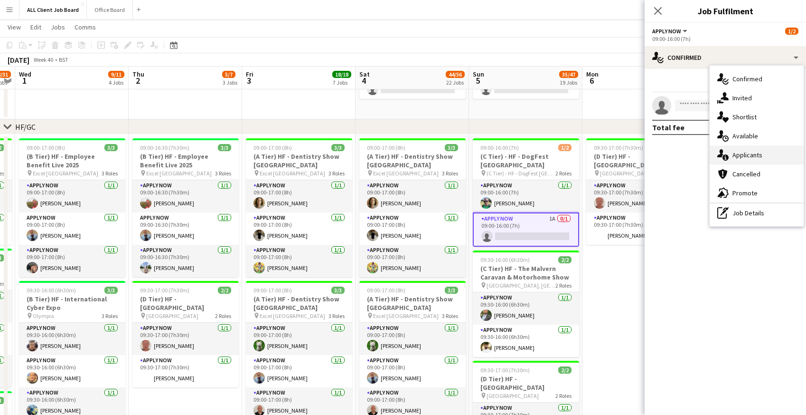
click at [758, 150] on div "single-neutral-actions-information Applicants" at bounding box center [757, 154] width 94 height 19
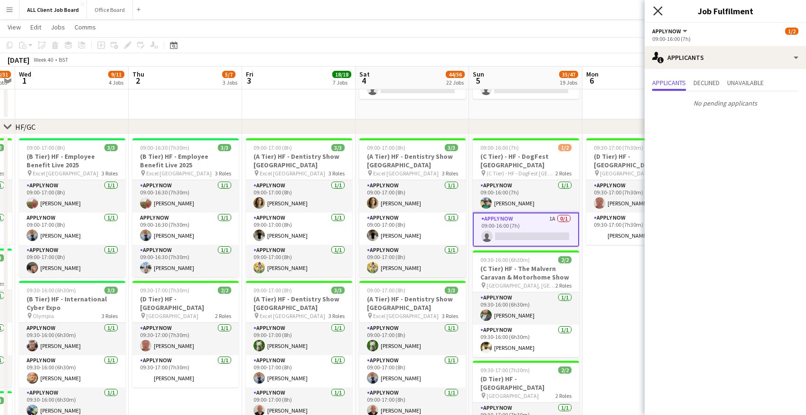
click at [656, 13] on icon at bounding box center [658, 10] width 9 height 9
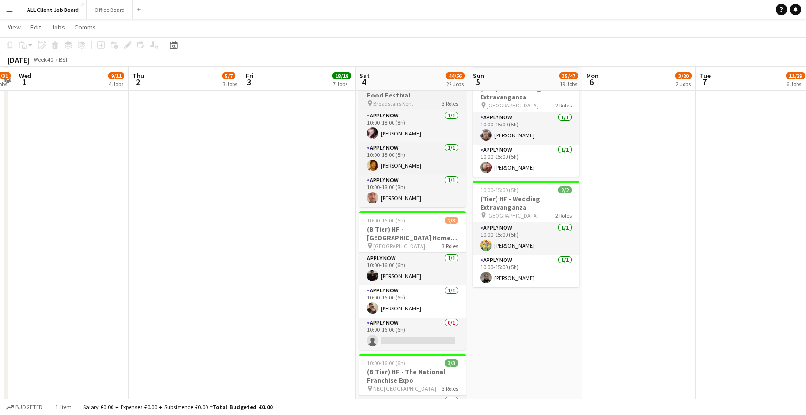
scroll to position [1236, 0]
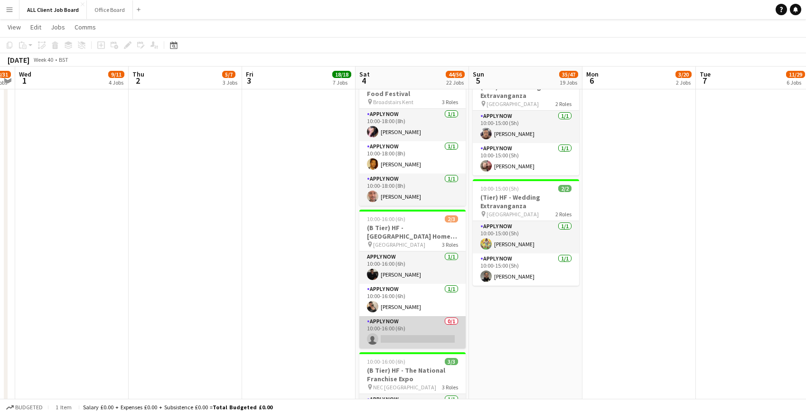
click at [407, 335] on app-card-role "APPLY NOW 0/1 10:00-16:00 (6h) single-neutral-actions" at bounding box center [413, 332] width 106 height 32
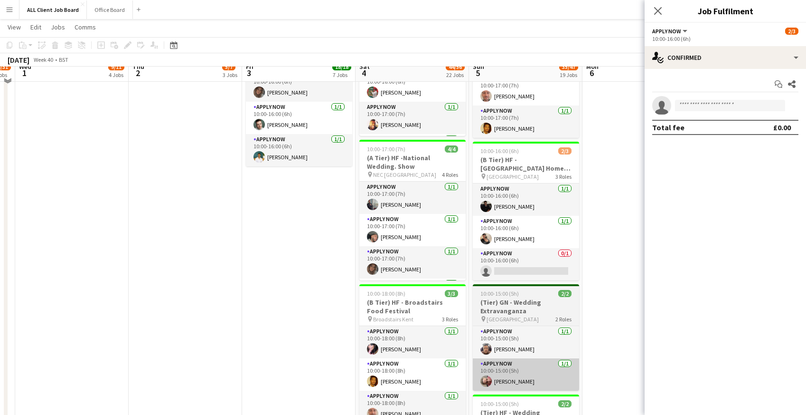
scroll to position [1009, 0]
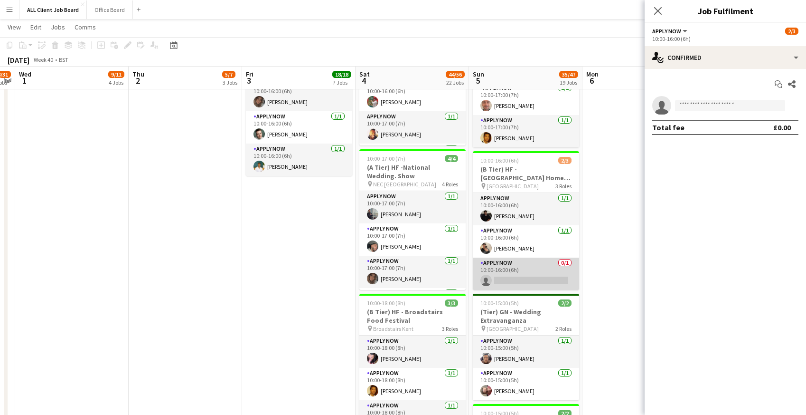
click at [509, 283] on app-card-role "APPLY NOW 0/1 10:00-16:00 (6h) single-neutral-actions" at bounding box center [526, 273] width 106 height 32
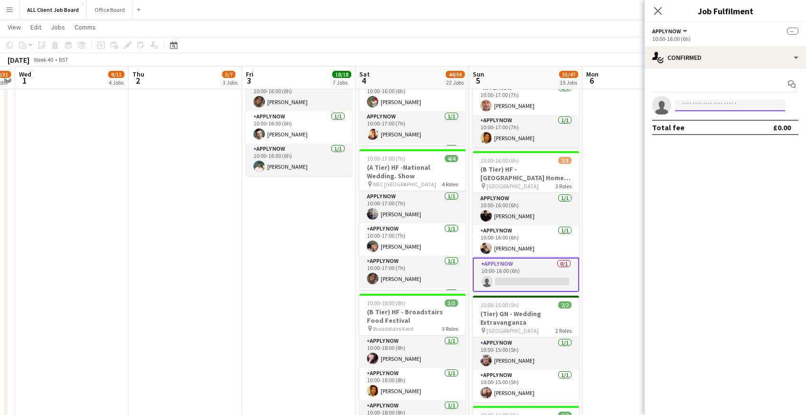
click at [710, 107] on input at bounding box center [730, 105] width 110 height 11
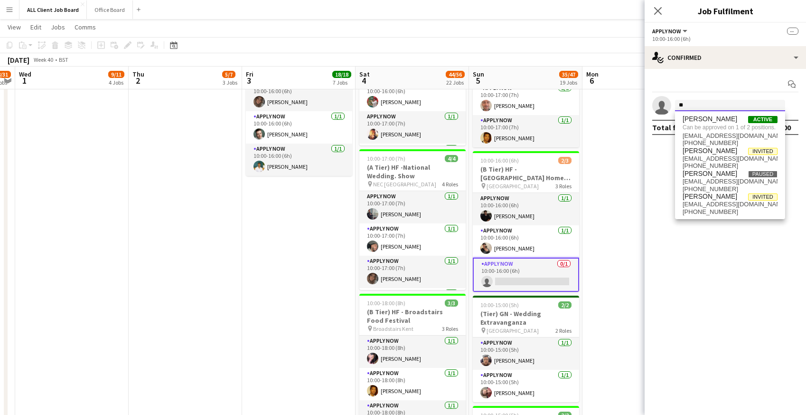
type input "*"
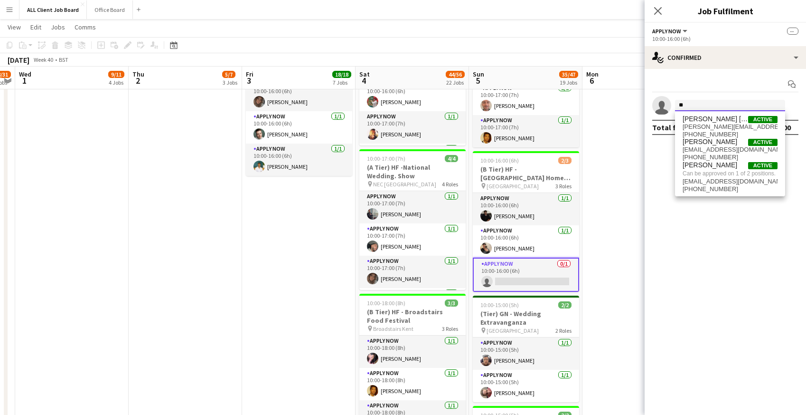
type input "*"
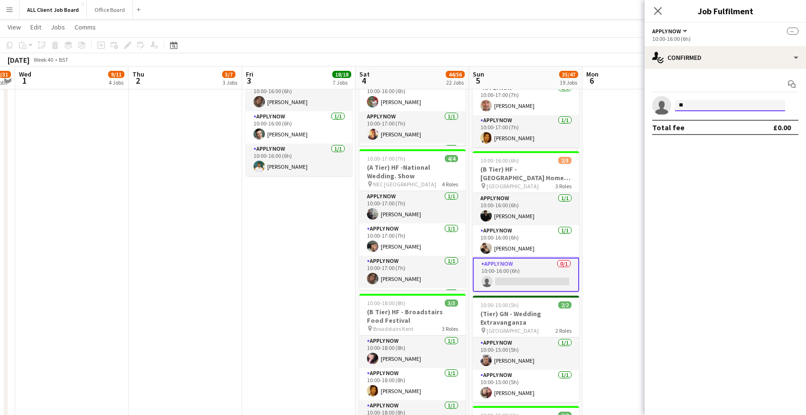
type input "*"
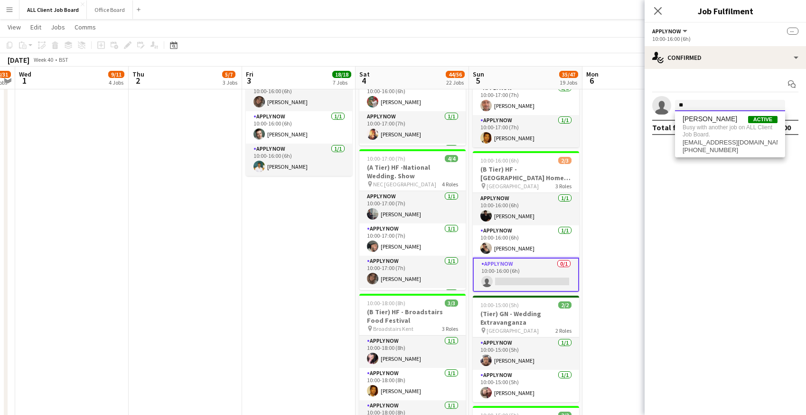
type input "*"
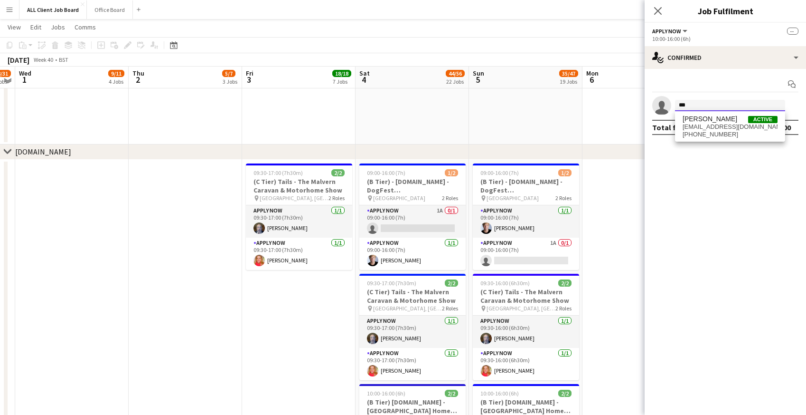
scroll to position [2521, 0]
type input "***"
click at [661, 9] on icon "Close pop-in" at bounding box center [658, 10] width 9 height 9
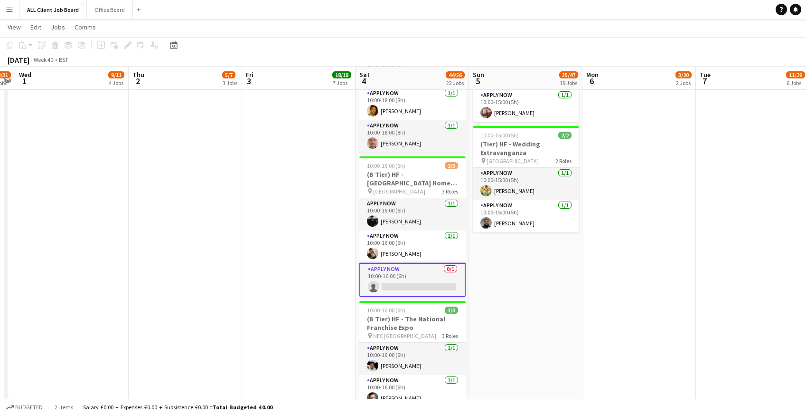
scroll to position [1289, 0]
click at [391, 288] on app-card-role "APPLY NOW 0/1 10:00-16:00 (6h) single-neutral-actions" at bounding box center [413, 279] width 106 height 34
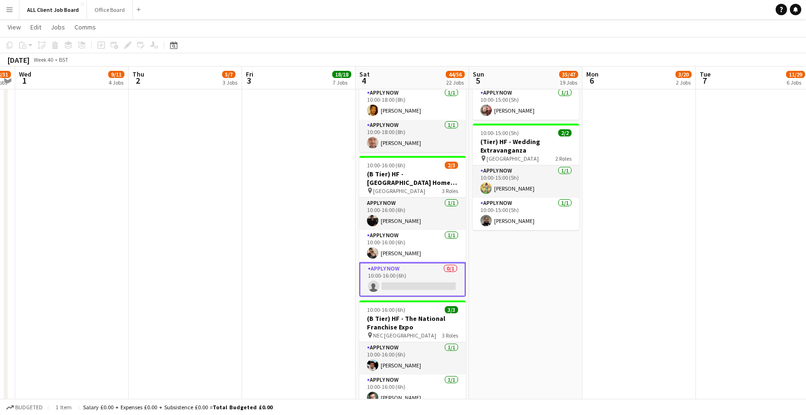
click at [391, 288] on app-card-role "APPLY NOW 0/1 10:00-16:00 (6h) single-neutral-actions" at bounding box center [413, 279] width 106 height 34
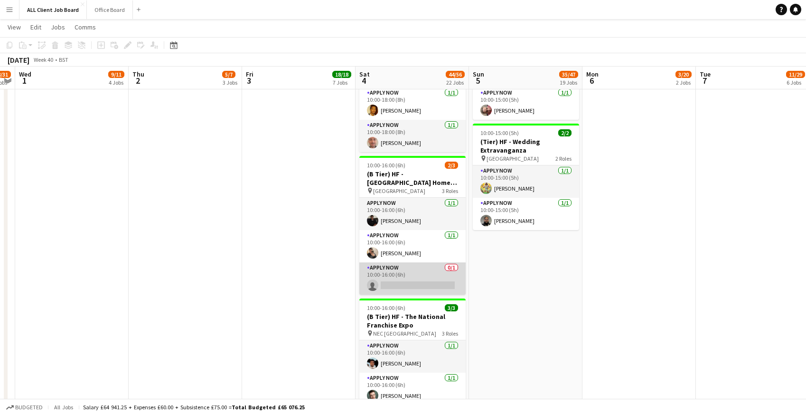
click at [388, 281] on app-card-role "APPLY NOW 0/1 10:00-16:00 (6h) single-neutral-actions" at bounding box center [413, 278] width 106 height 32
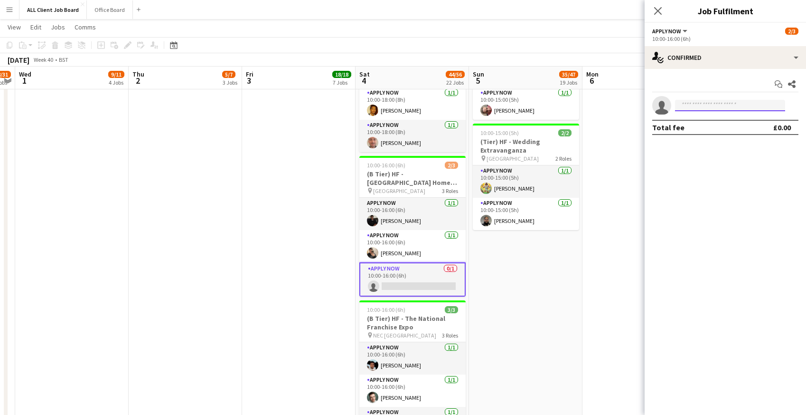
click at [706, 106] on input at bounding box center [730, 105] width 110 height 11
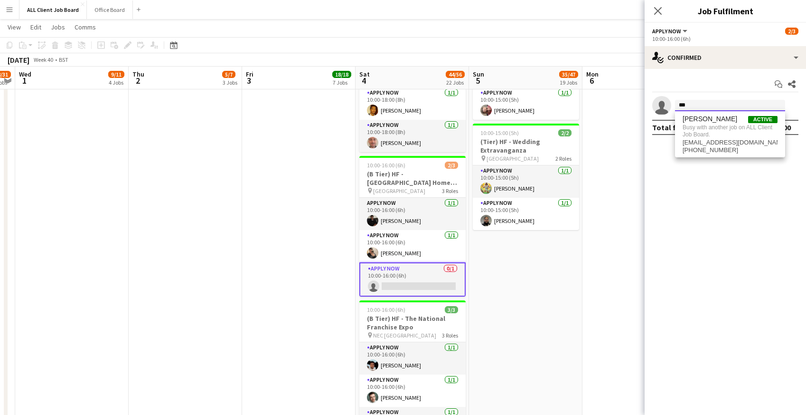
type input "***"
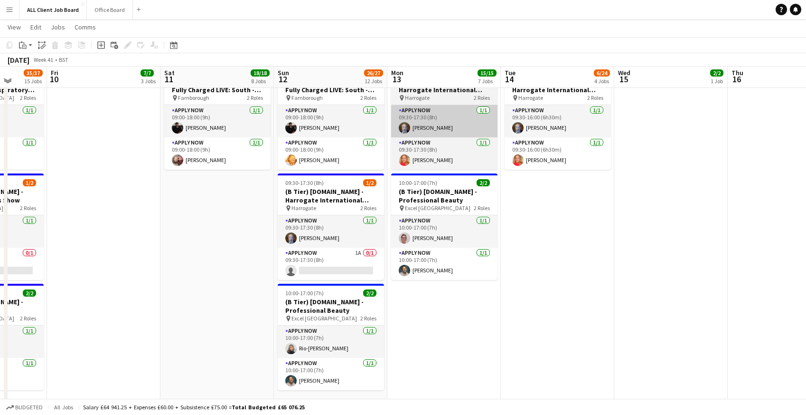
scroll to position [2621, 0]
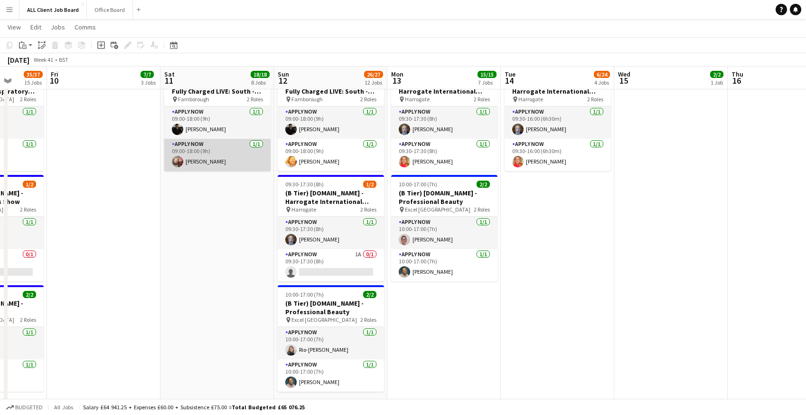
click at [201, 155] on app-card-role "APPLY NOW 1/1 09:00-18:00 (9h) Jean Ramsay" at bounding box center [217, 155] width 106 height 32
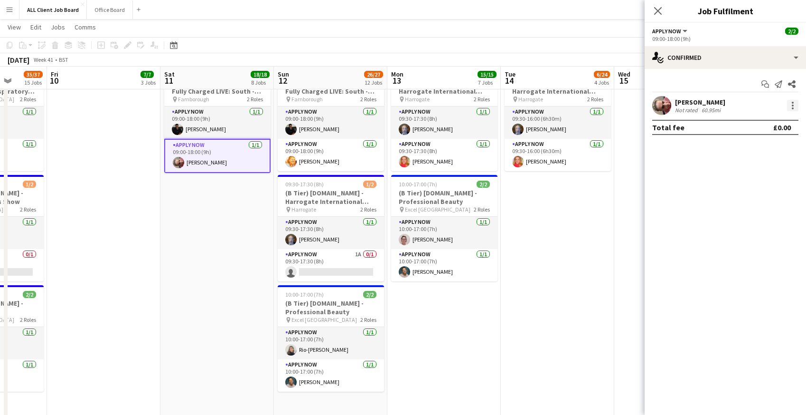
click at [795, 104] on div at bounding box center [792, 105] width 11 height 11
click at [758, 213] on span "Remove" at bounding box center [746, 214] width 28 height 8
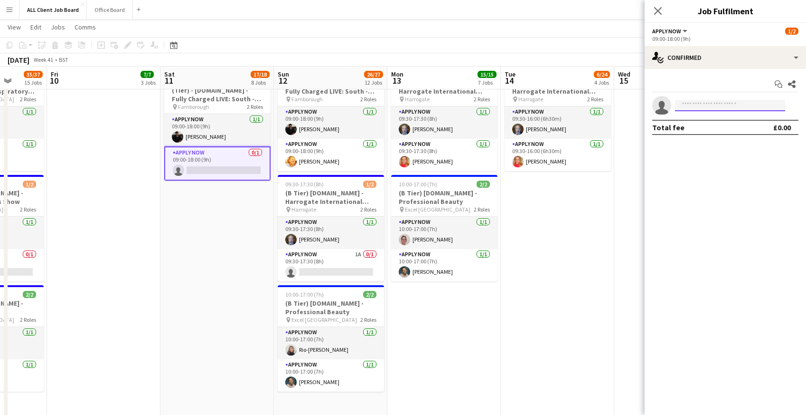
click at [691, 104] on input at bounding box center [730, 105] width 110 height 11
type input "******"
click at [692, 128] on span "[EMAIL_ADDRESS][DOMAIN_NAME]" at bounding box center [730, 127] width 95 height 8
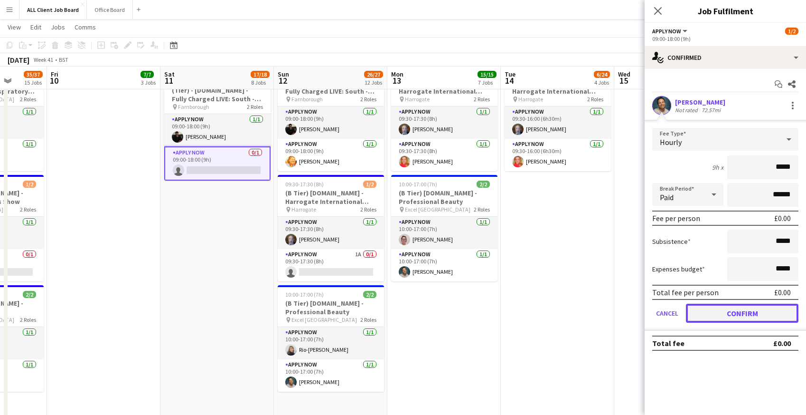
click at [707, 313] on button "Confirm" at bounding box center [742, 312] width 113 height 19
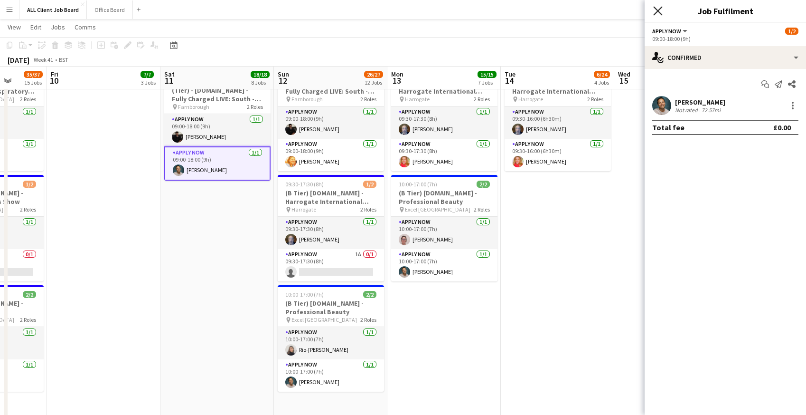
click at [661, 9] on icon "Close pop-in" at bounding box center [658, 10] width 9 height 9
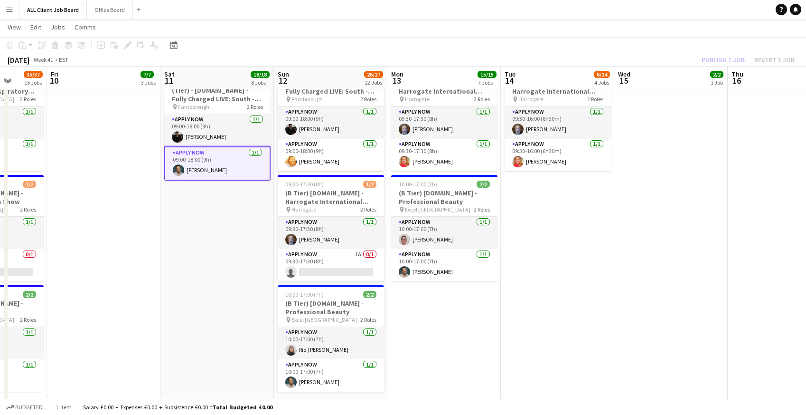
click at [646, 6] on app-navbar "Menu Boards Boards Boards All jobs Status Workforce Workforce My Workforce Recr…" at bounding box center [403, 9] width 806 height 19
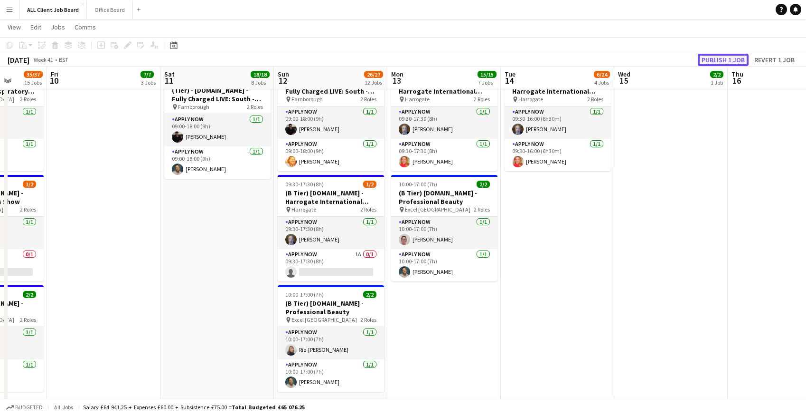
click at [720, 60] on button "Publish 1 job" at bounding box center [723, 60] width 51 height 12
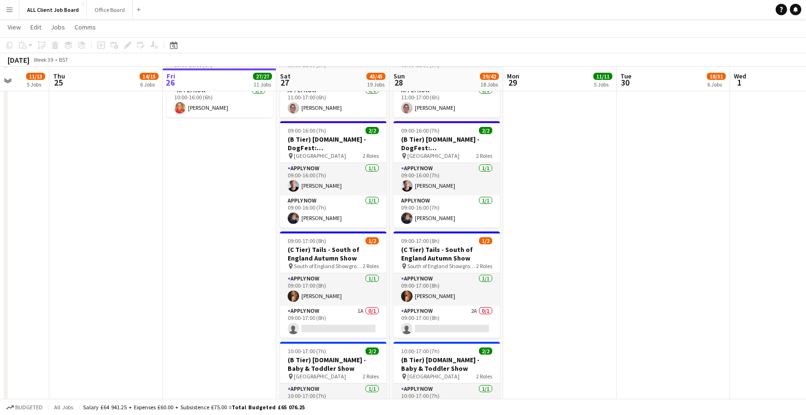
scroll to position [2682, 0]
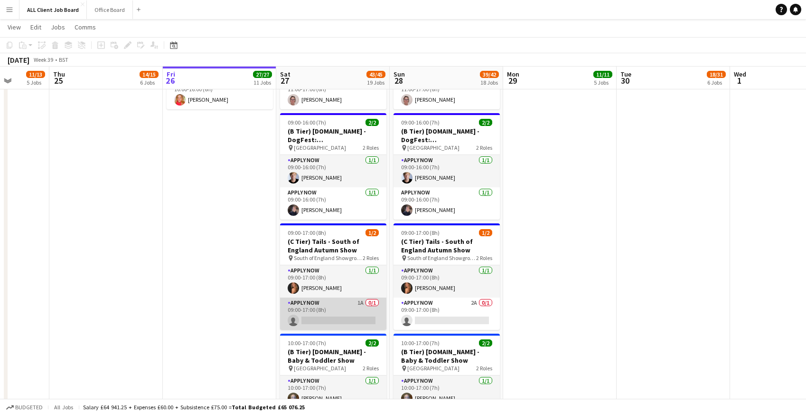
click at [304, 315] on app-card-role "APPLY NOW 1A 0/1 09:00-17:00 (8h) single-neutral-actions" at bounding box center [333, 313] width 106 height 32
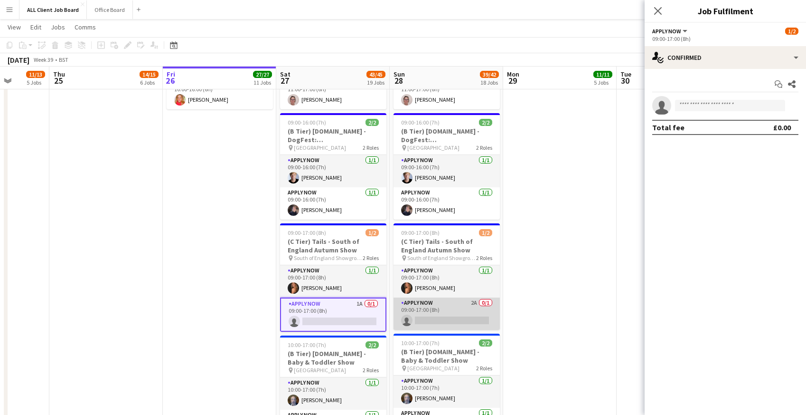
click at [464, 313] on app-card-role "APPLY NOW 2A 0/1 09:00-17:00 (8h) single-neutral-actions" at bounding box center [447, 313] width 106 height 32
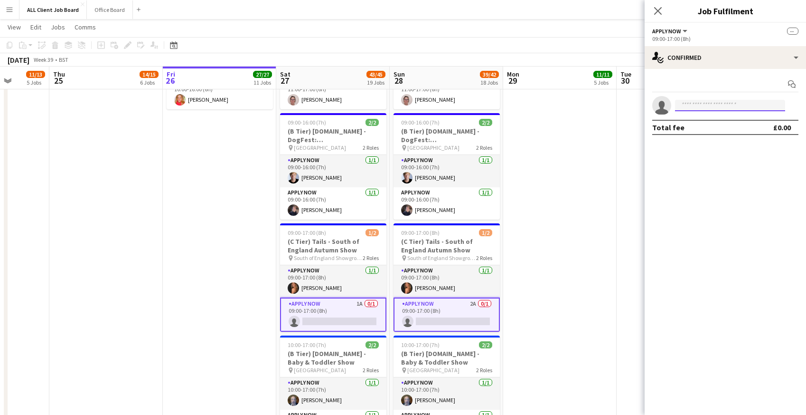
click at [693, 110] on input at bounding box center [730, 105] width 110 height 11
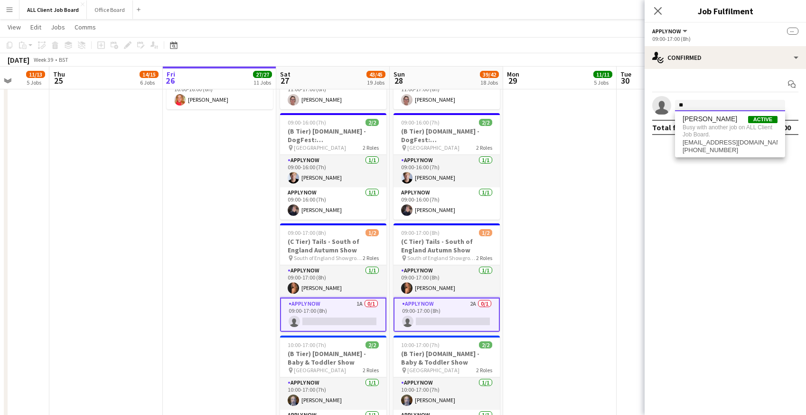
type input "*"
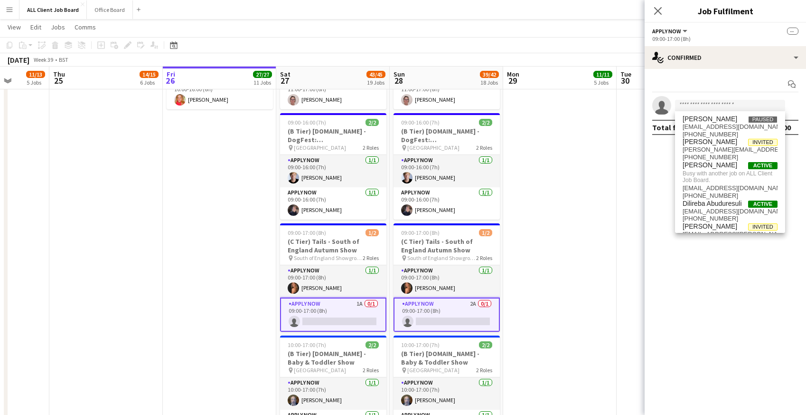
click at [580, 175] on app-date-cell at bounding box center [560, 286] width 114 height 574
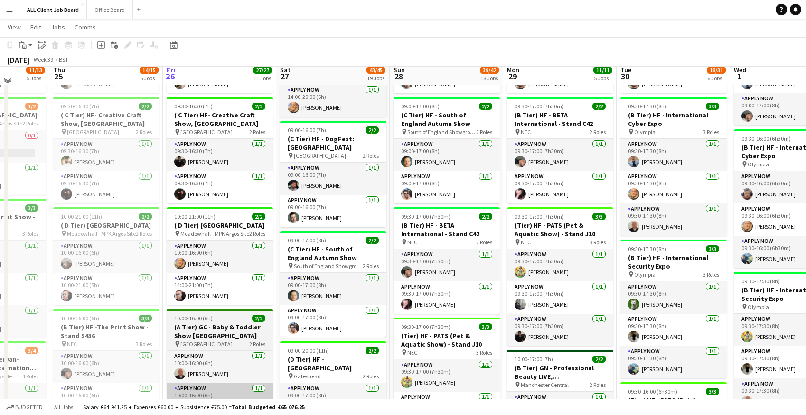
scroll to position [402, 0]
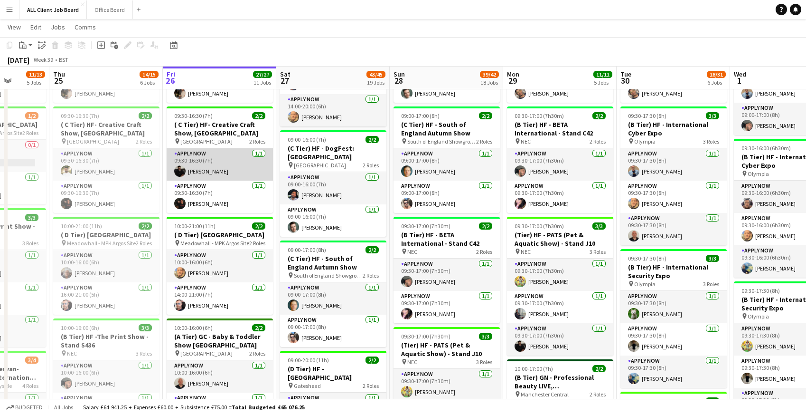
click at [205, 160] on app-card-role "APPLY NOW 1/1 09:30-16:30 (7h) Musaab Aggag" at bounding box center [220, 164] width 106 height 32
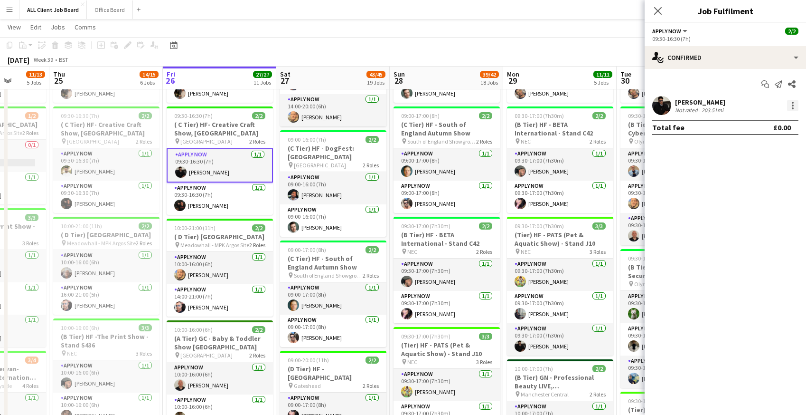
click at [797, 106] on div at bounding box center [792, 105] width 11 height 11
click at [748, 218] on span "Remove" at bounding box center [746, 214] width 28 height 8
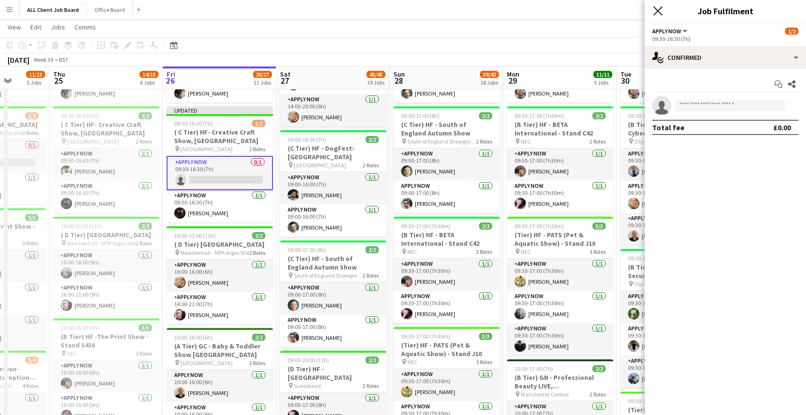
click at [657, 10] on icon at bounding box center [658, 10] width 9 height 9
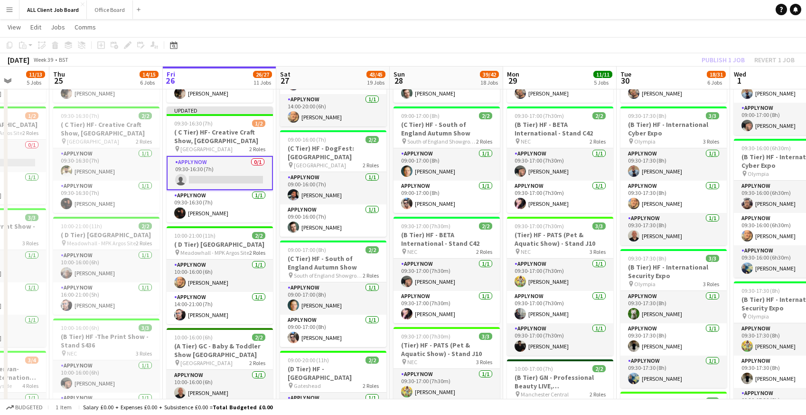
click at [650, 22] on app-page-menu "View Day view expanded Day view collapsed Month view Date picker Jump to today …" at bounding box center [403, 28] width 806 height 18
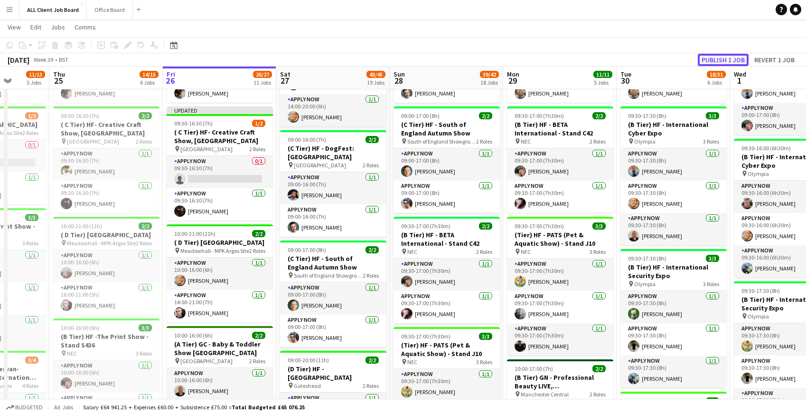
click at [722, 59] on button "Publish 1 job" at bounding box center [723, 60] width 51 height 12
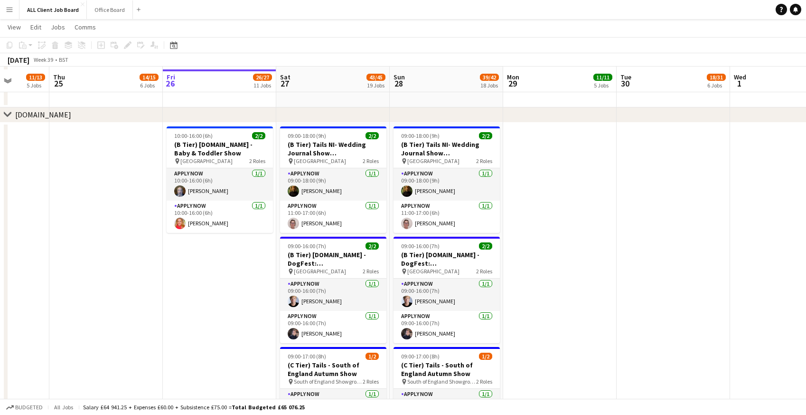
scroll to position [2562, 0]
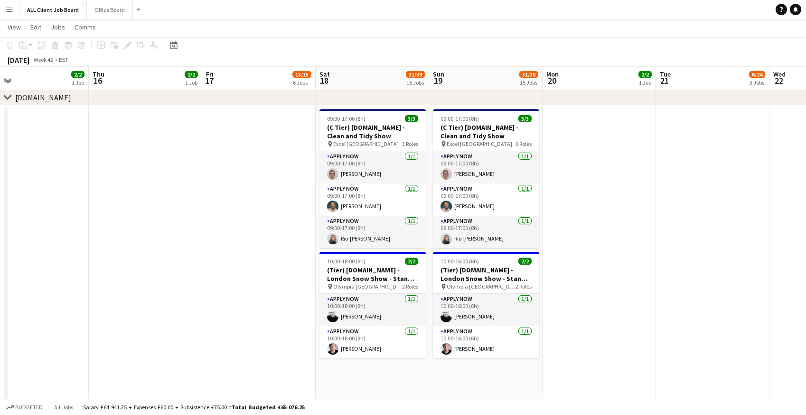
scroll to position [0, 366]
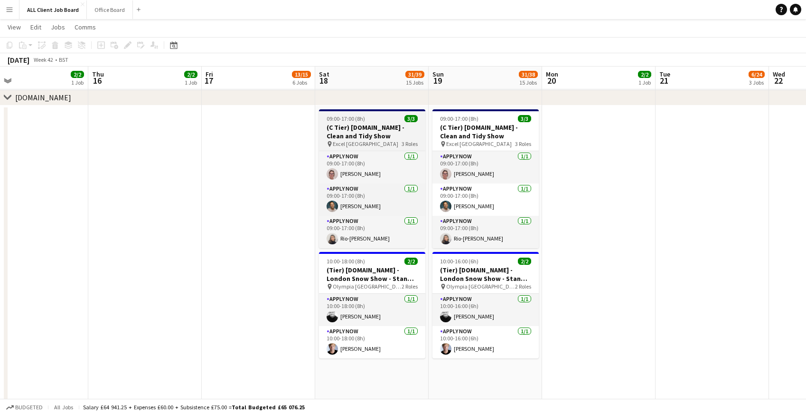
click at [336, 129] on h3 "(C Tier) [DOMAIN_NAME] - Clean and Tidy Show" at bounding box center [372, 131] width 106 height 17
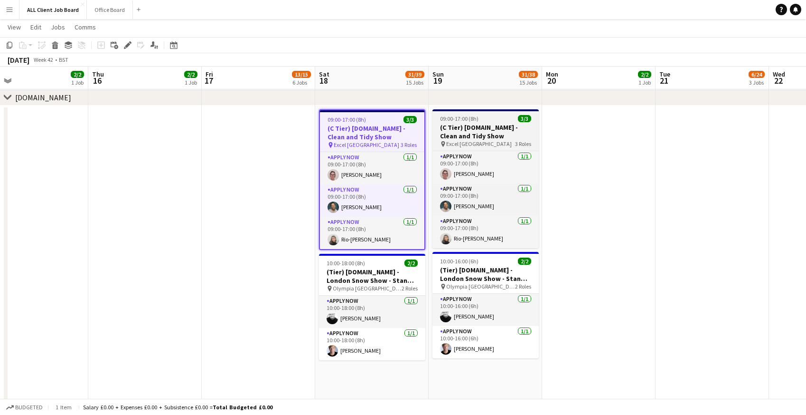
click at [449, 132] on h3 "(C Tier) [DOMAIN_NAME] - Clean and Tidy Show" at bounding box center [486, 131] width 106 height 17
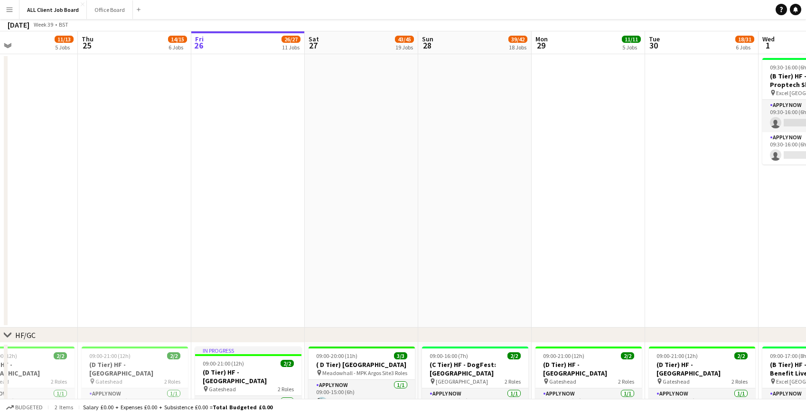
scroll to position [0, 0]
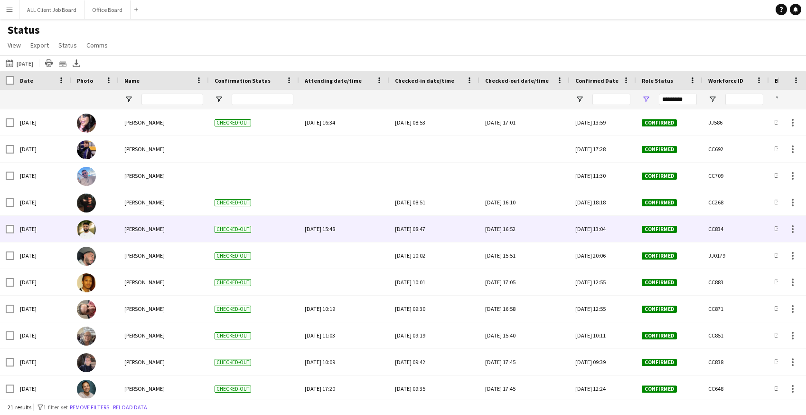
scroll to position [102, 0]
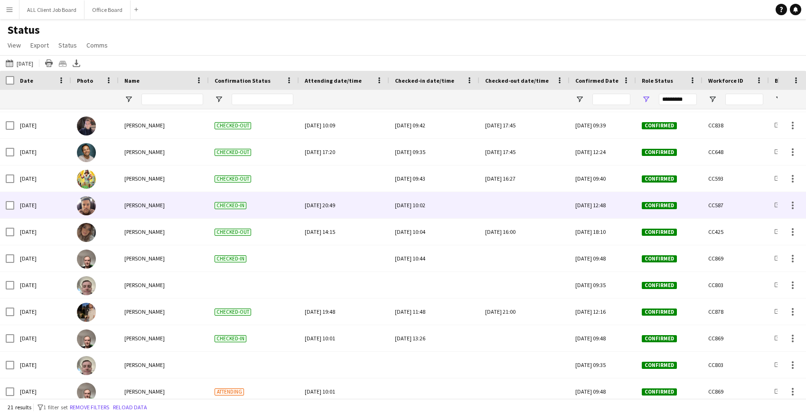
click at [508, 212] on div at bounding box center [524, 205] width 79 height 26
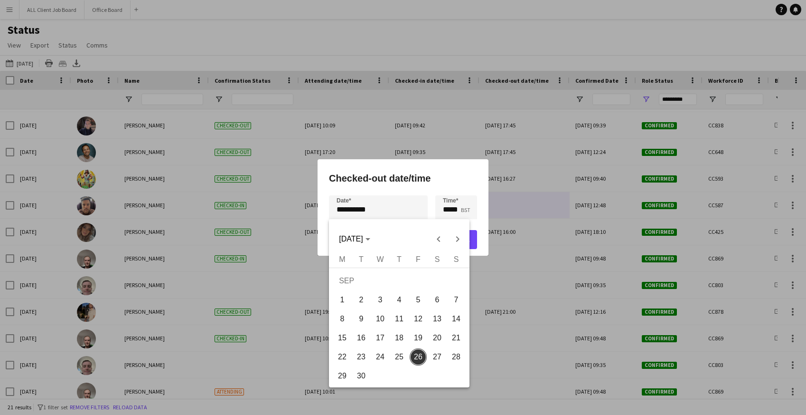
click at [384, 205] on div "**********" at bounding box center [403, 207] width 806 height 415
click at [402, 354] on span "25" at bounding box center [399, 356] width 17 height 17
type input "**********"
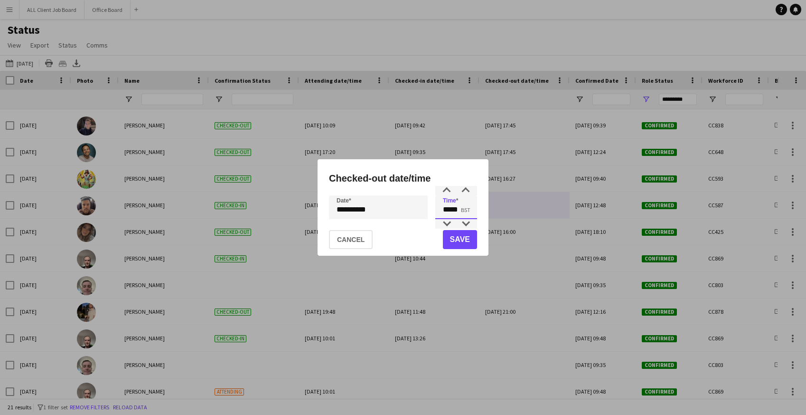
drag, startPoint x: 443, startPoint y: 209, endPoint x: 470, endPoint y: 209, distance: 26.6
click at [470, 209] on input "*****" at bounding box center [457, 207] width 42 height 24
type input "*****"
click at [466, 238] on button "Save" at bounding box center [460, 239] width 34 height 19
